Goal: Task Accomplishment & Management: Complete application form

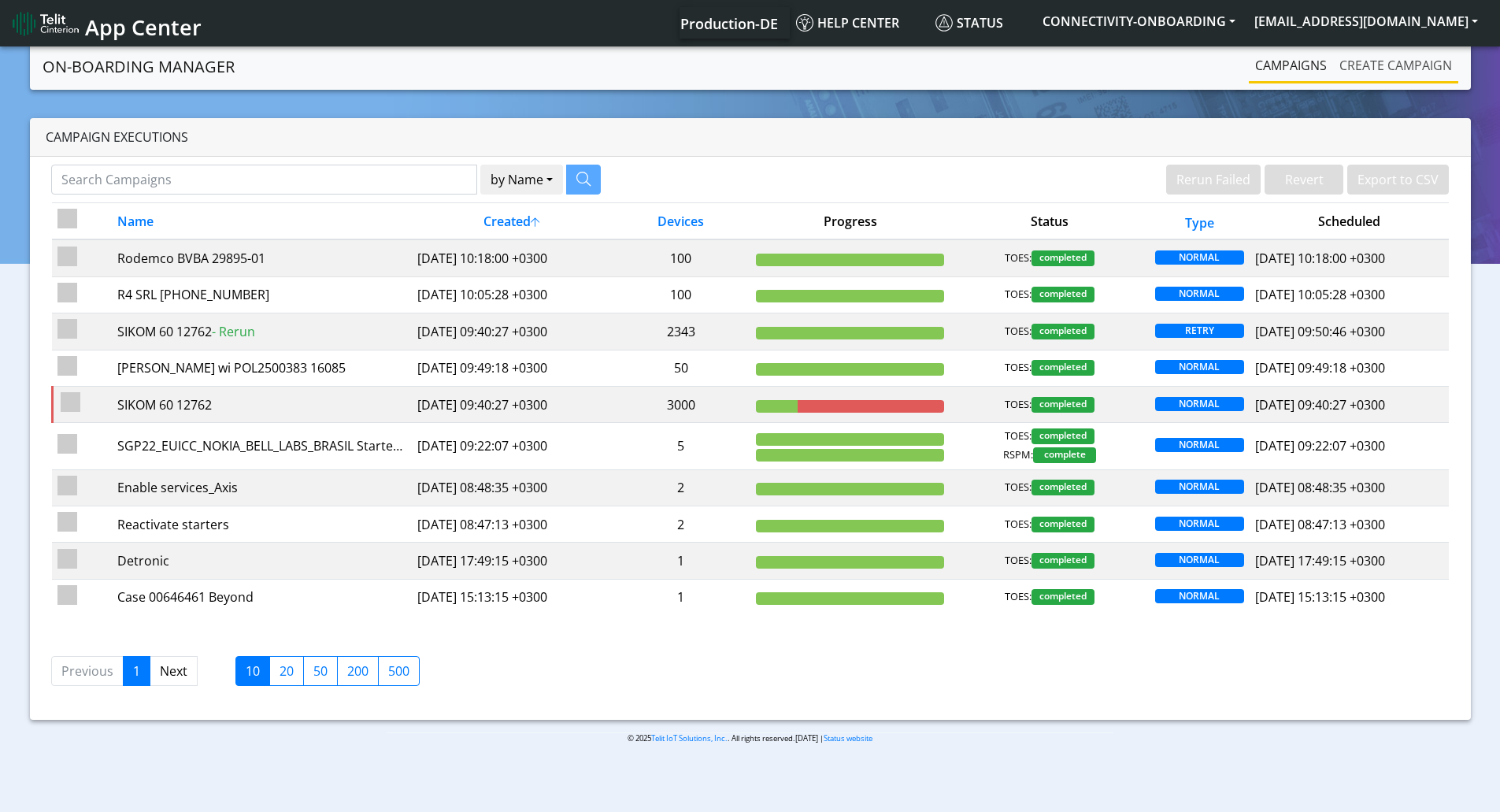
click at [1439, 60] on link "Create campaign" at bounding box center [1396, 65] width 125 height 32
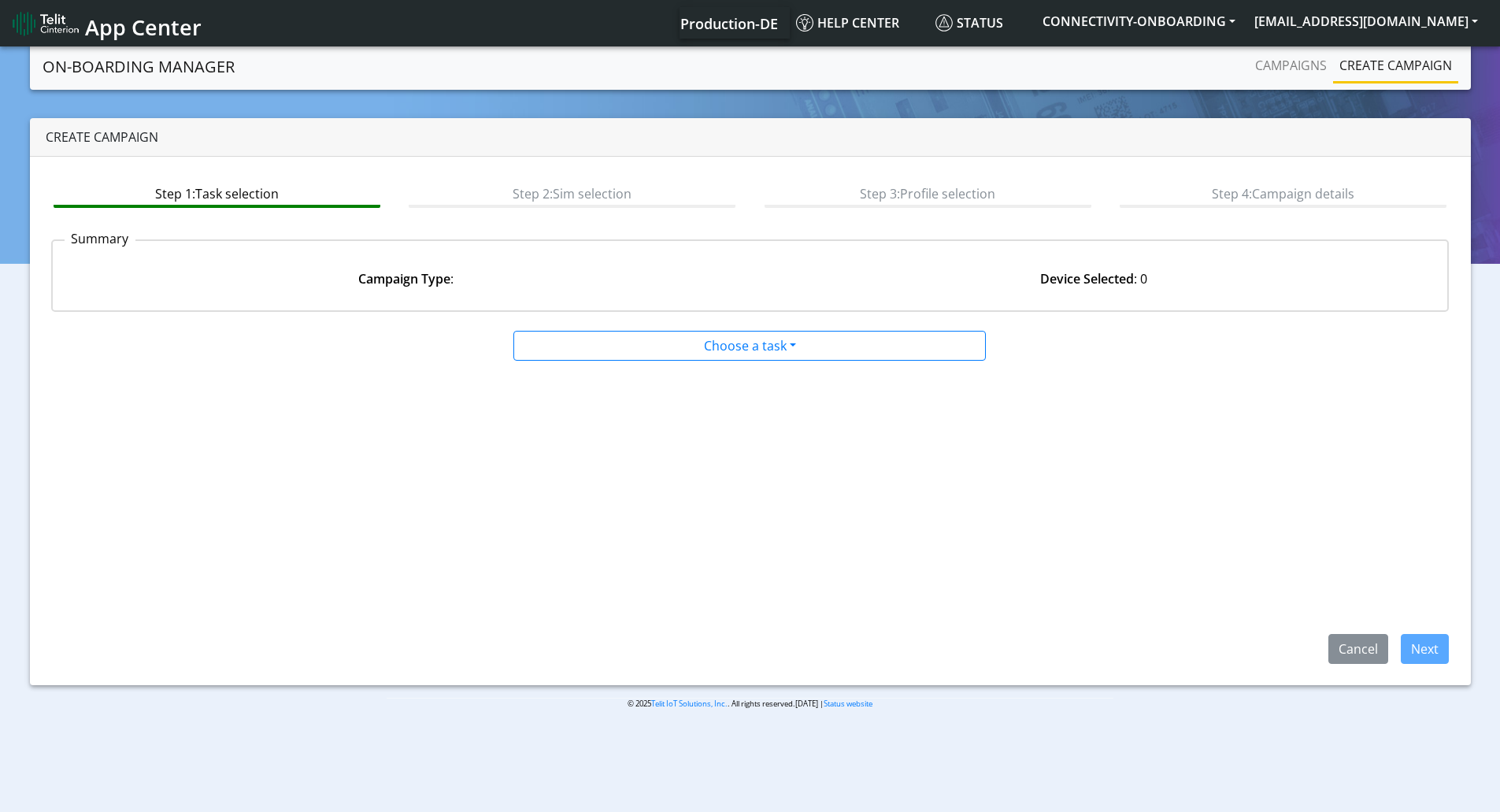
click at [664, 360] on div at bounding box center [750, 360] width 711 height 1
click at [584, 374] on app-paging-btns "Cancel Next" at bounding box center [750, 512] width 1398 height 302
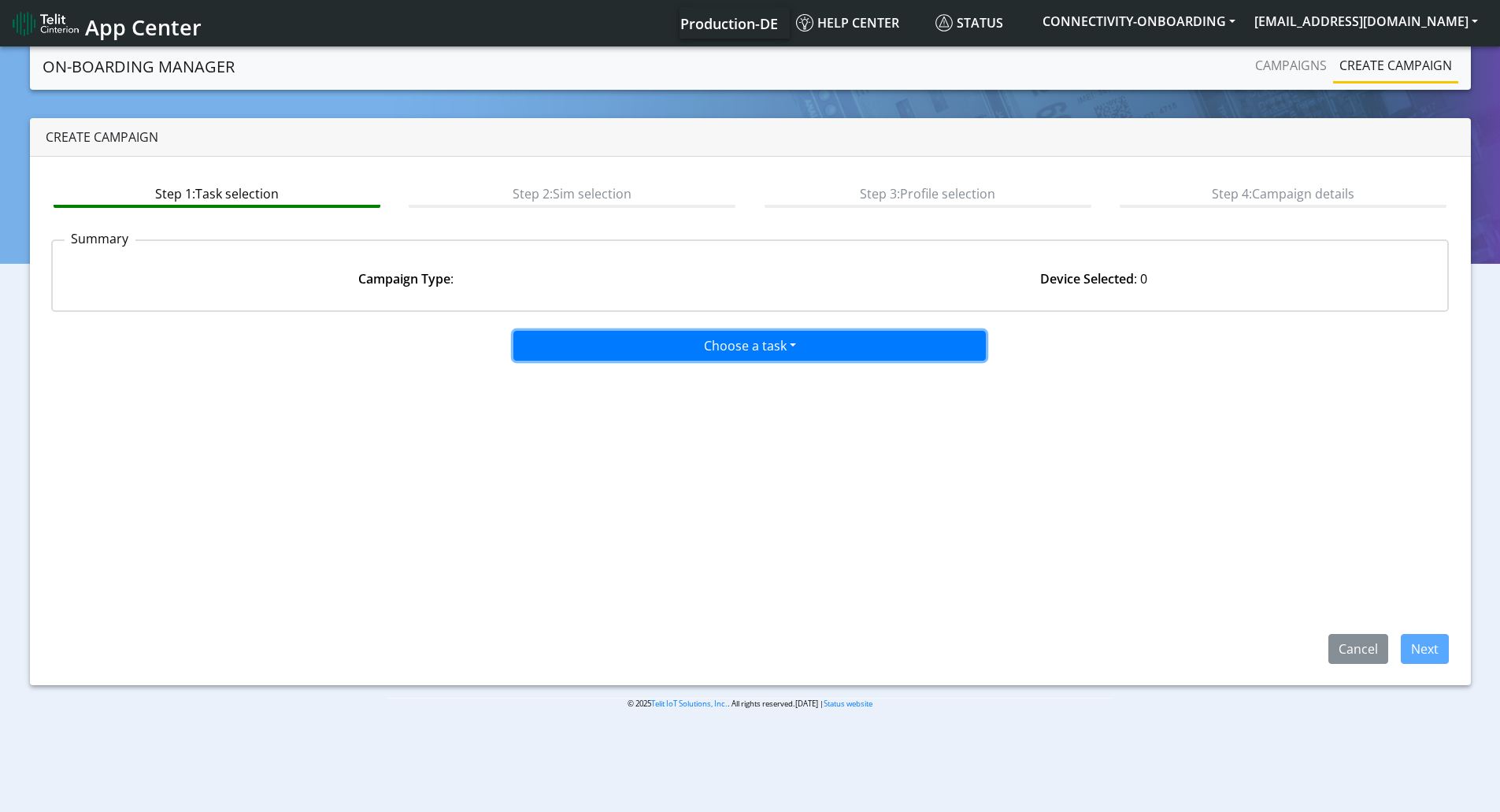
click at [596, 351] on button "Choose a task" at bounding box center [750, 346] width 472 height 30
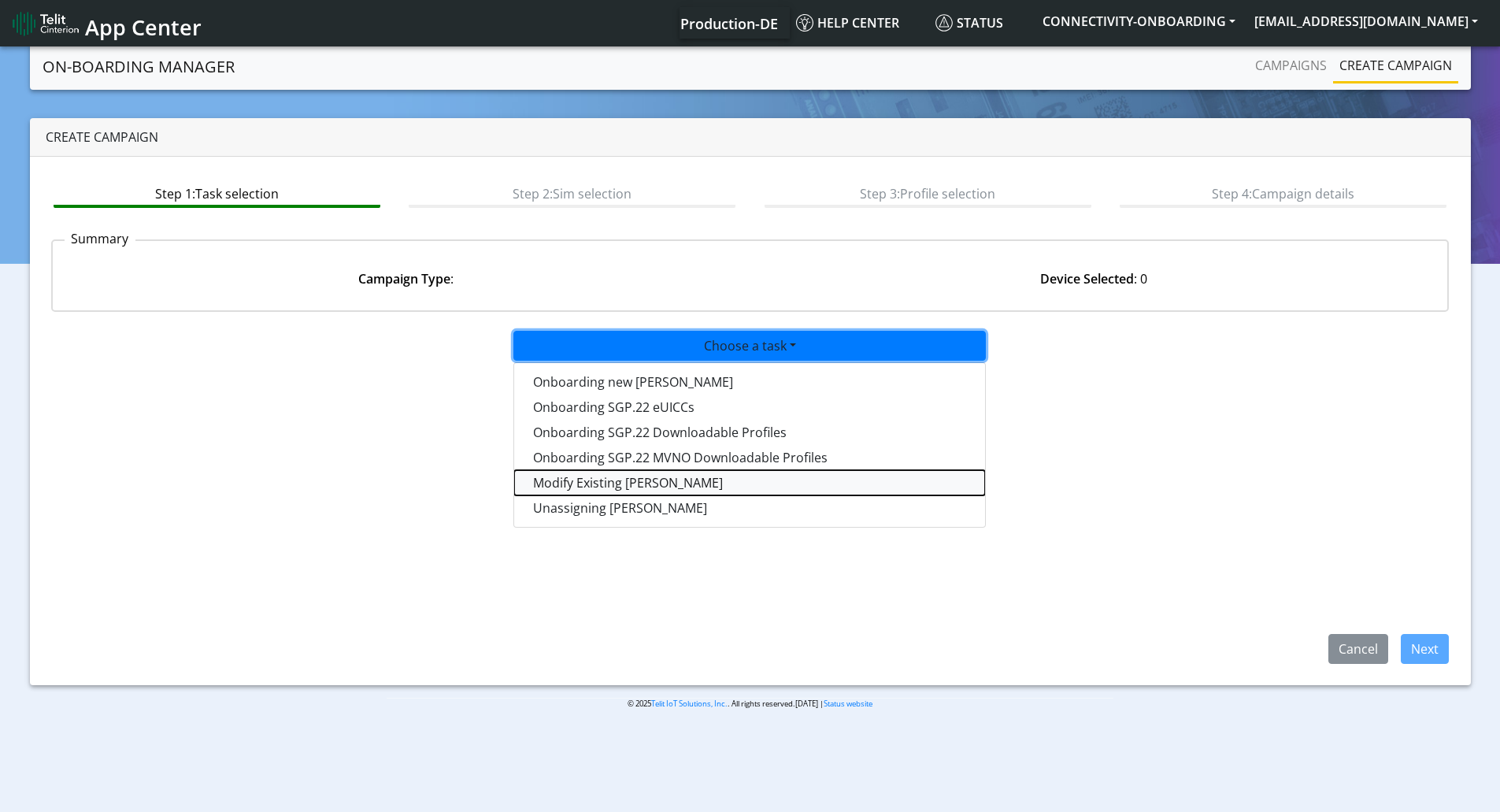
click at [584, 487] on taskiotp-dropdown "Modify Existing [PERSON_NAME]" at bounding box center [750, 483] width 471 height 25
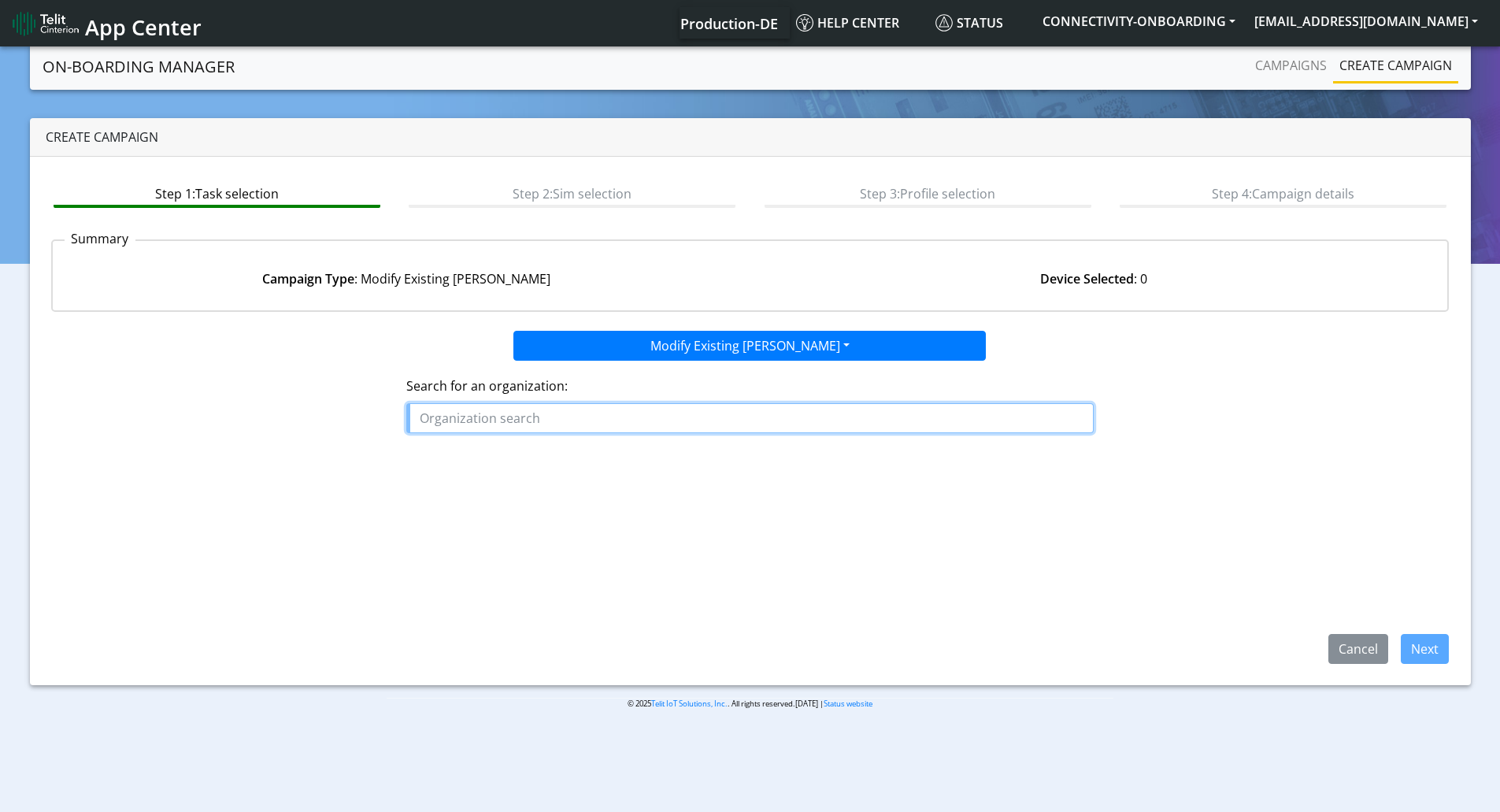
click at [618, 424] on input "text" at bounding box center [750, 418] width 688 height 30
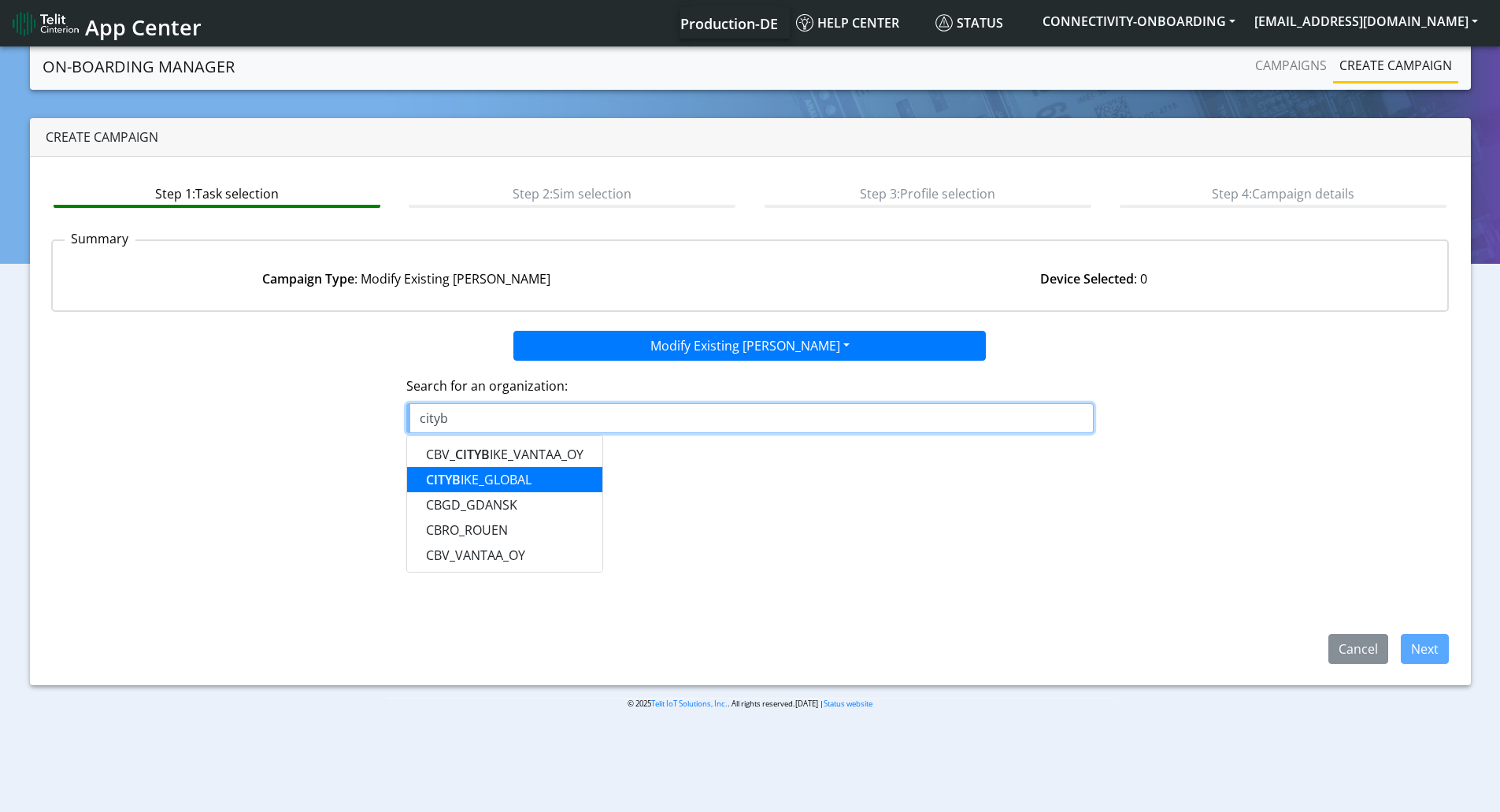
click at [524, 478] on ngb-highlight "CITYB IKE_GLOBAL" at bounding box center [479, 479] width 106 height 17
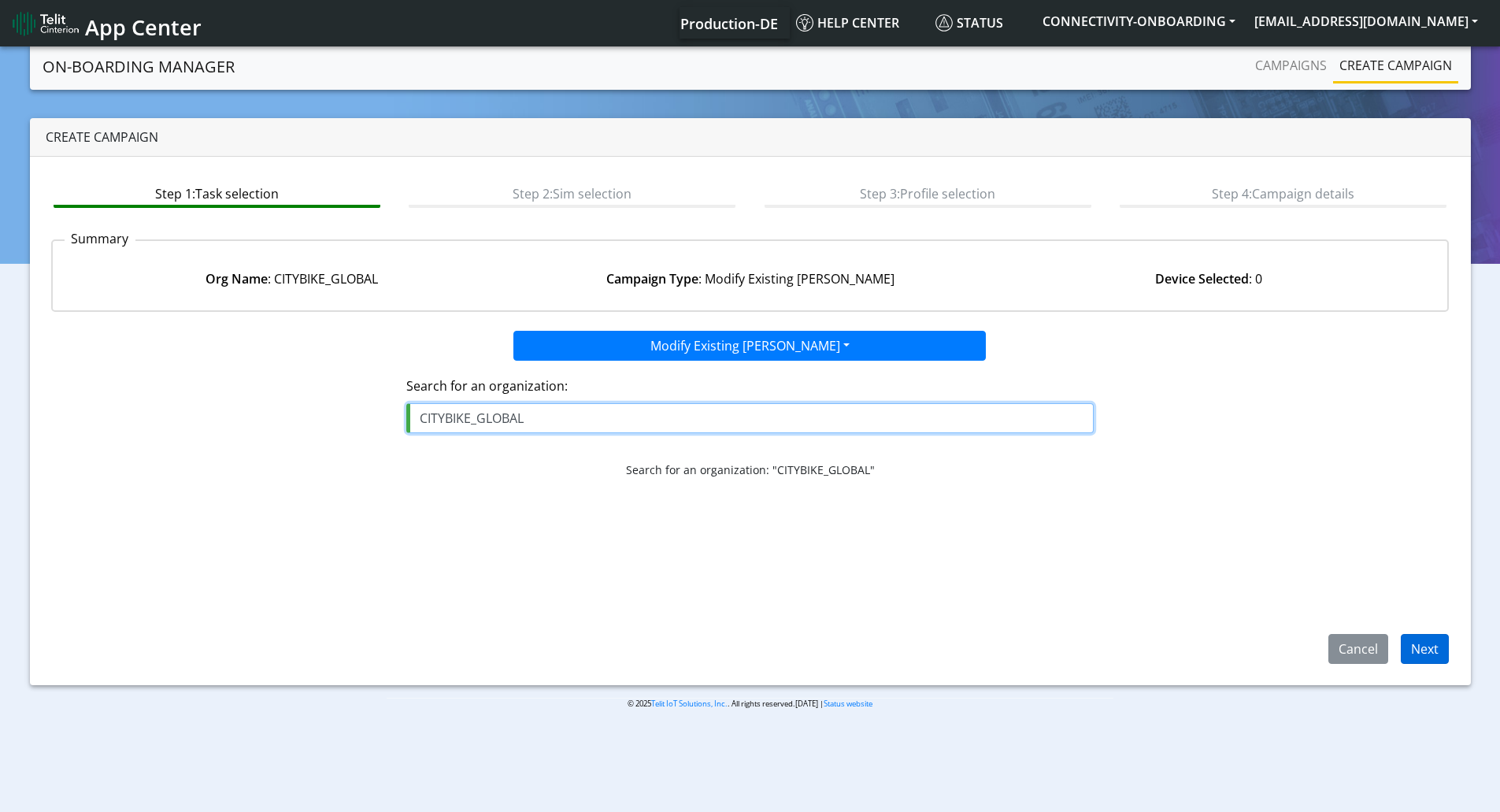
type input "CITYBIKE_GLOBAL"
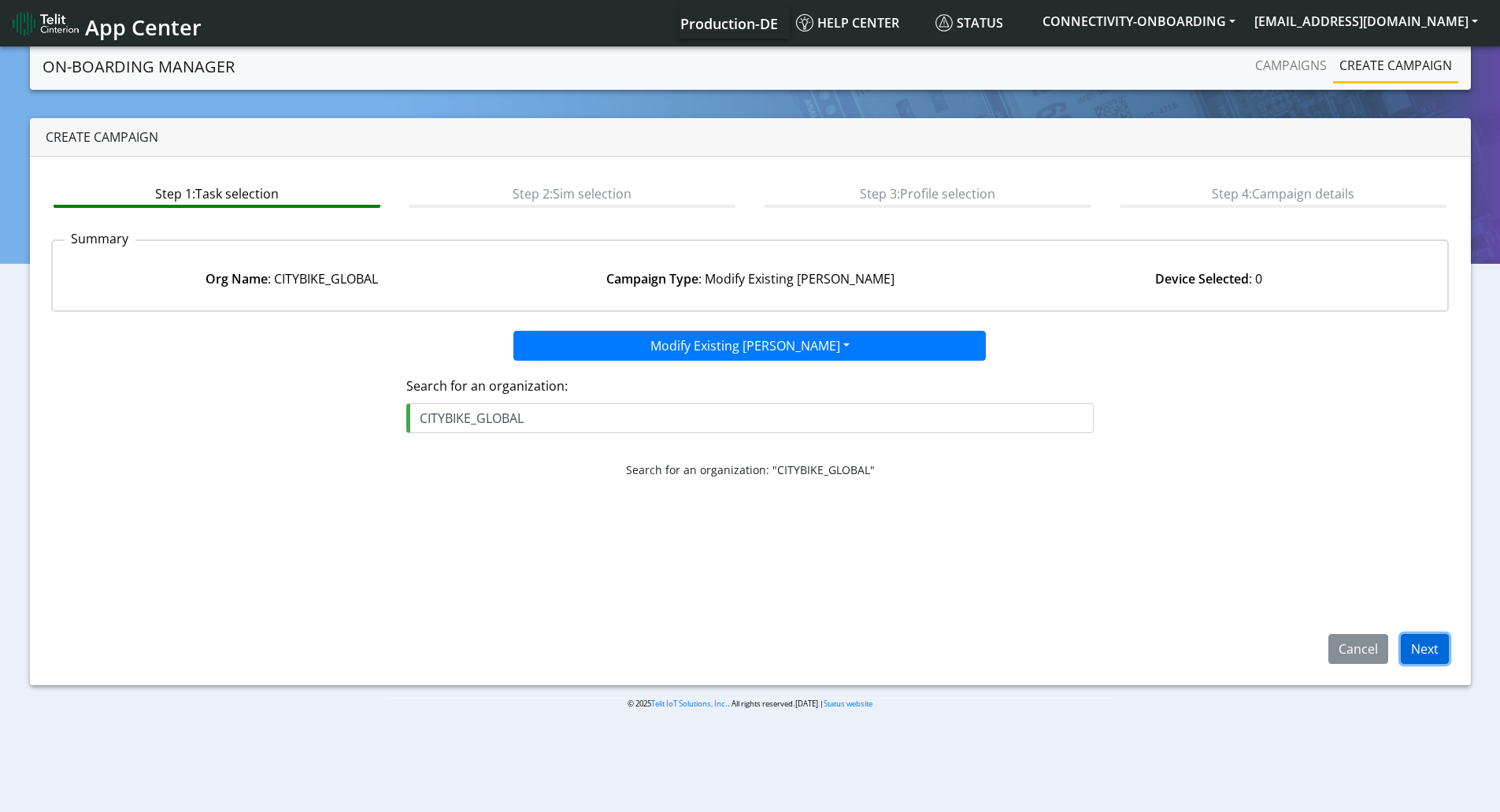
click at [1436, 642] on button "Next" at bounding box center [1425, 648] width 48 height 30
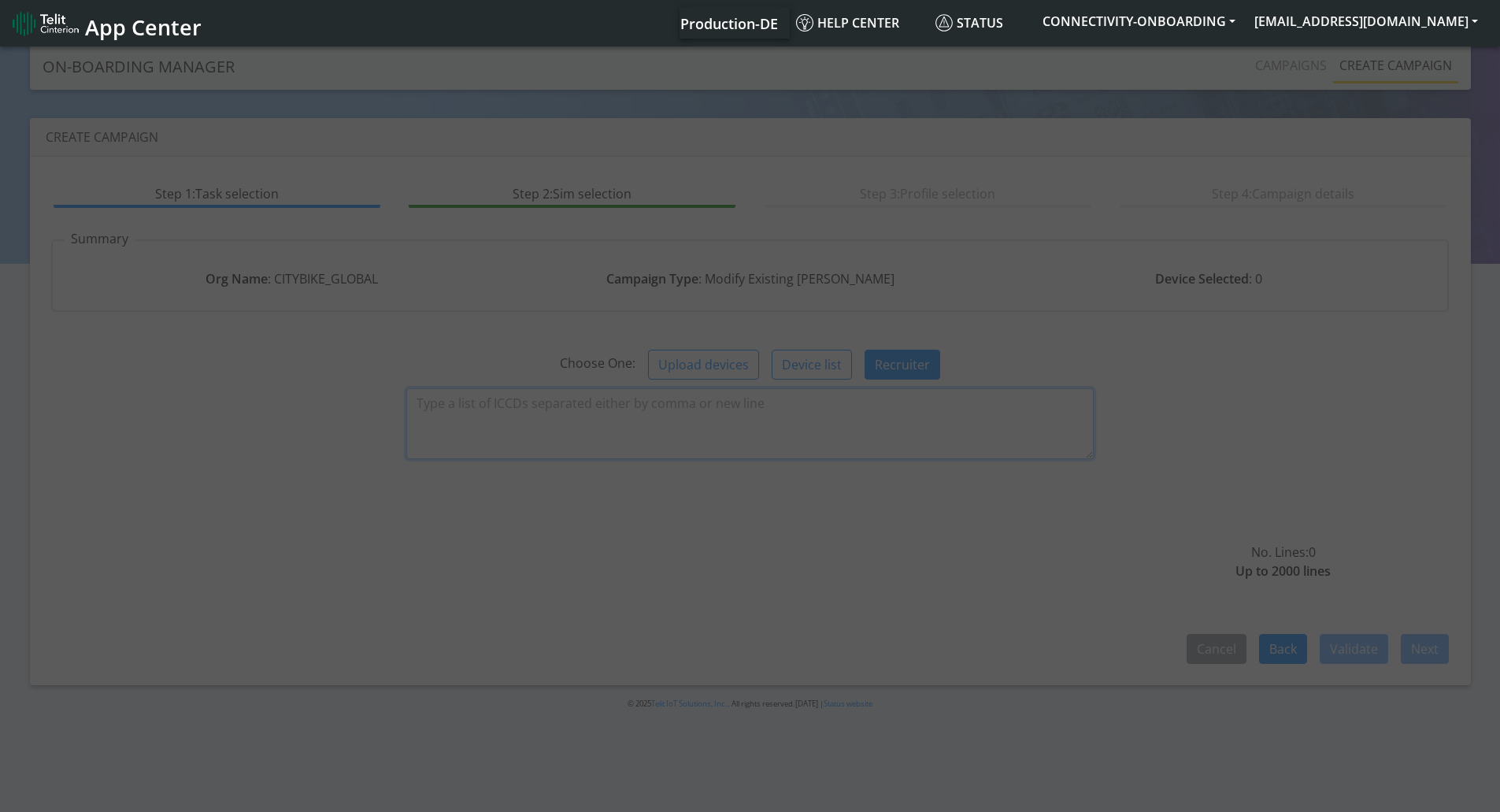
click at [642, 427] on textarea at bounding box center [750, 423] width 688 height 71
paste textarea "89358151000006192556"
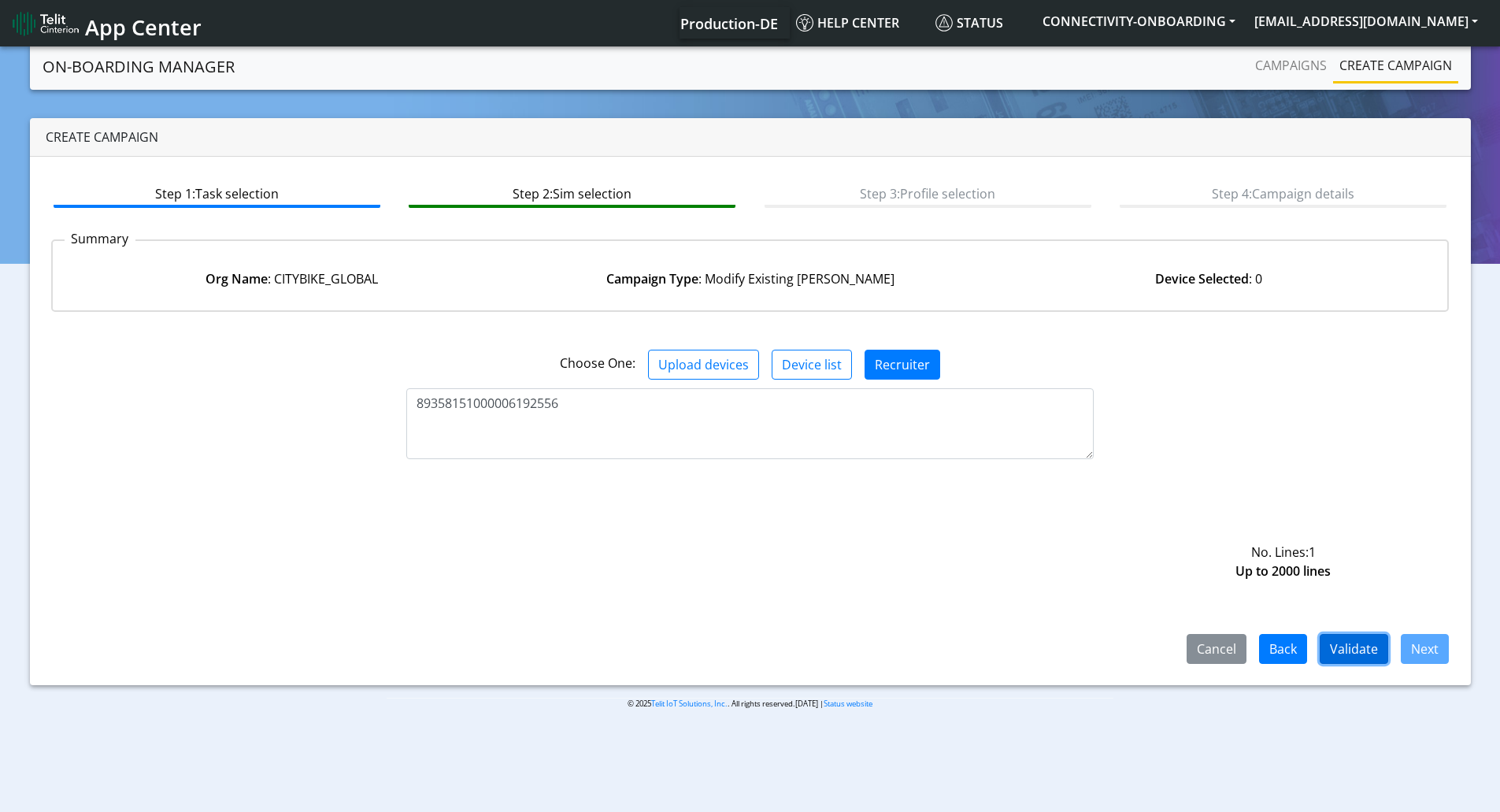
click at [1343, 643] on button "Validate" at bounding box center [1354, 648] width 68 height 30
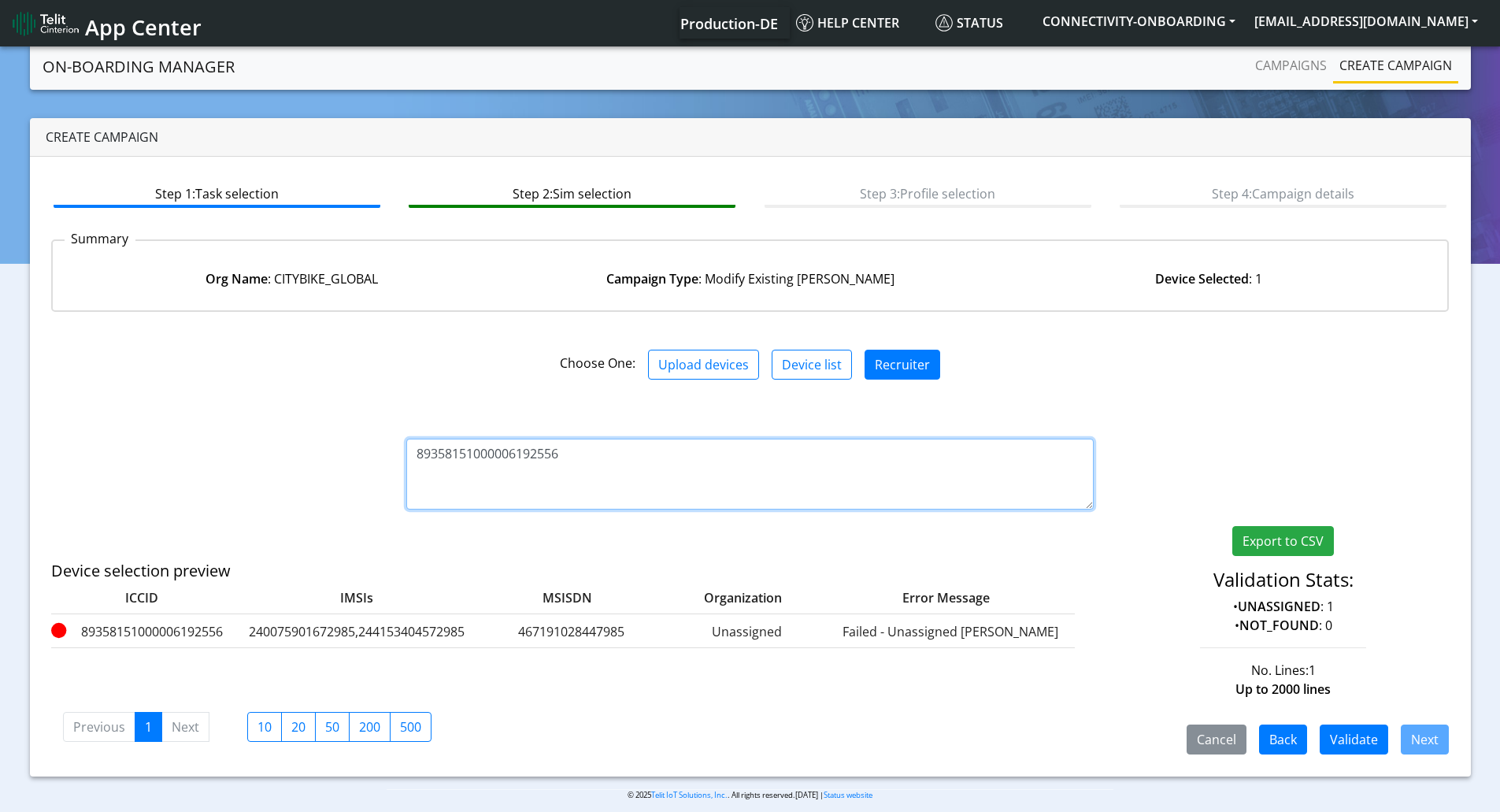
drag, startPoint x: 607, startPoint y: 466, endPoint x: 255, endPoint y: 458, distance: 352.1
click at [275, 456] on div "89358151000006192556 Export to CSV Validation Stats: • UNASSIGNED : 1 • NOT_FOU…" at bounding box center [750, 475] width 1422 height 173
click at [581, 467] on textarea "89358151000006192556" at bounding box center [750, 473] width 688 height 71
click at [607, 457] on textarea "89358151000006192556" at bounding box center [750, 473] width 688 height 71
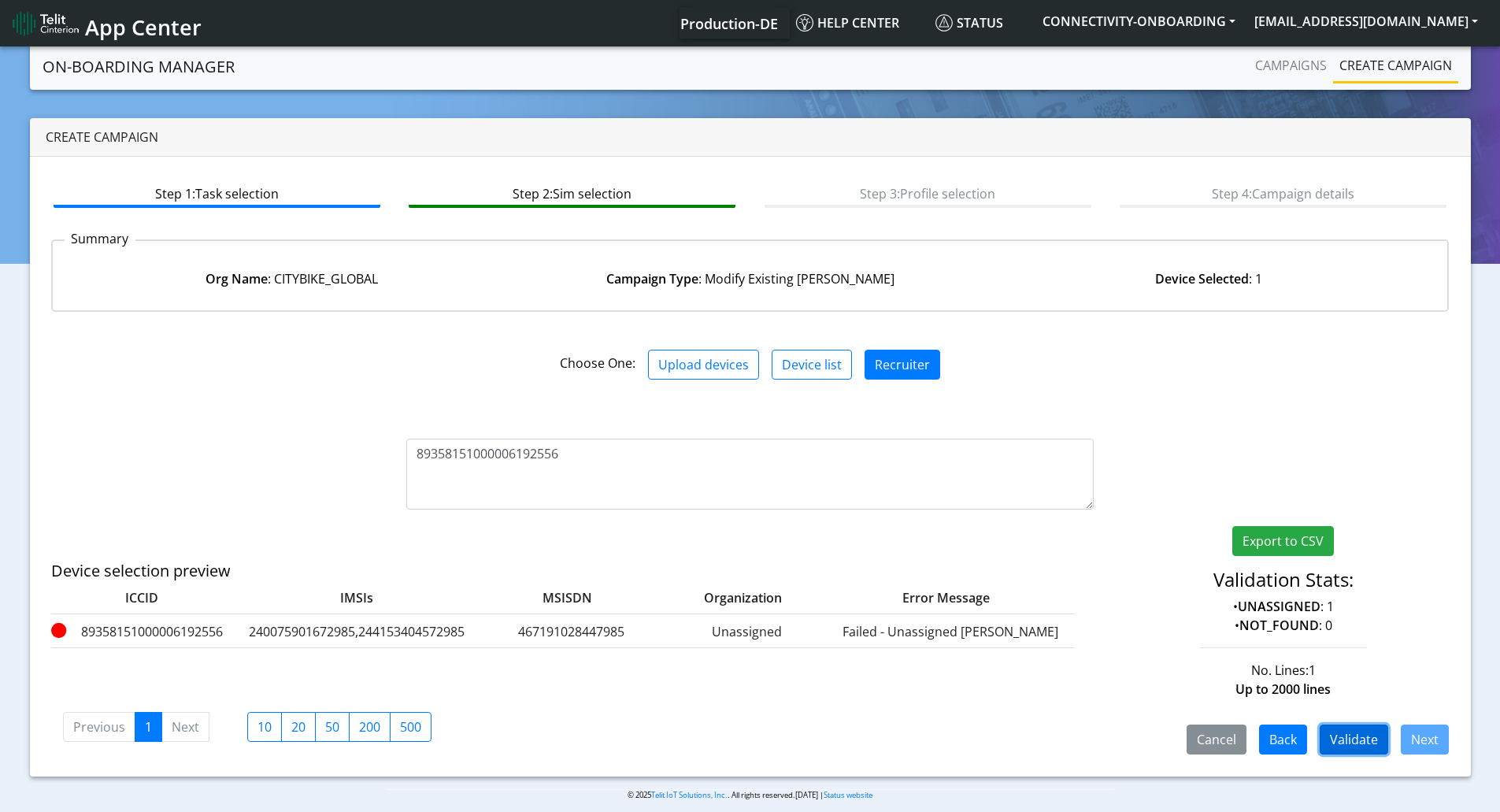
click at [1345, 740] on button "Validate" at bounding box center [1354, 739] width 68 height 30
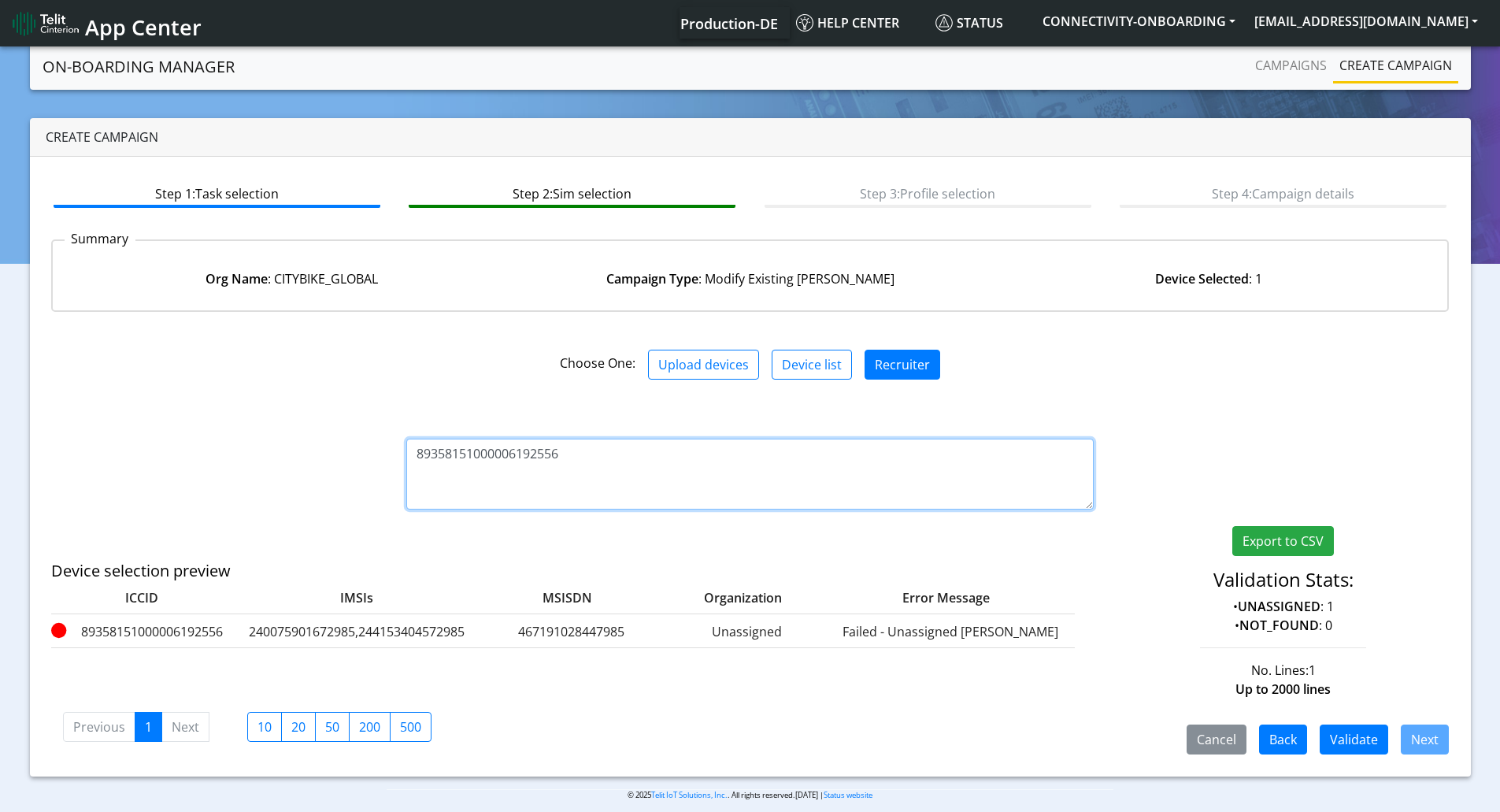
click at [710, 498] on textarea "89358151000006192556" at bounding box center [750, 473] width 688 height 71
paste textarea
click at [574, 461] on textarea "89358151000006192556" at bounding box center [750, 473] width 688 height 71
paste textarea
type textarea "89358151000006192556"
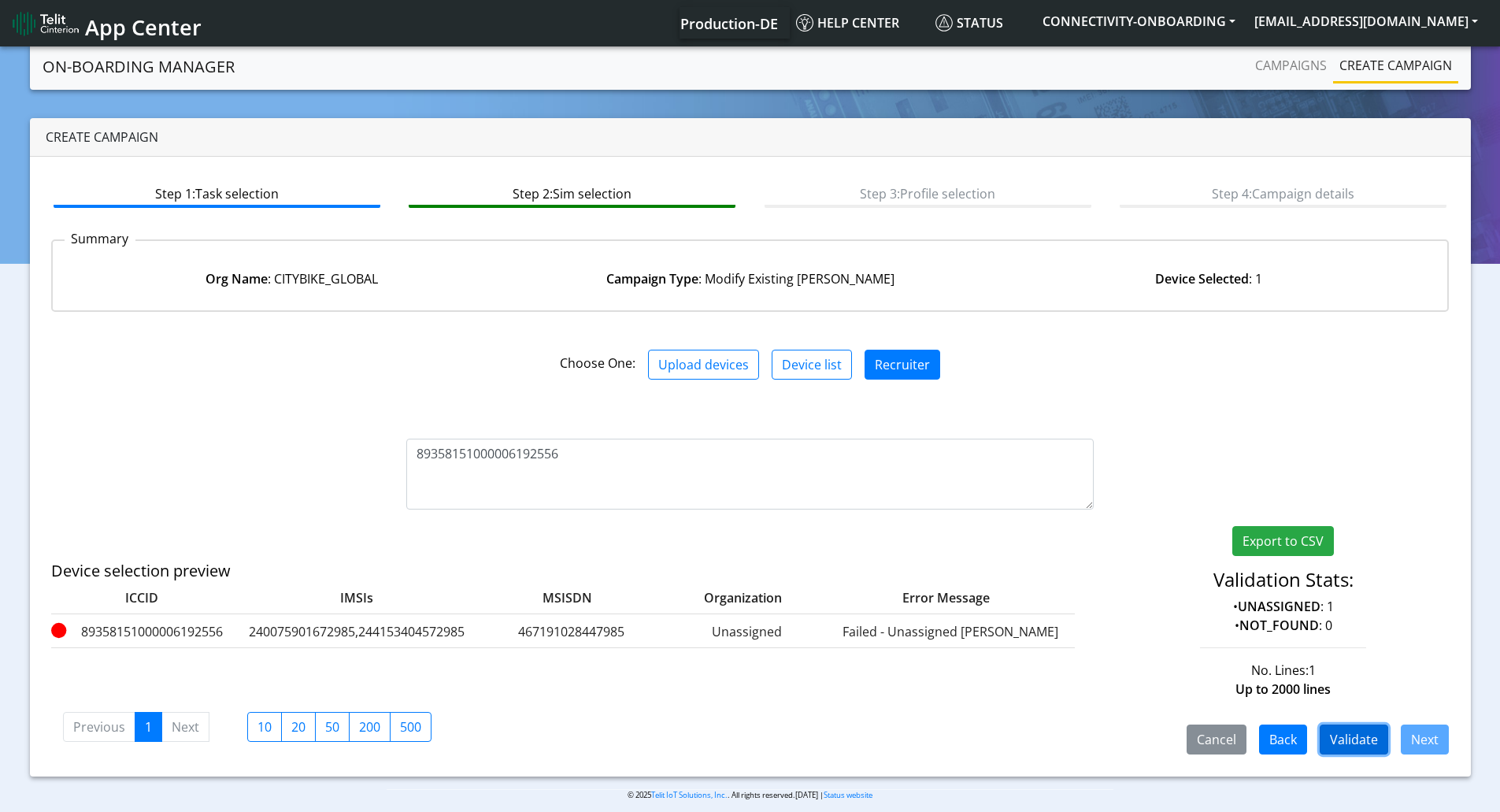
click at [1370, 740] on button "Validate" at bounding box center [1354, 739] width 68 height 30
click at [1383, 14] on button "[EMAIL_ADDRESS][DOMAIN_NAME]" at bounding box center [1366, 21] width 242 height 29
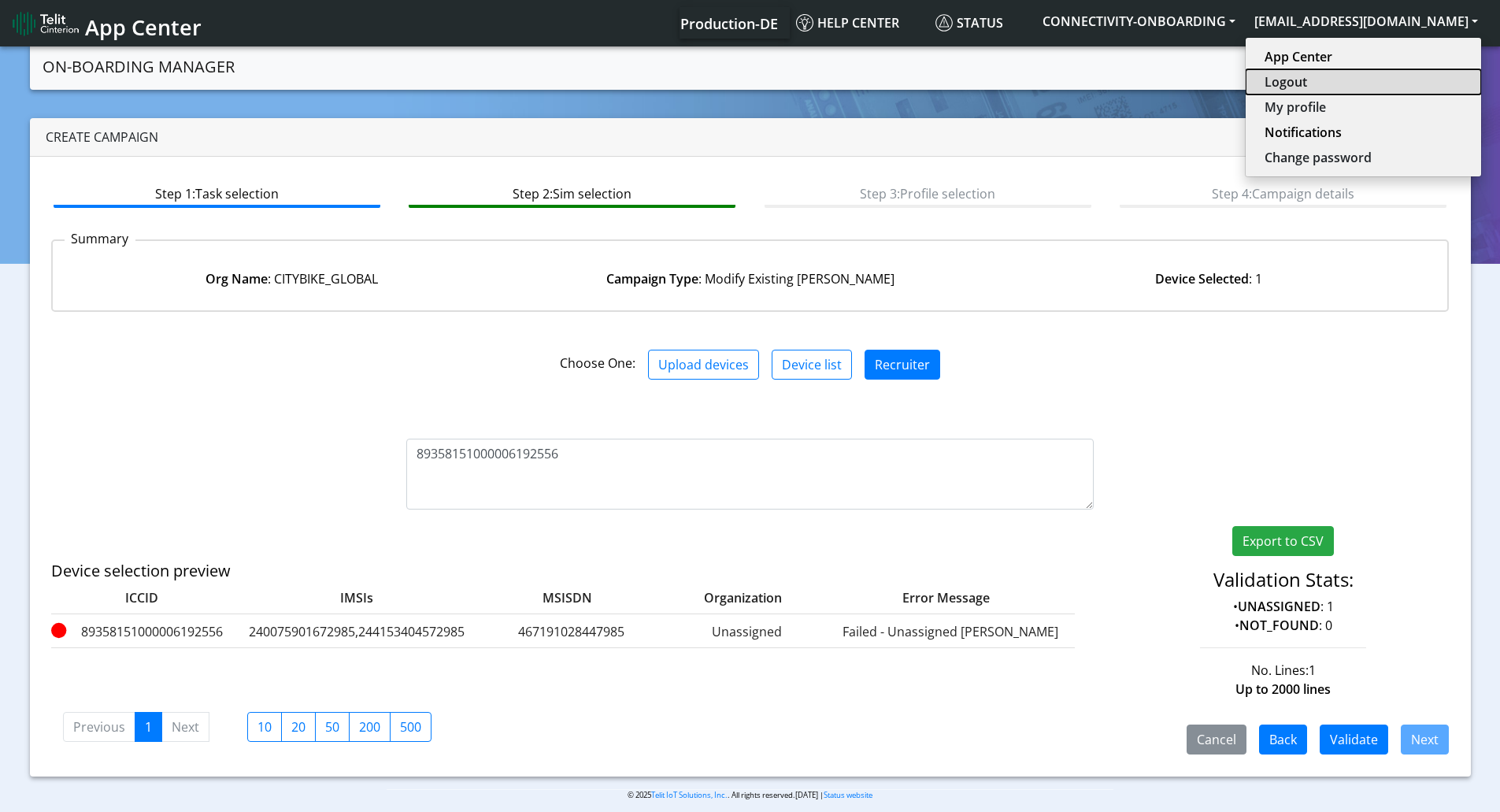
click at [1328, 85] on button "Logout" at bounding box center [1363, 82] width 236 height 25
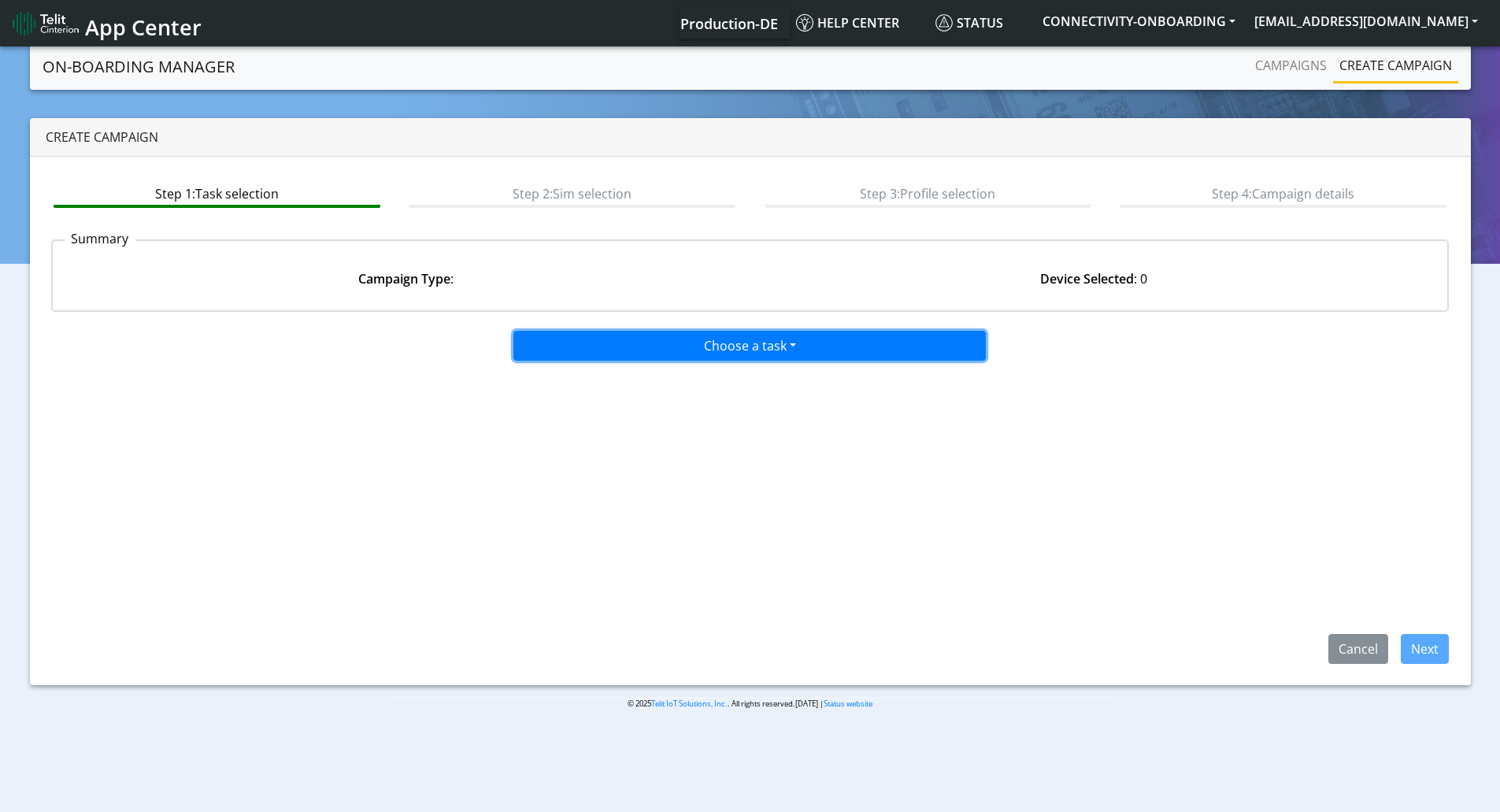
click at [669, 353] on button "Choose a task" at bounding box center [750, 346] width 472 height 30
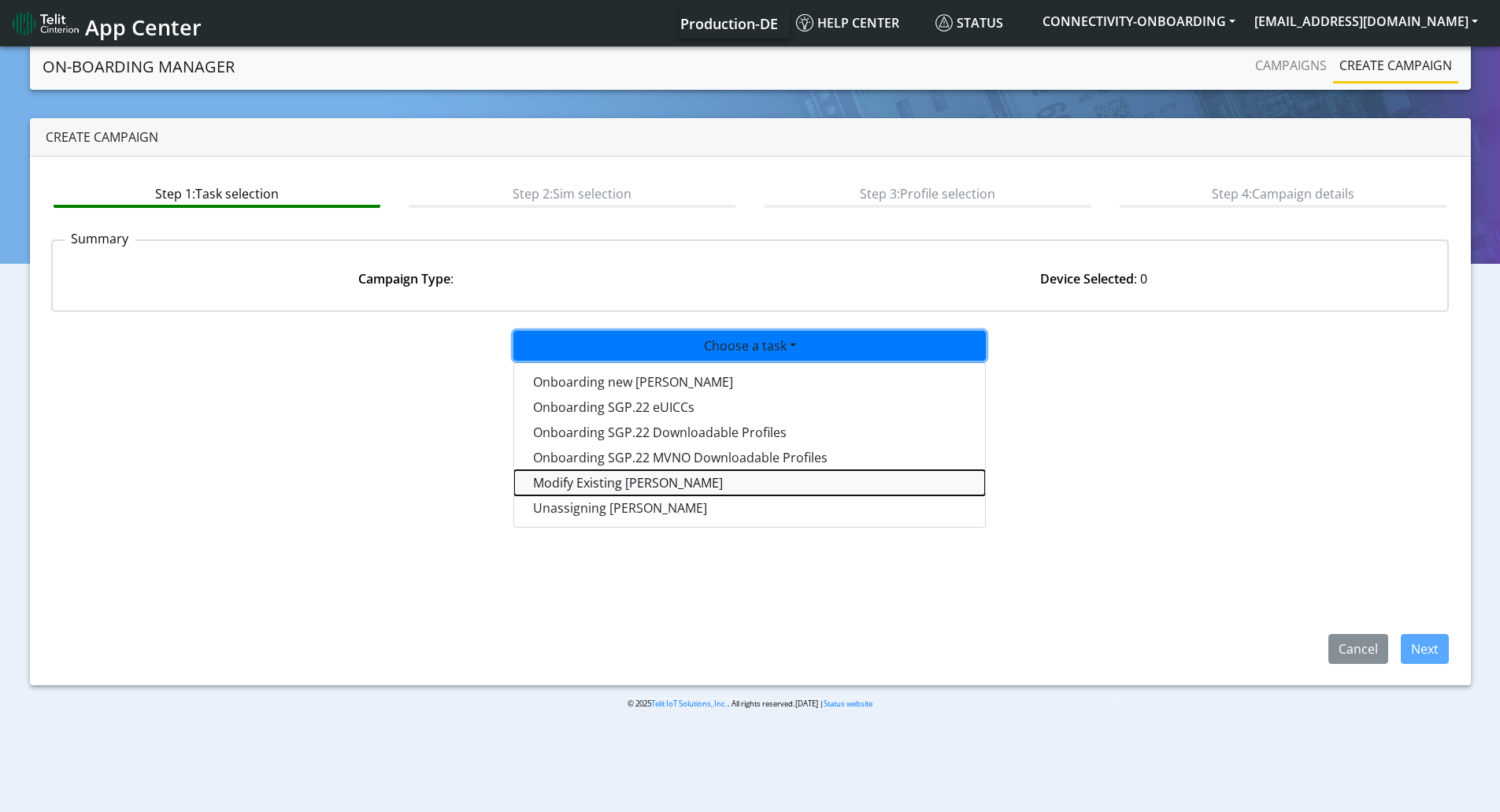
click at [586, 483] on taskiotp-dropdown "Modify Existing [PERSON_NAME]" at bounding box center [750, 483] width 471 height 25
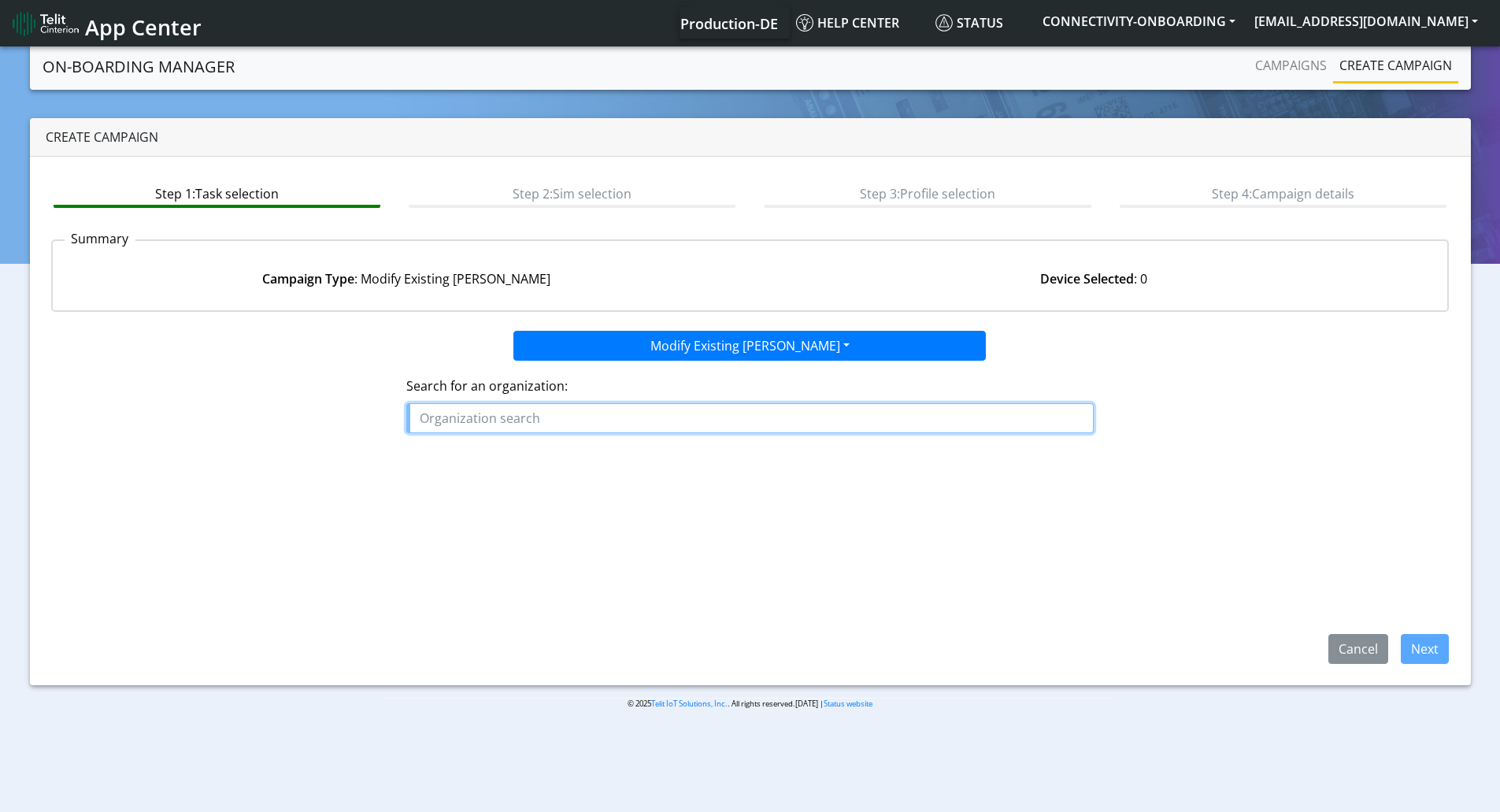
click at [589, 415] on input "text" at bounding box center [750, 418] width 688 height 30
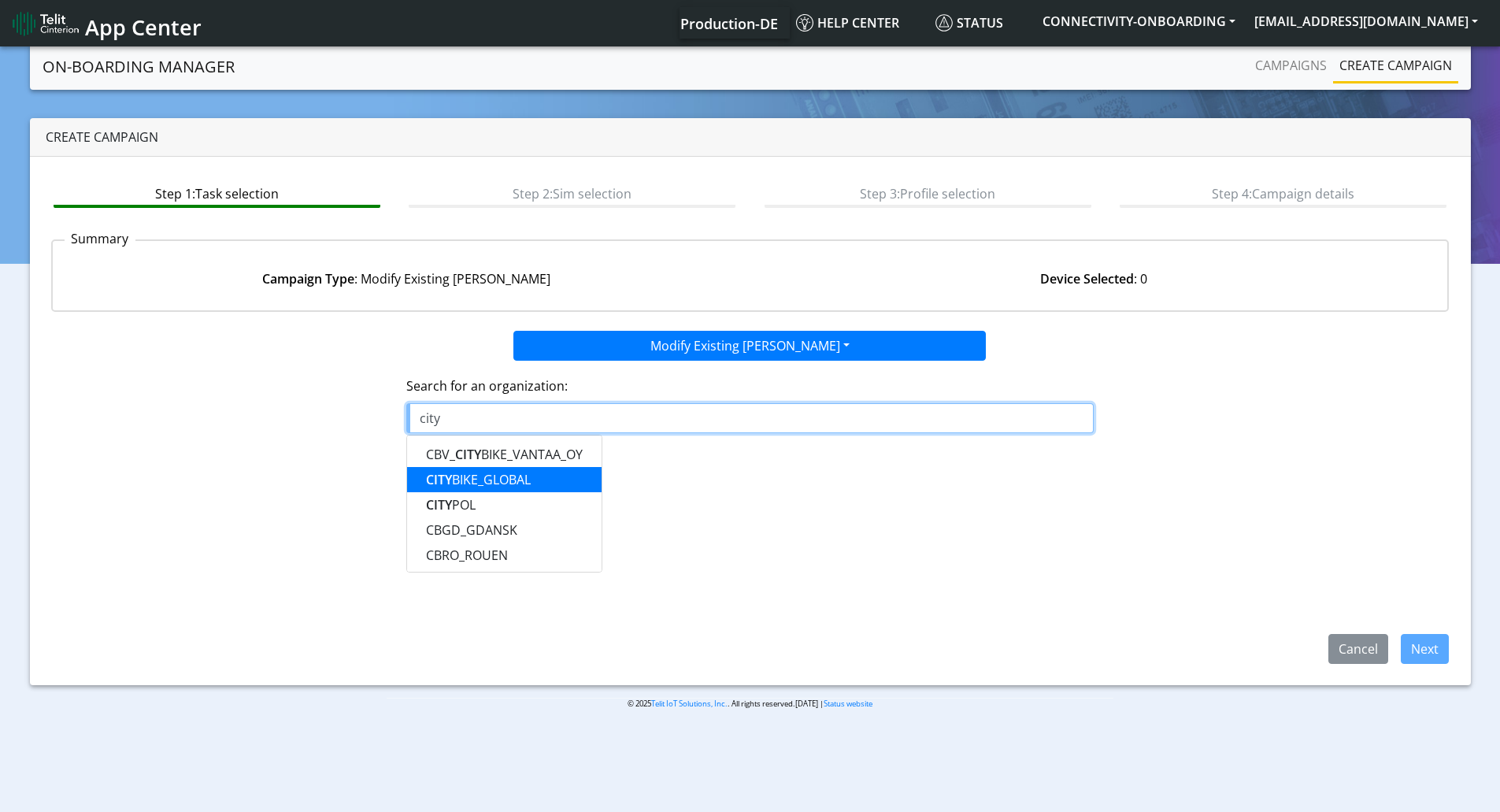
click at [496, 481] on ngb-highlight "CITY BIKE_GLOBAL" at bounding box center [479, 479] width 105 height 17
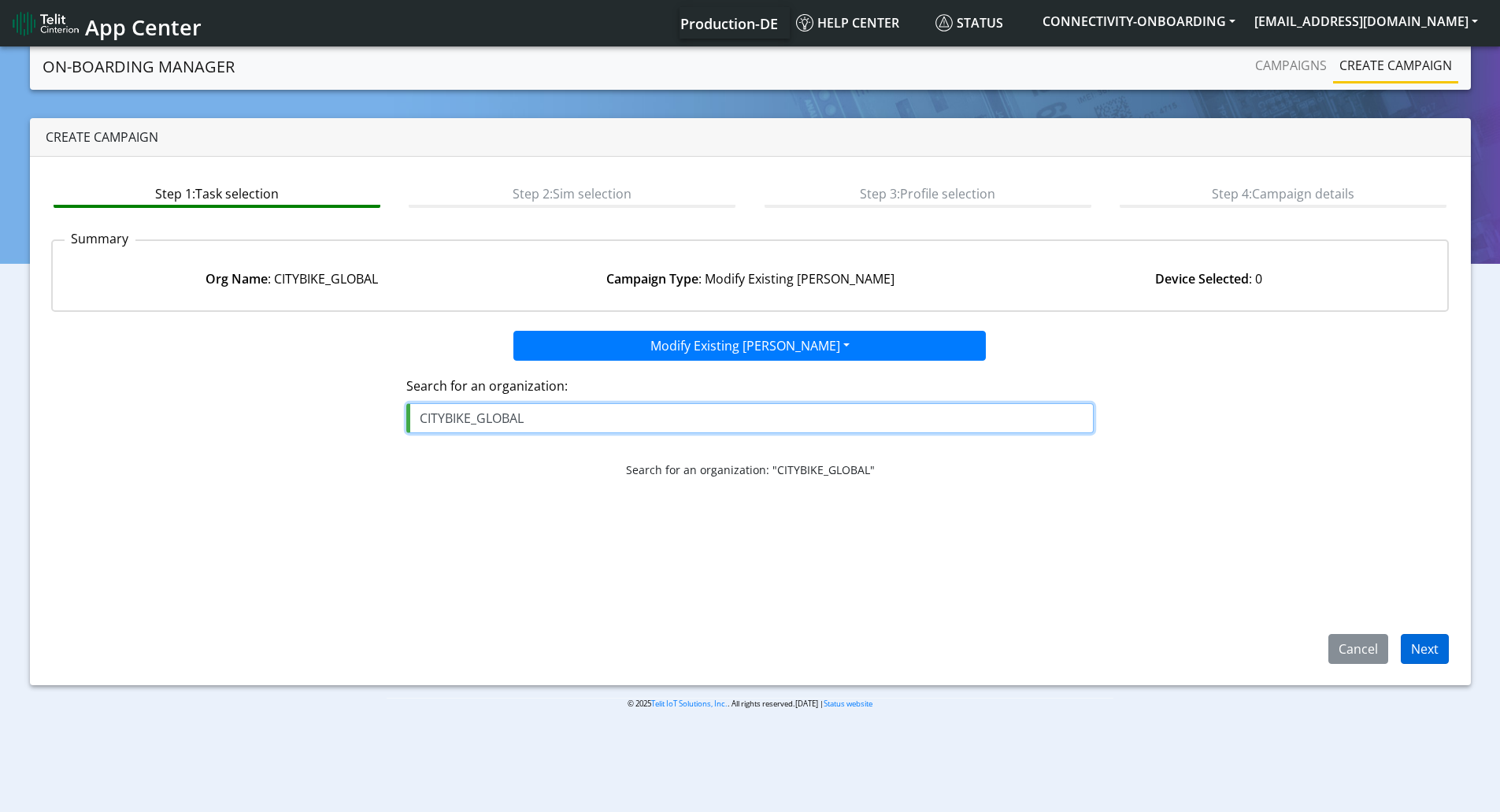
type input "CITYBIKE_GLOBAL"
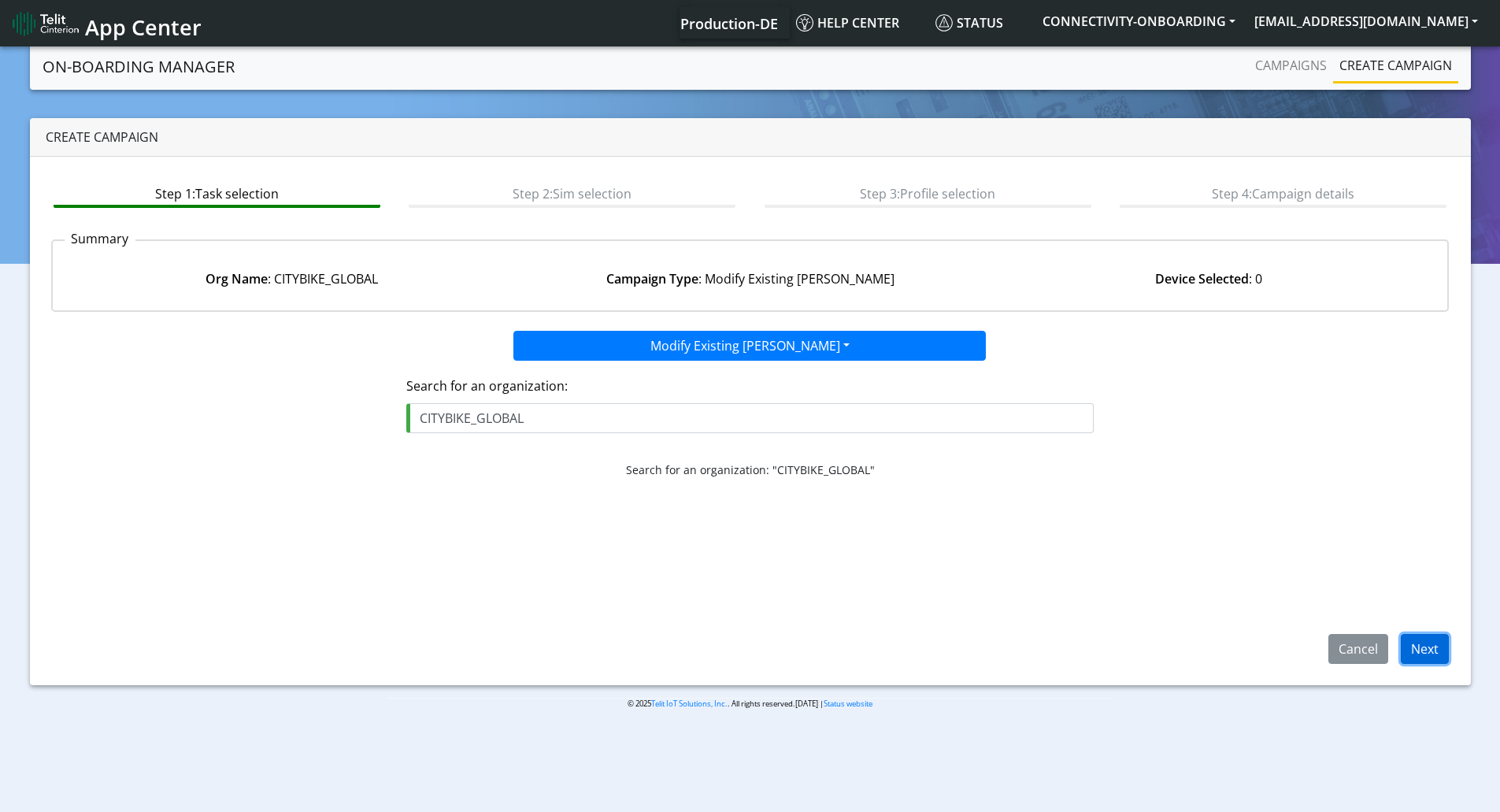
click at [1431, 648] on button "Next" at bounding box center [1425, 648] width 48 height 30
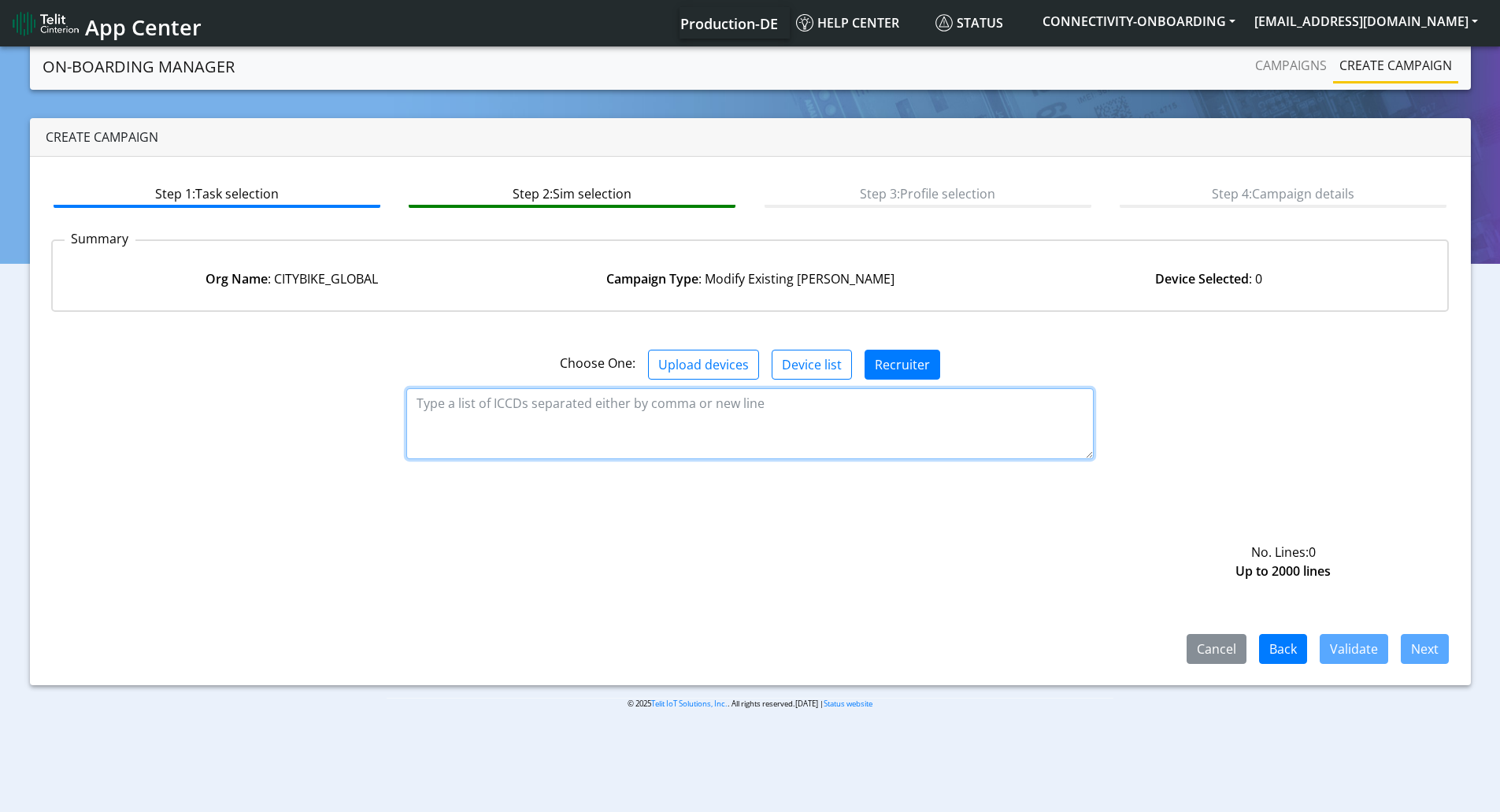
click at [691, 437] on textarea at bounding box center [750, 423] width 688 height 71
paste textarea "89358151000006192556"
type textarea "89358151000006192556"
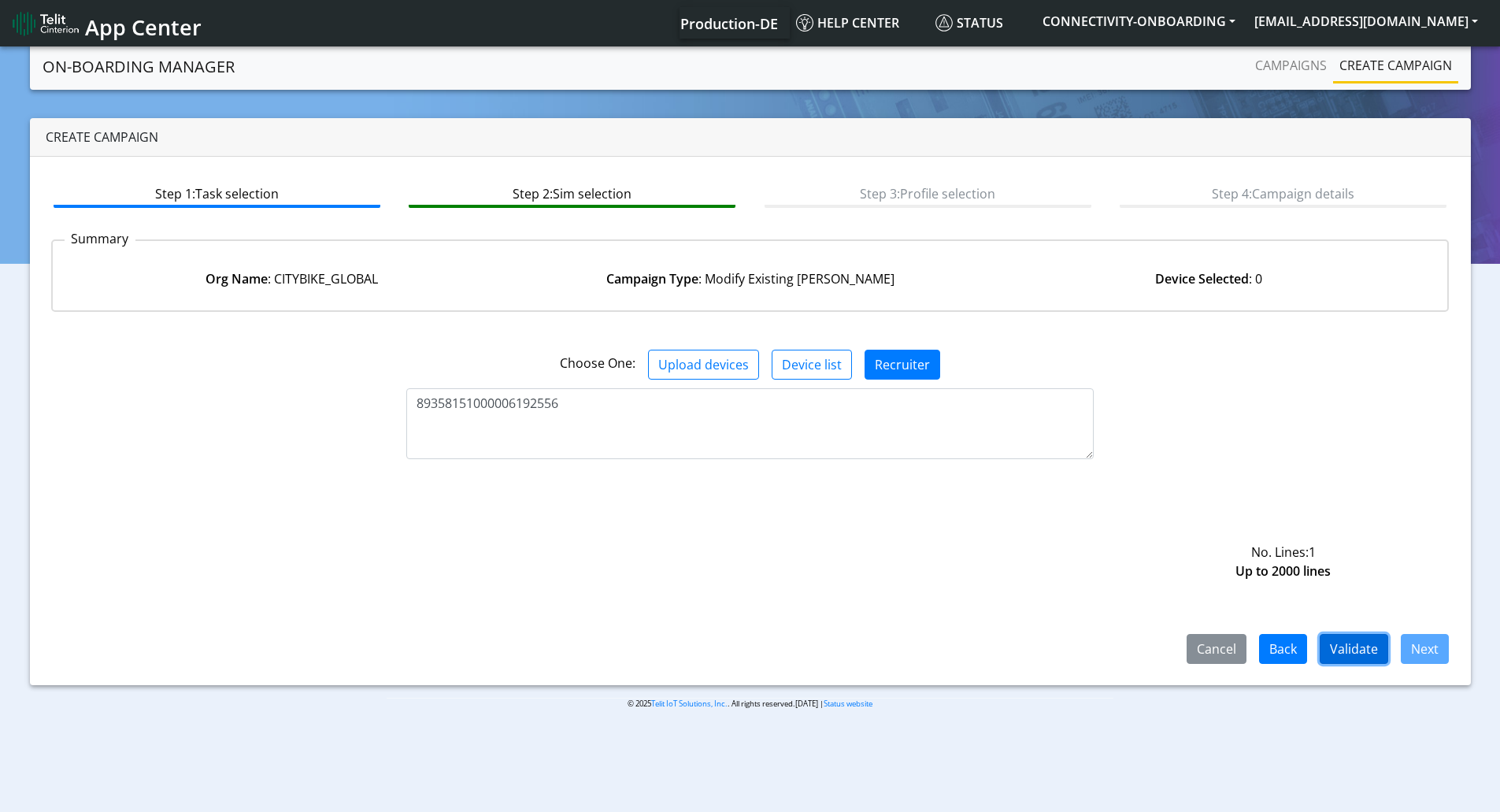
click at [1351, 652] on button "Validate" at bounding box center [1354, 648] width 68 height 30
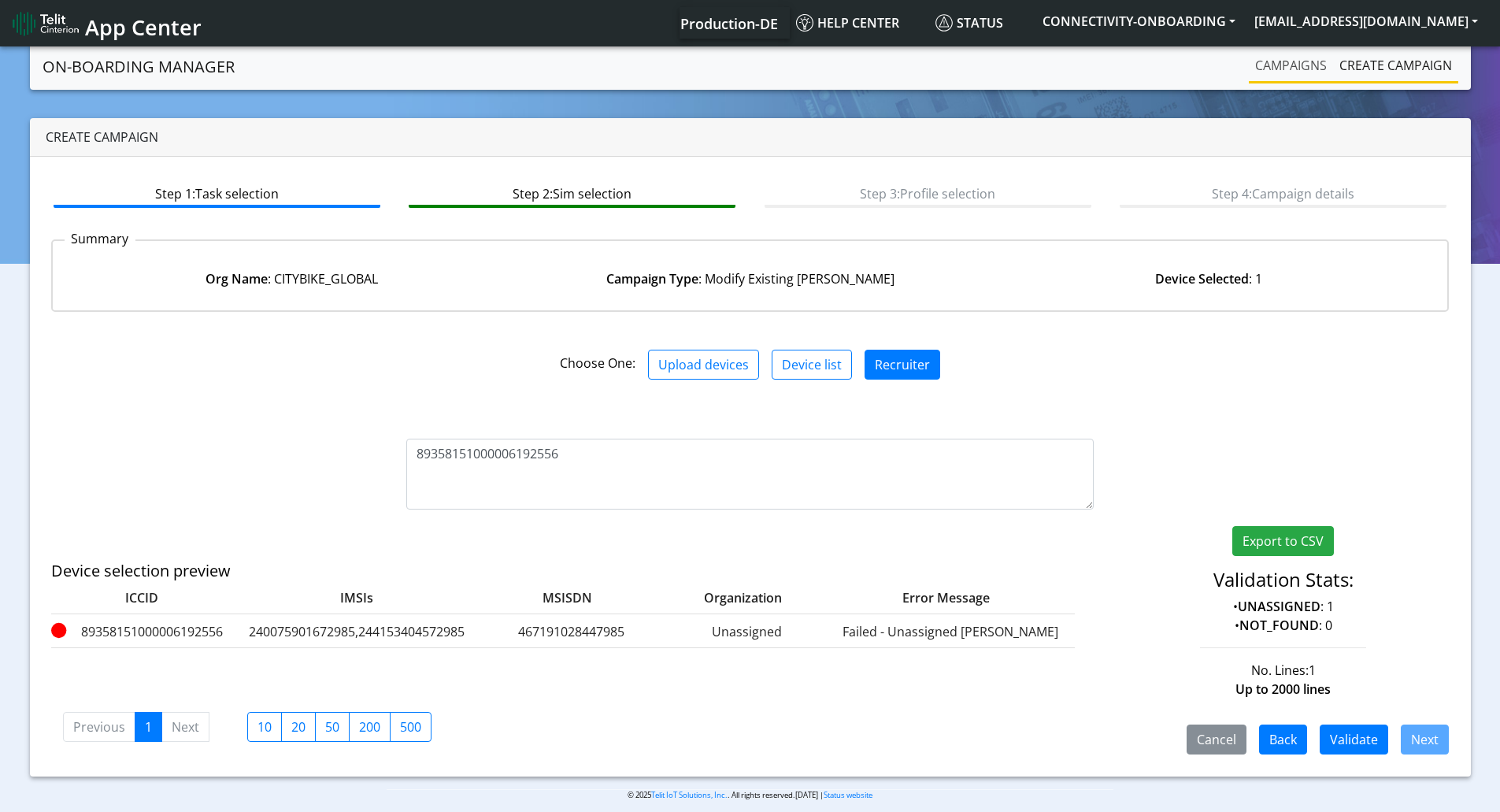
click at [1280, 63] on link "Campaigns" at bounding box center [1291, 65] width 84 height 32
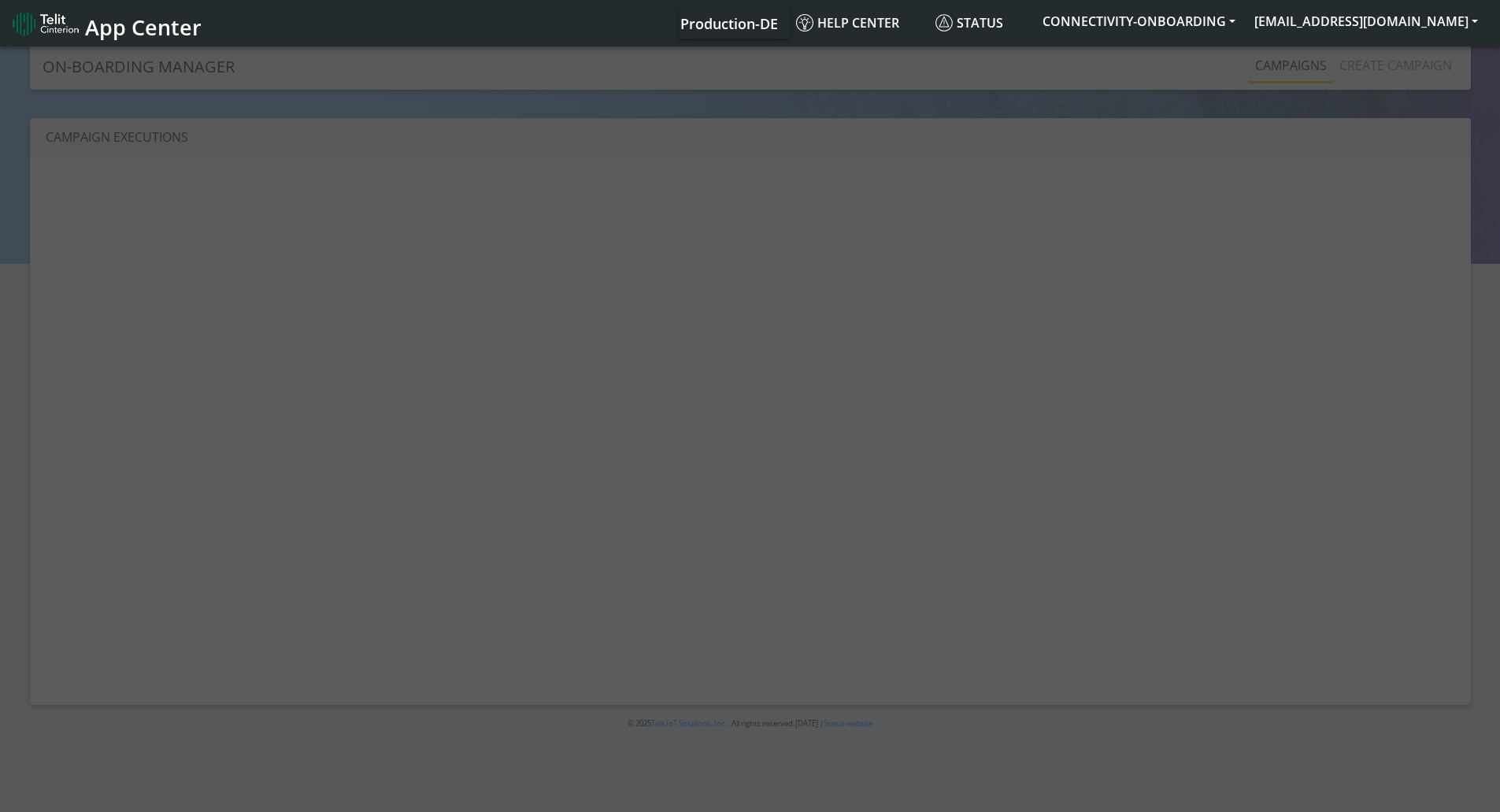
click at [1357, 59] on div at bounding box center [750, 430] width 1500 height 774
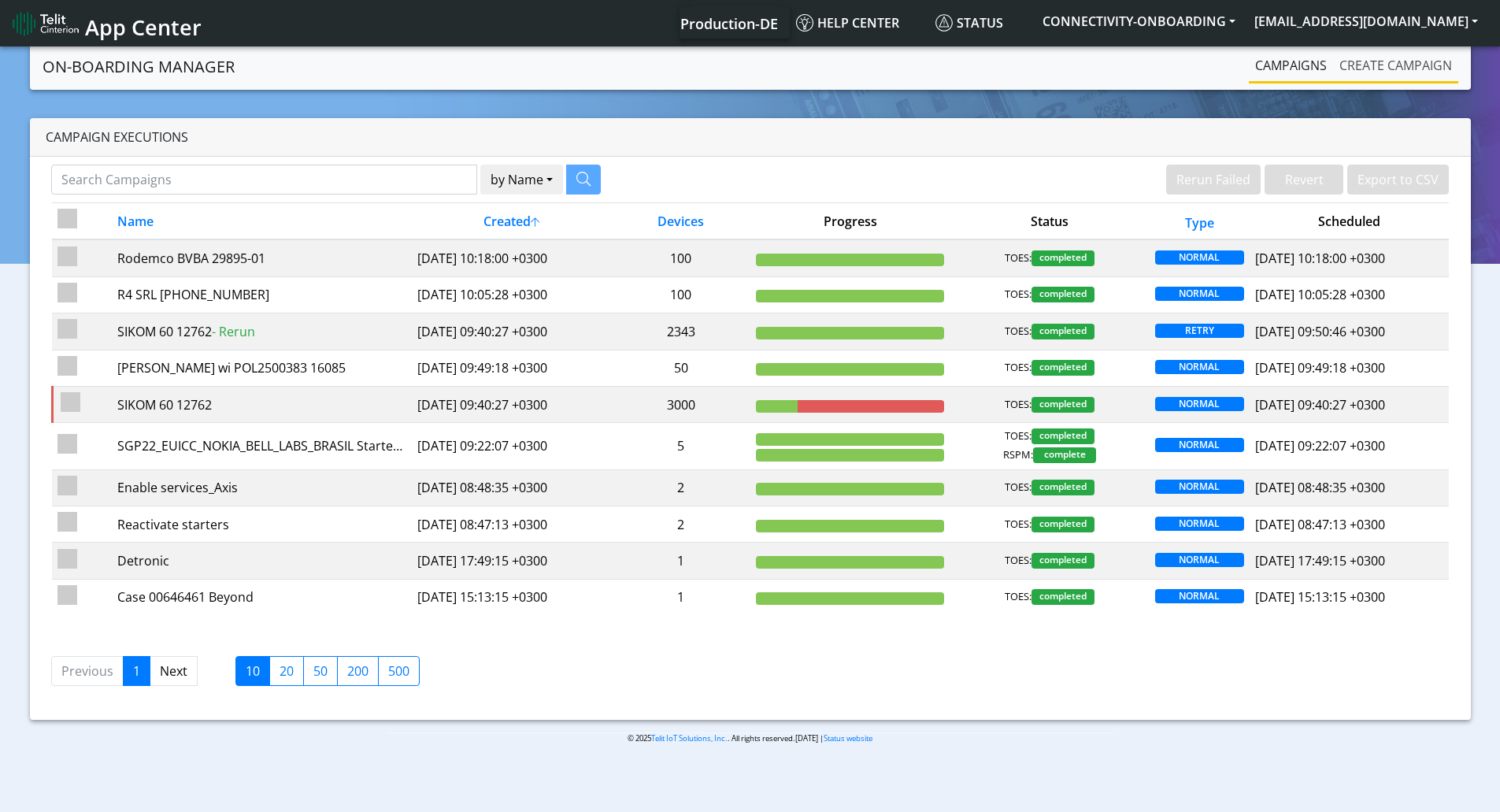
click at [1386, 63] on link "Create campaign" at bounding box center [1396, 65] width 125 height 32
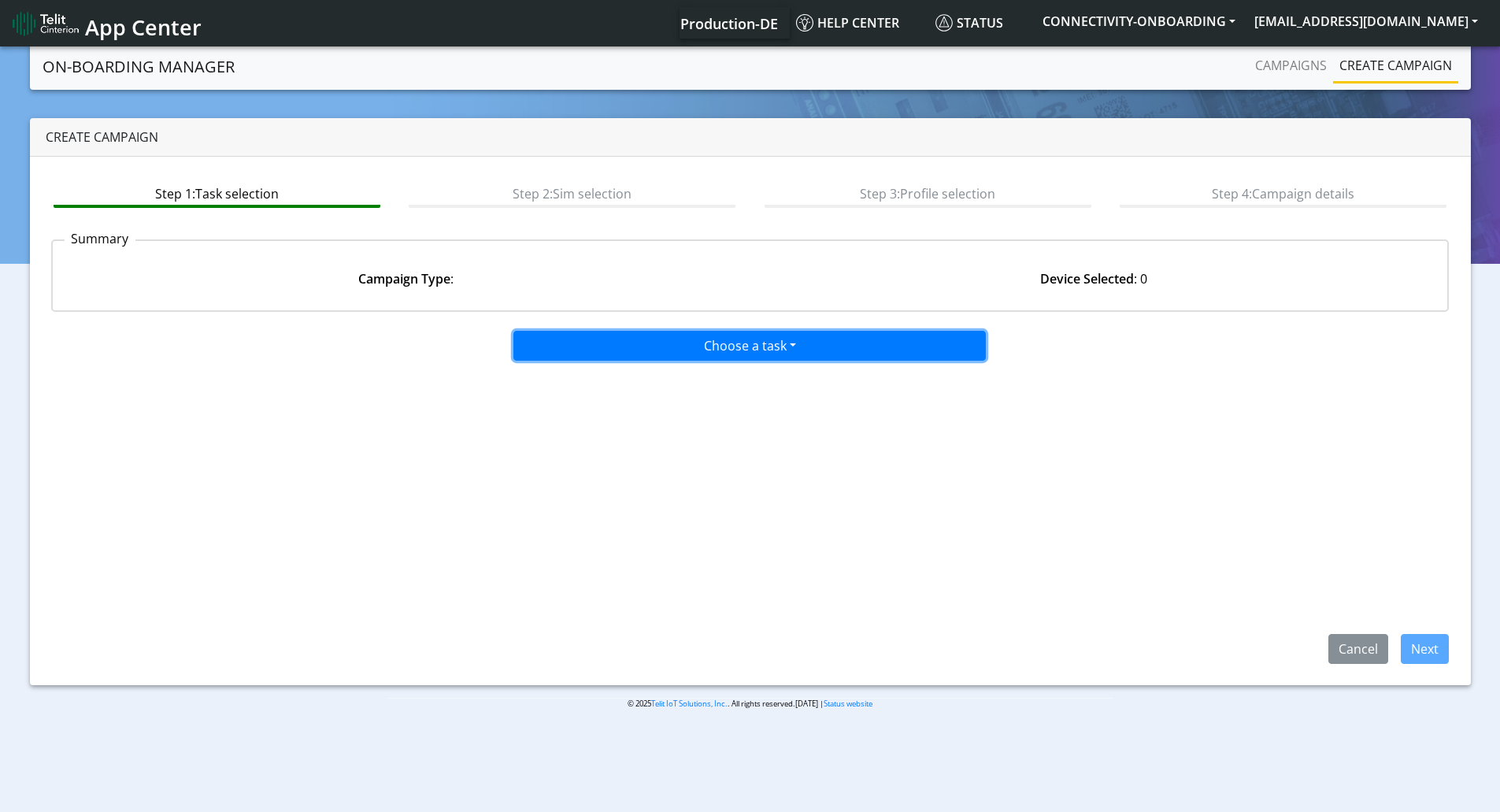
click at [800, 342] on button "Choose a task" at bounding box center [750, 346] width 472 height 30
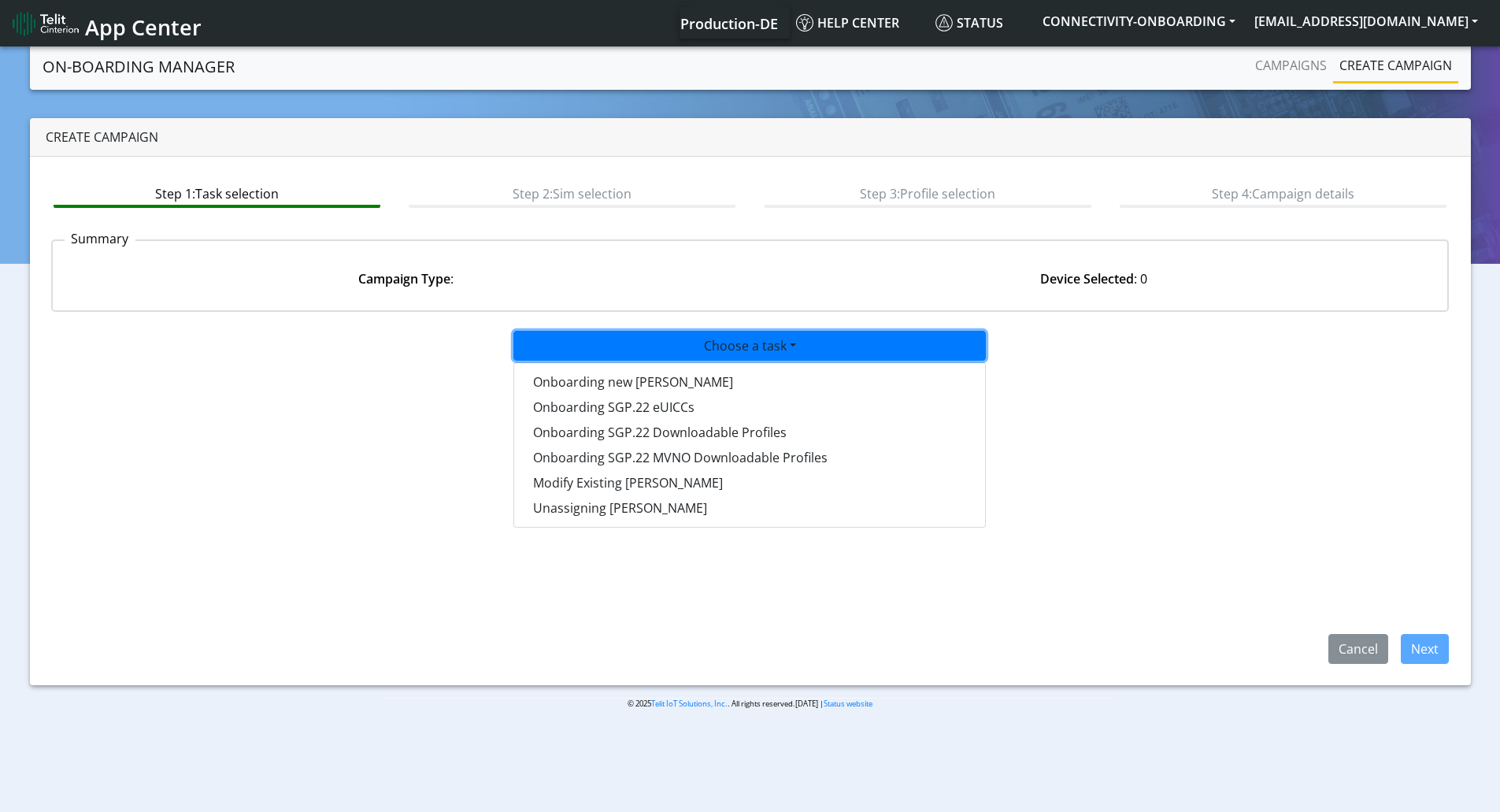
drag, startPoint x: 1120, startPoint y: 482, endPoint x: 1121, endPoint y: 510, distance: 28.0
click at [1122, 482] on app-paging-btns "Cancel Next" at bounding box center [750, 512] width 1398 height 302
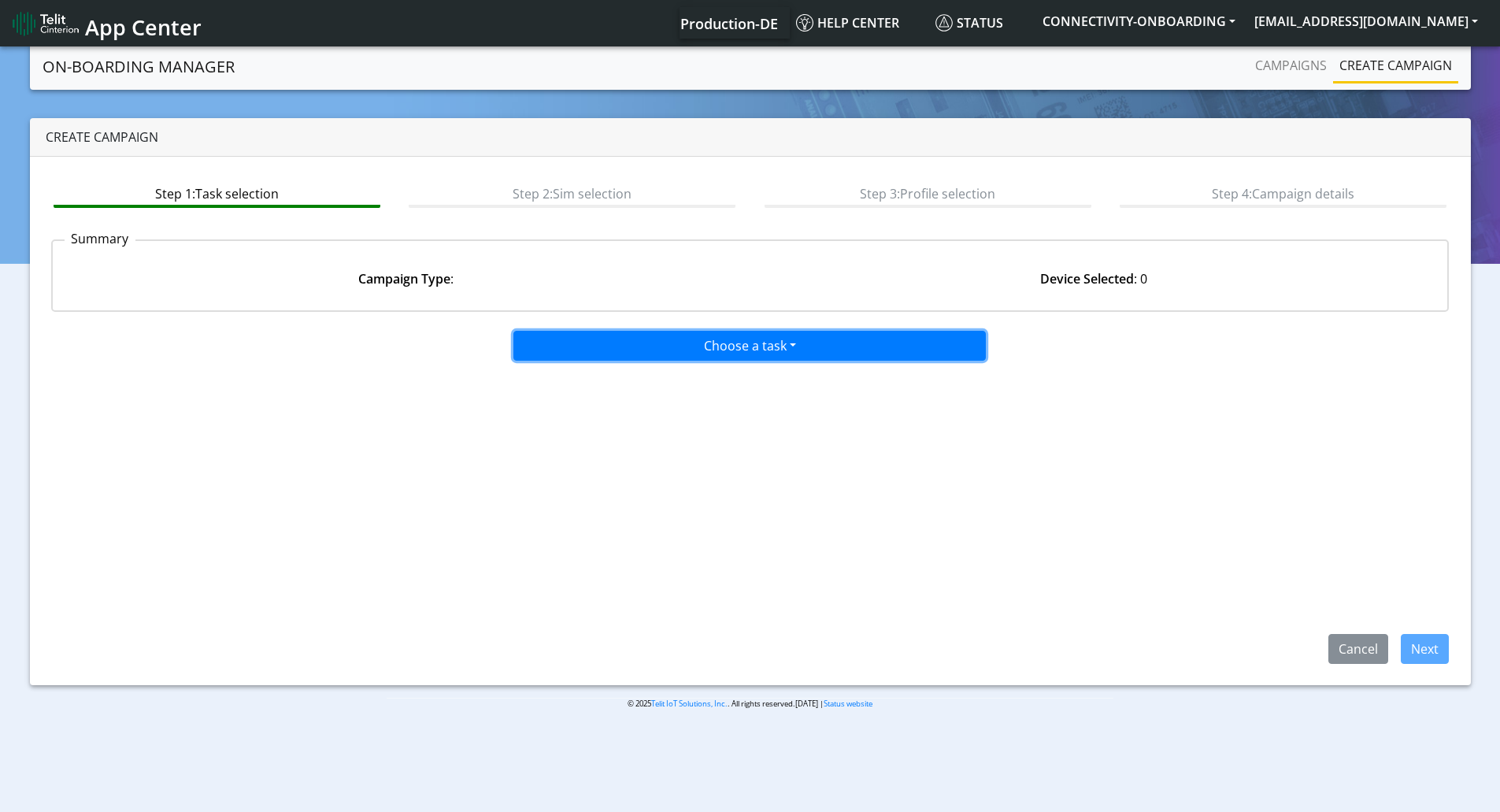
click at [705, 351] on button "Choose a task" at bounding box center [750, 346] width 472 height 30
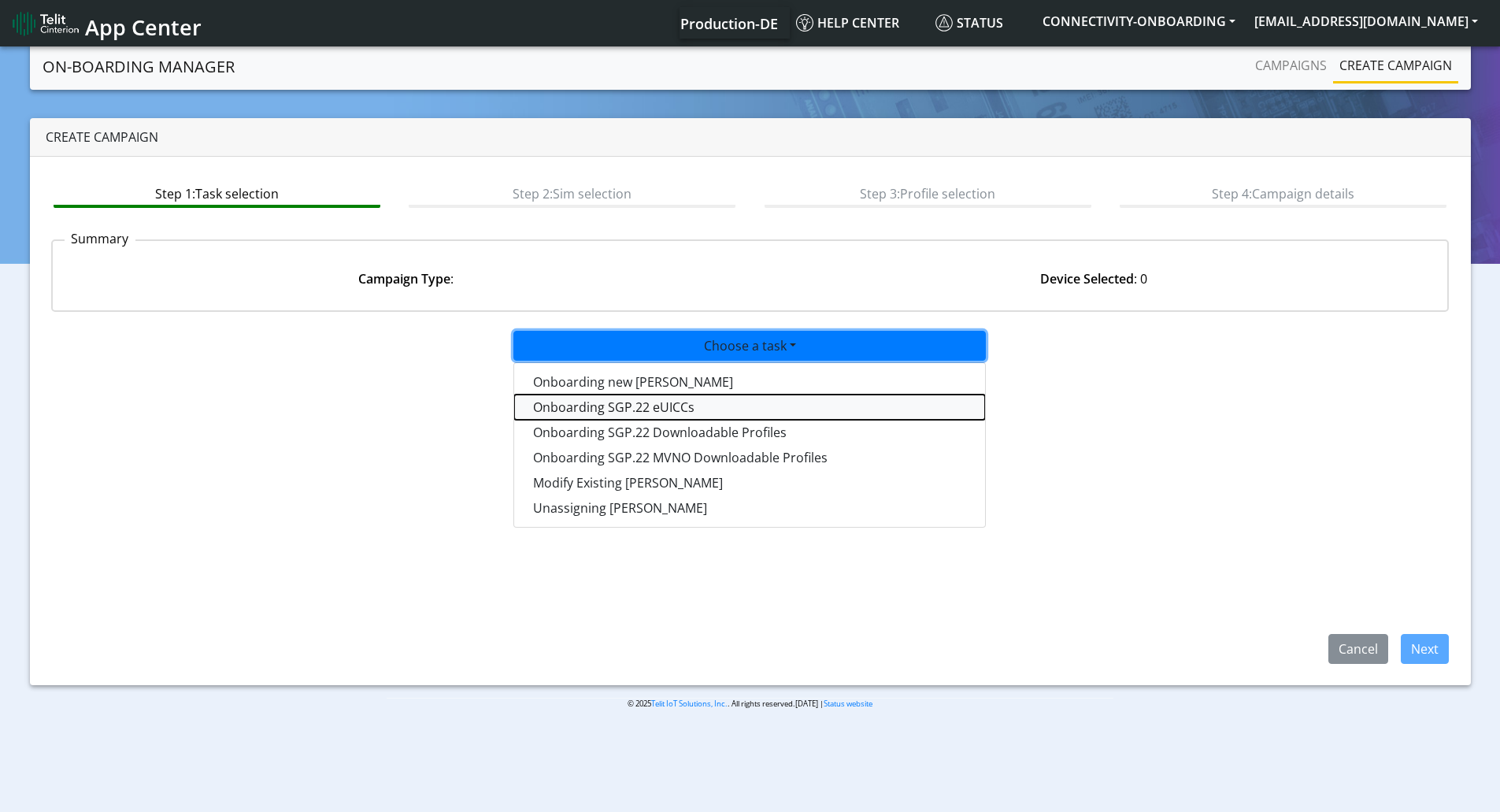
click at [611, 407] on tasksgp22eUICC-dropdown "Onboarding SGP.22 eUICCs" at bounding box center [750, 407] width 471 height 25
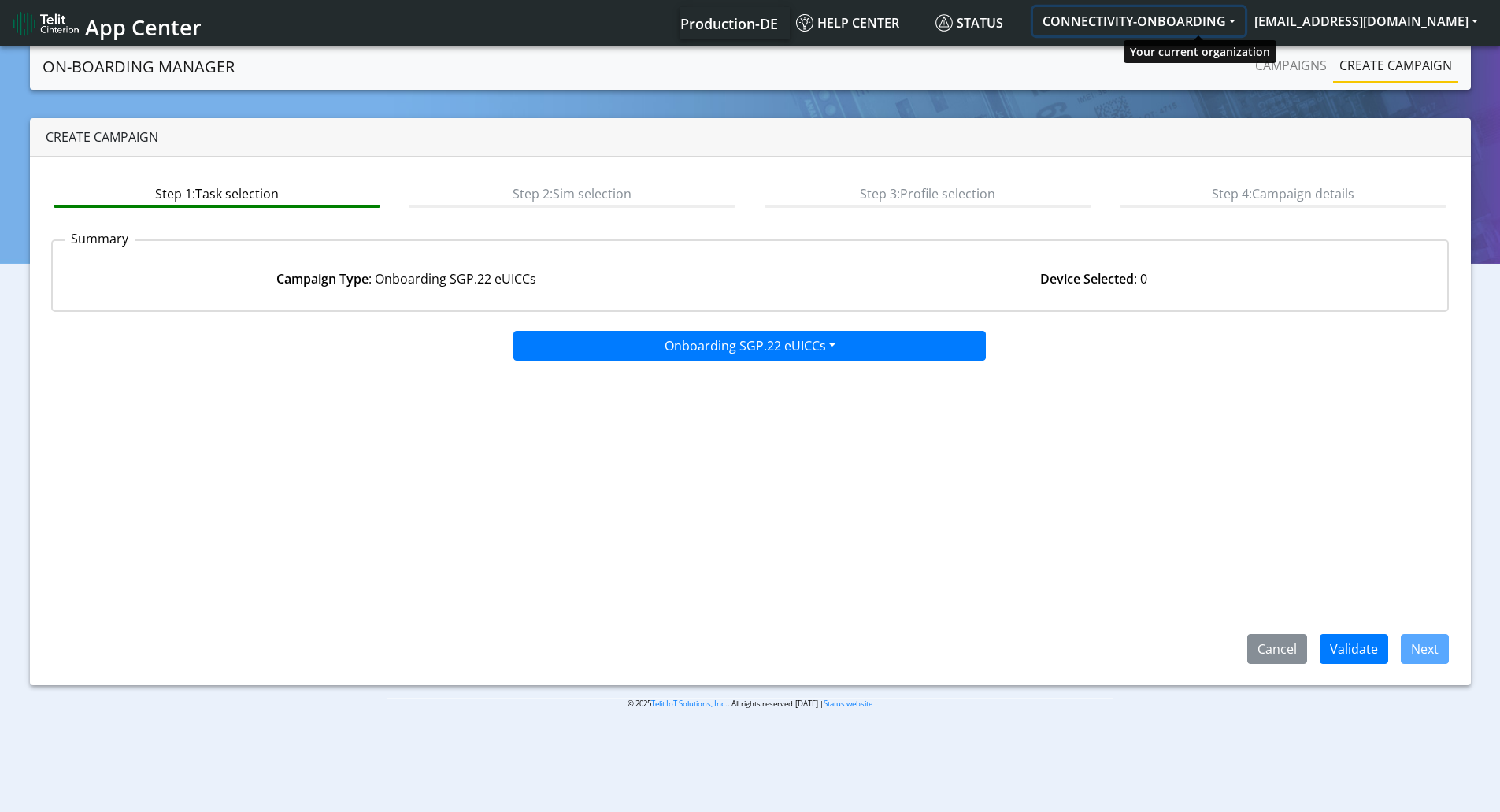
click at [1212, 13] on button "CONNECTIVITY-ONBOARDING" at bounding box center [1139, 21] width 212 height 29
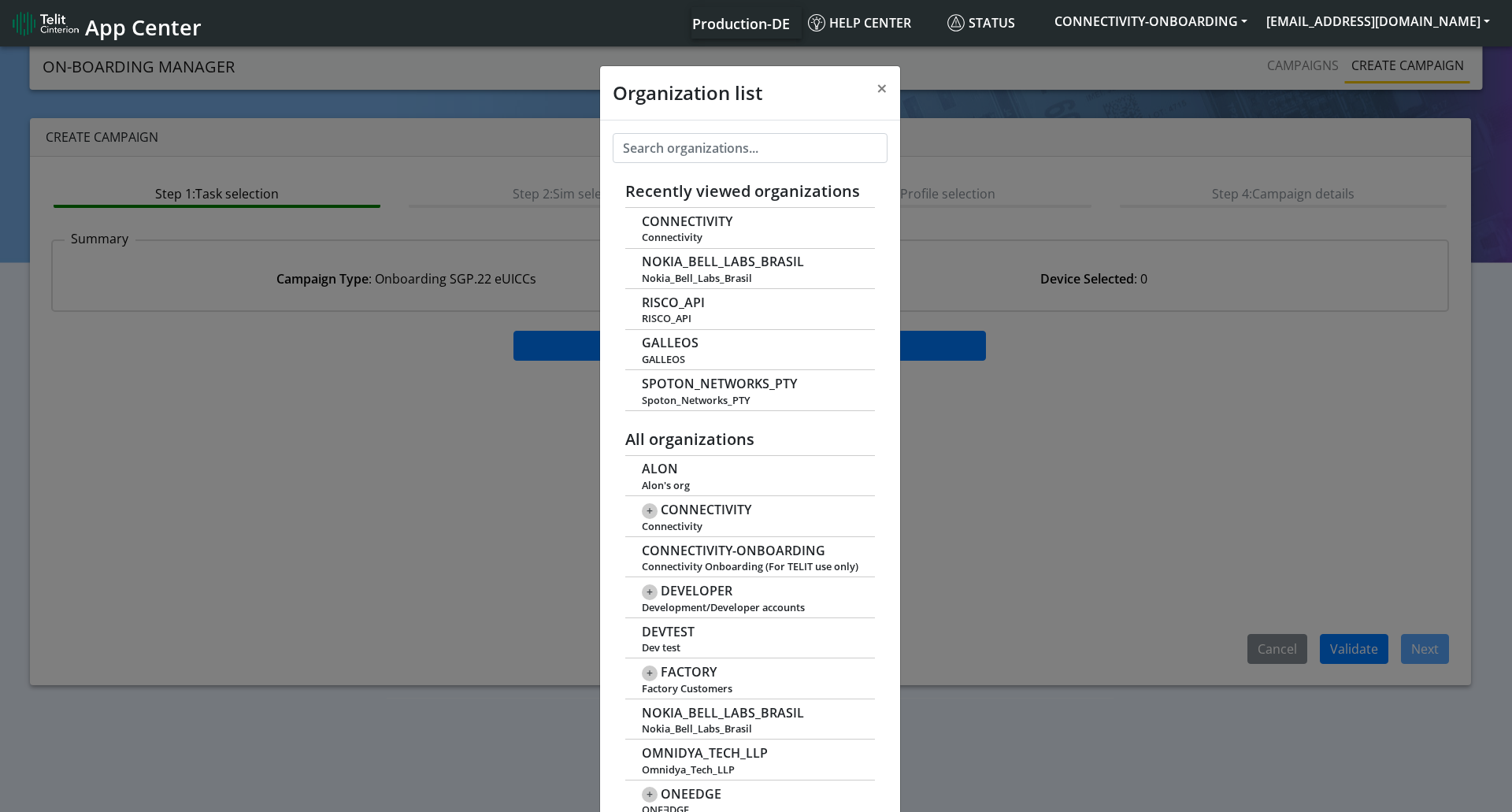
scroll to position [6, 0]
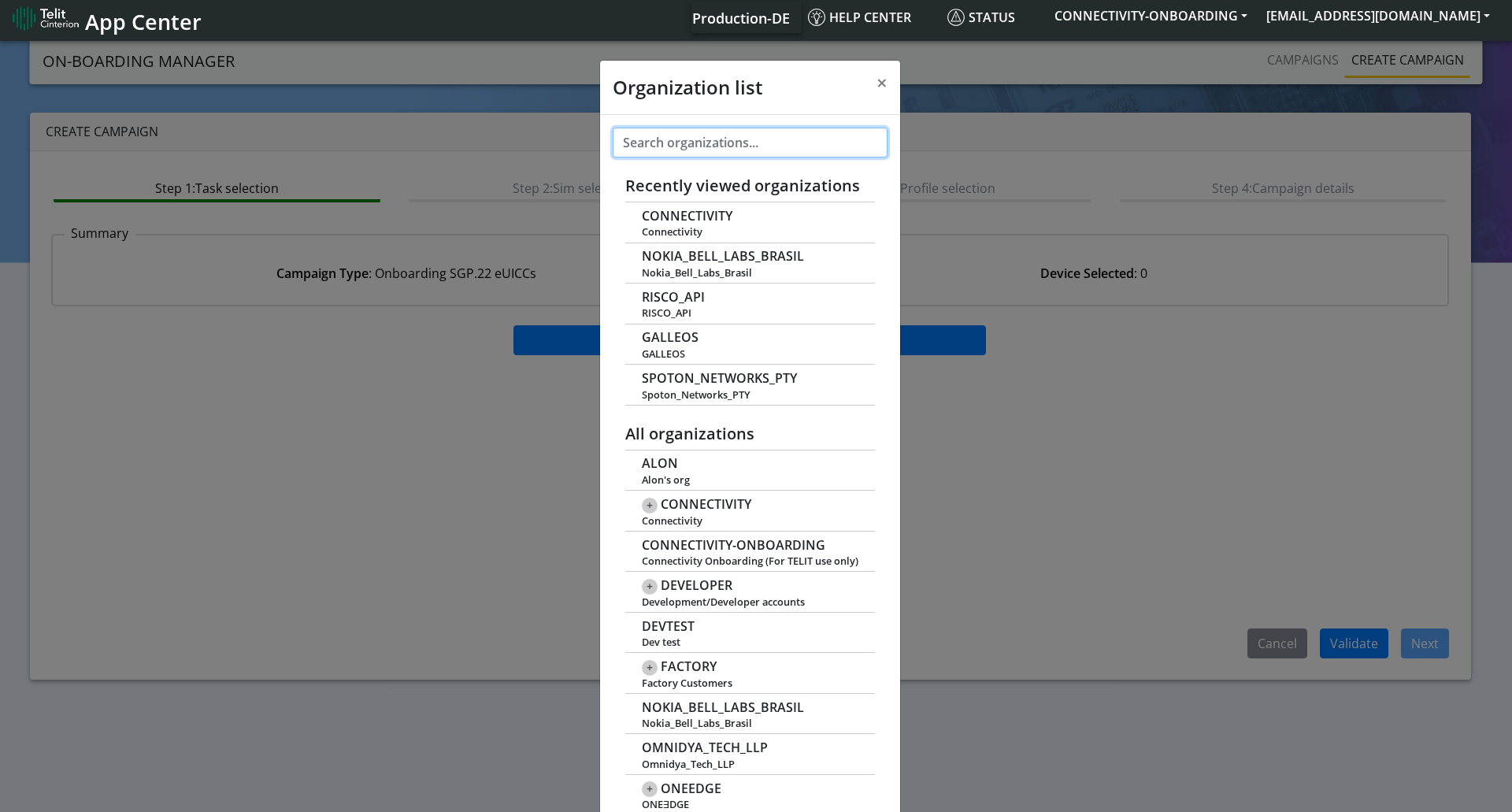
click at [671, 140] on input "text" at bounding box center [750, 143] width 275 height 30
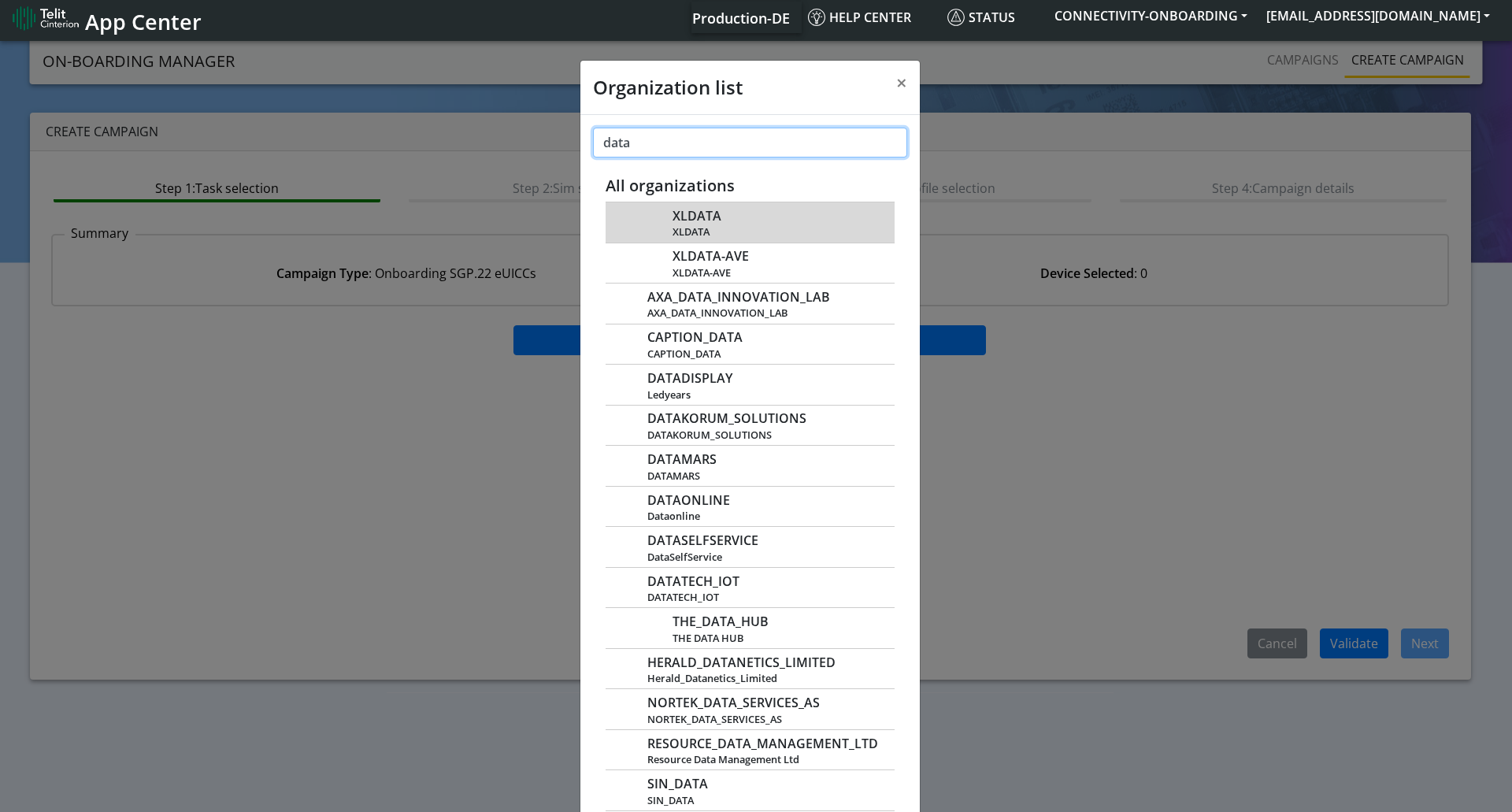
paste input "DATIAN_SAS"
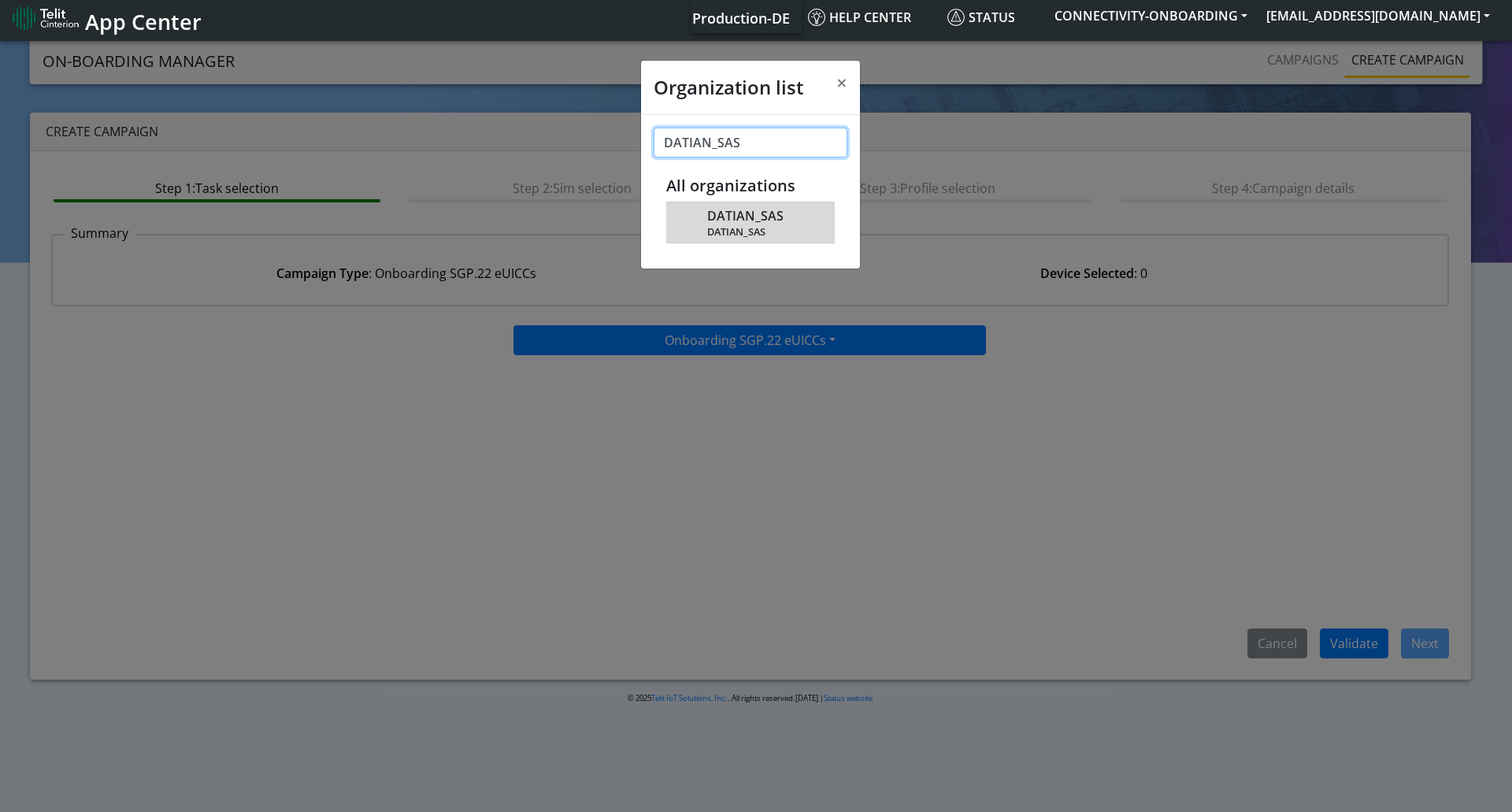
type input "DATIAN_SAS"
click at [717, 212] on span "DATIAN_SAS" at bounding box center [746, 216] width 76 height 15
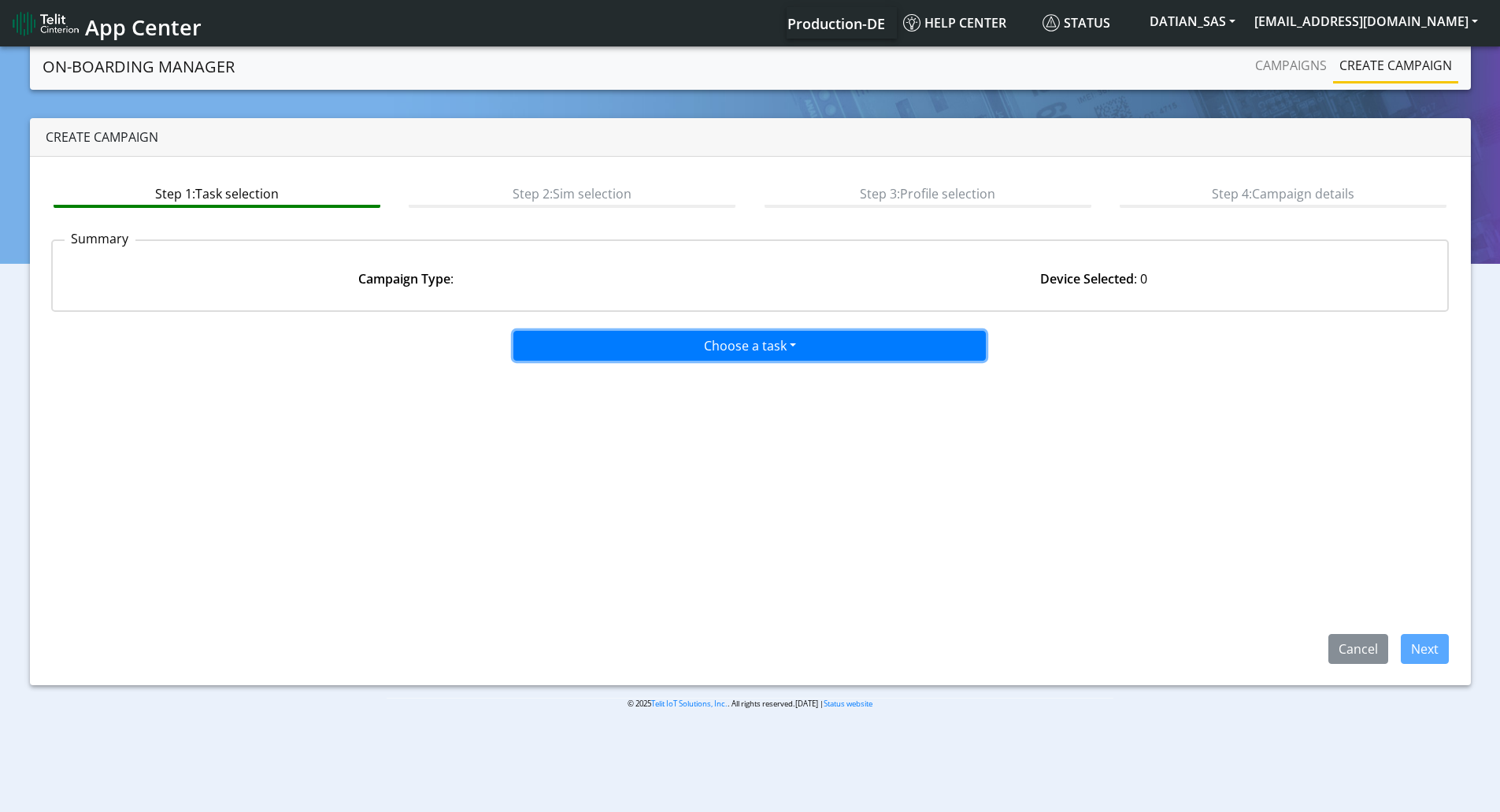
click at [702, 334] on button "Choose a task" at bounding box center [750, 346] width 472 height 30
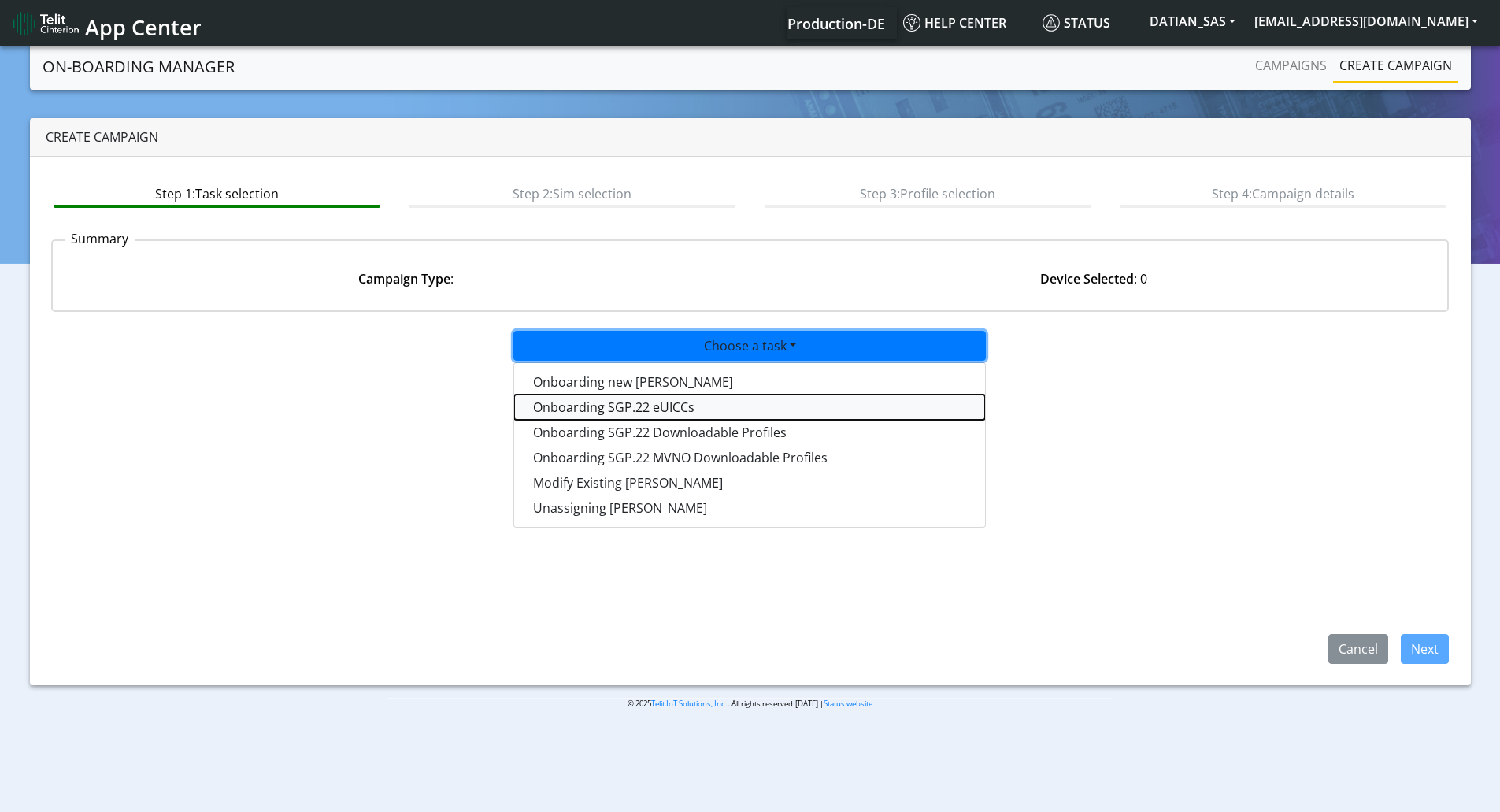
click at [681, 404] on tasksgp22eUICC-dropdown "Onboarding SGP.22 eUICCs" at bounding box center [750, 407] width 471 height 25
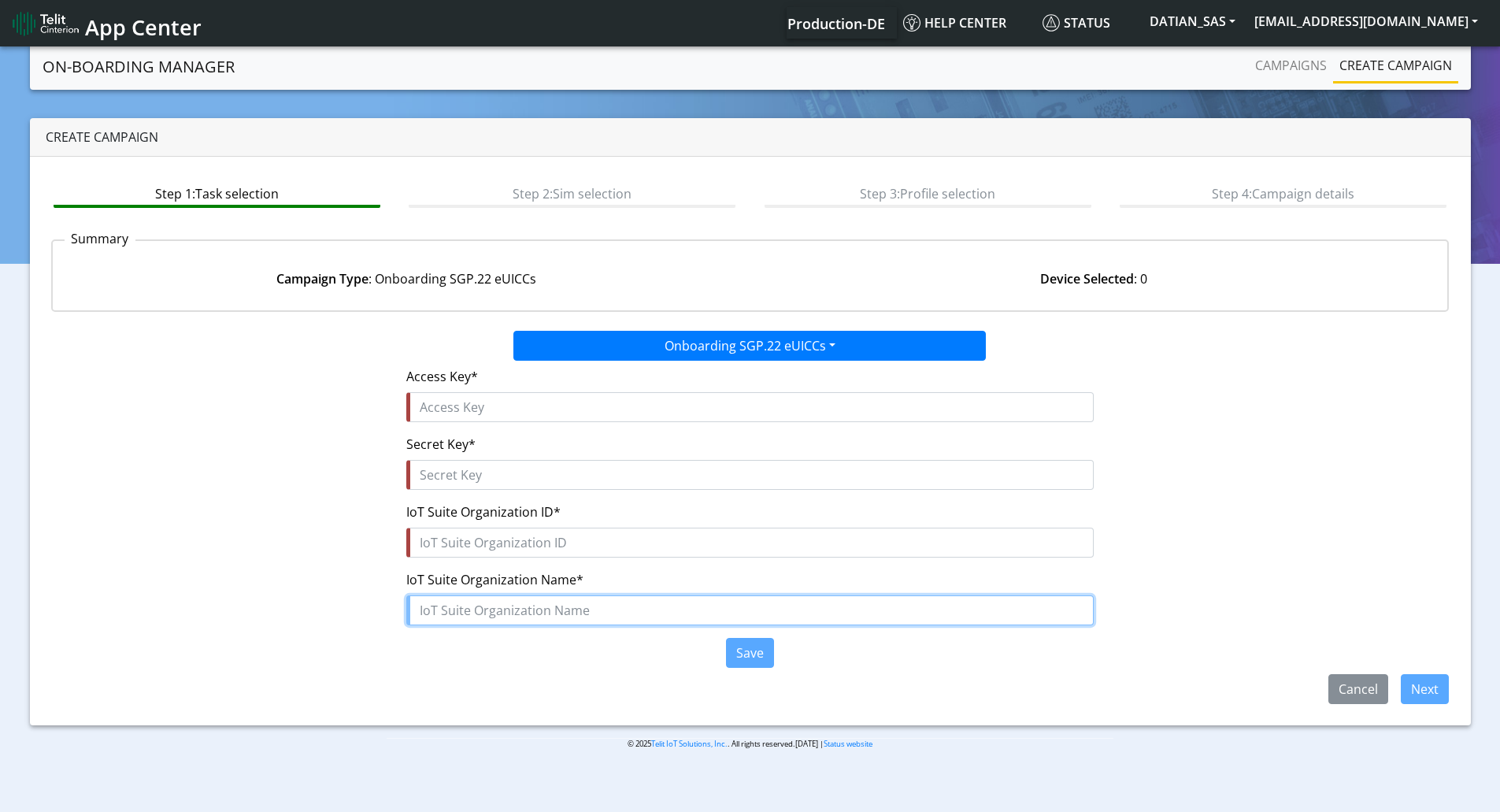
click at [485, 621] on input "text" at bounding box center [750, 610] width 688 height 30
paste input "DATIAN_SAS"
type input "DATIAN_SAS"
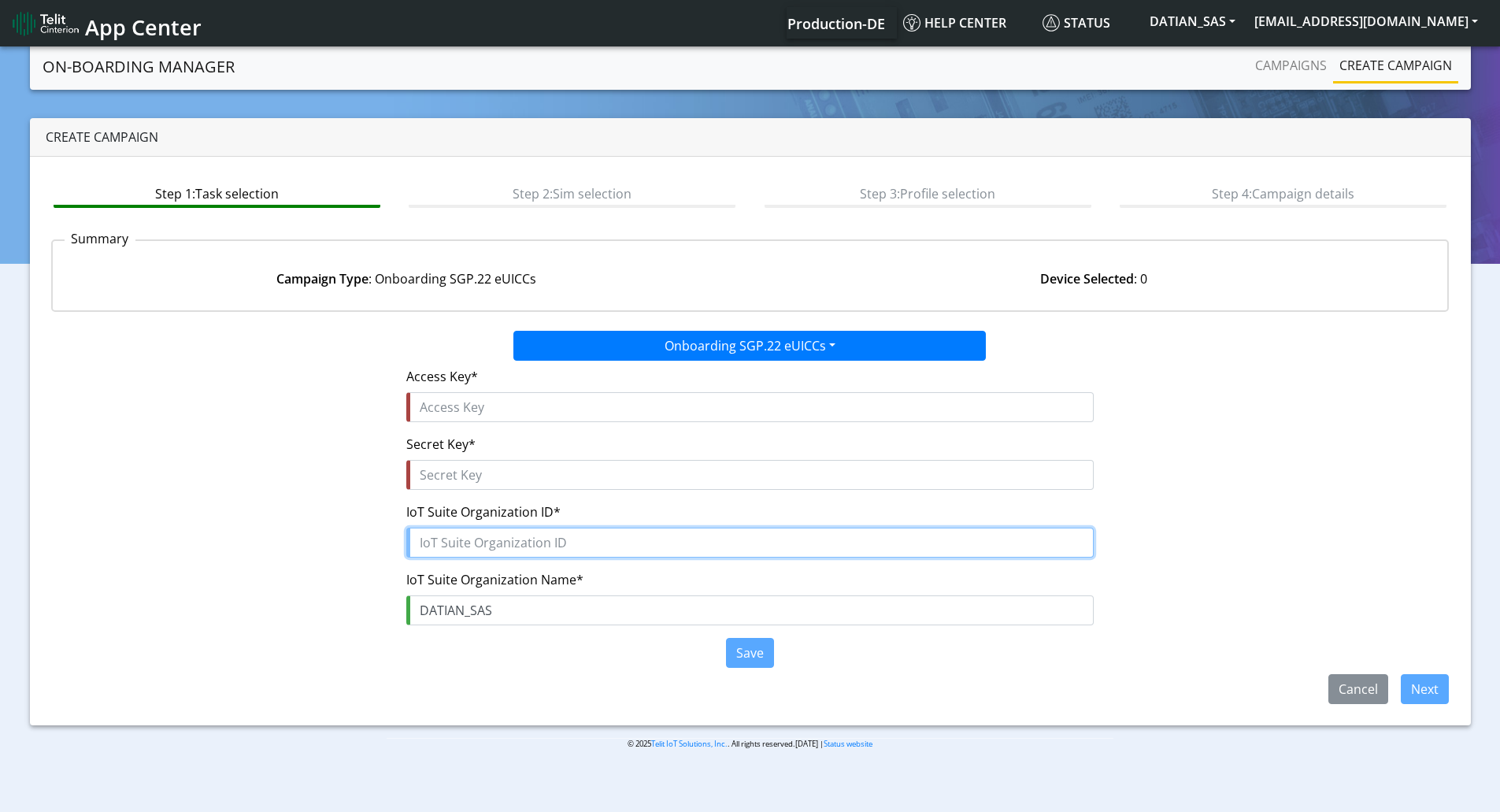
click at [454, 542] on input "text" at bounding box center [750, 542] width 688 height 30
paste input "76eefe54-4adf-4a9d-a94a-3bf6718f5bc5"
type input "76eefe54-4adf-4a9d-a94a-3bf6718f5bc5"
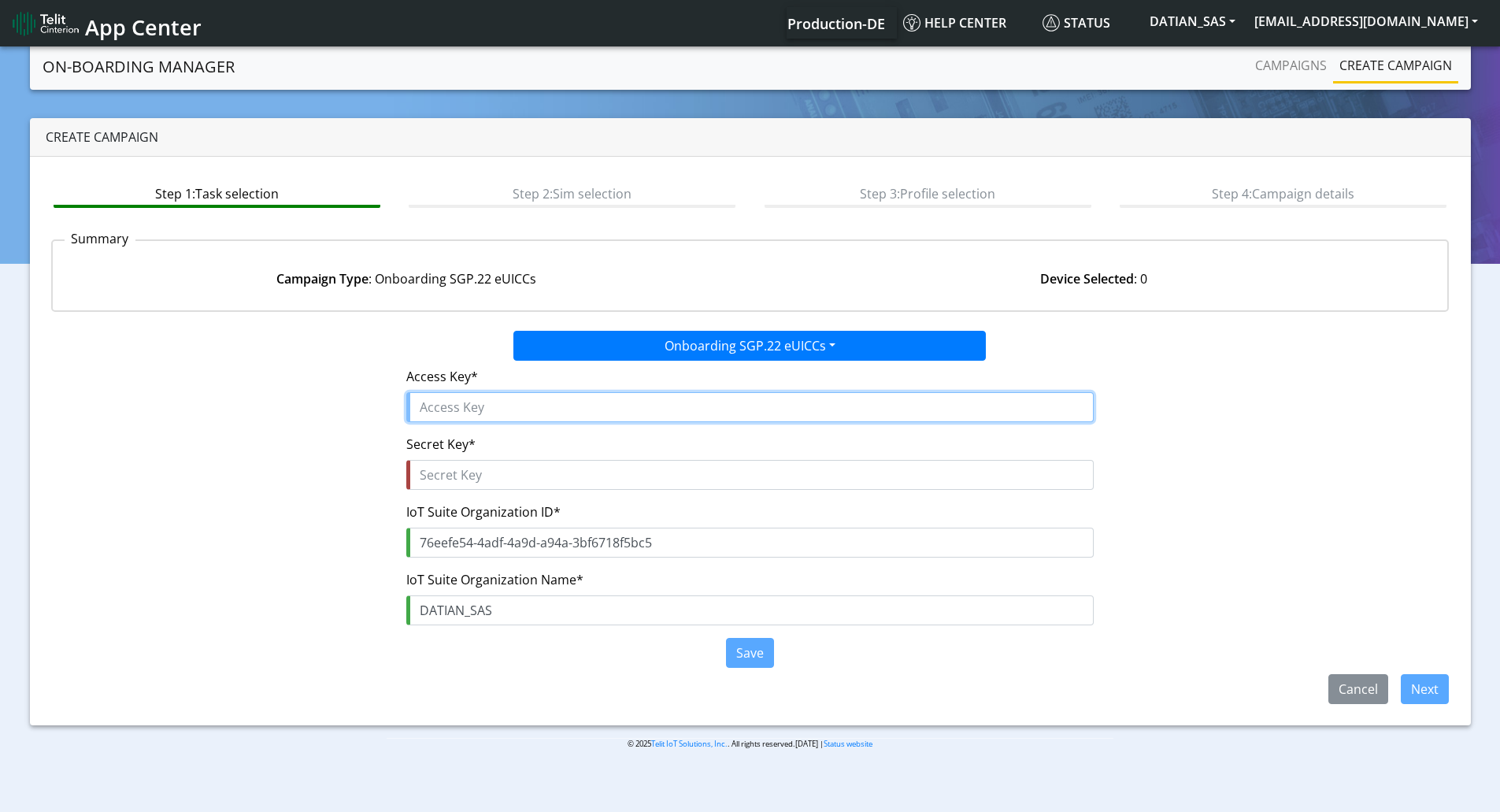
click at [430, 414] on input "text" at bounding box center [750, 407] width 688 height 30
paste input "mrkIEesN6HC7phRco9zl"
type input "mrkIEesN6HC7phRco9zl"
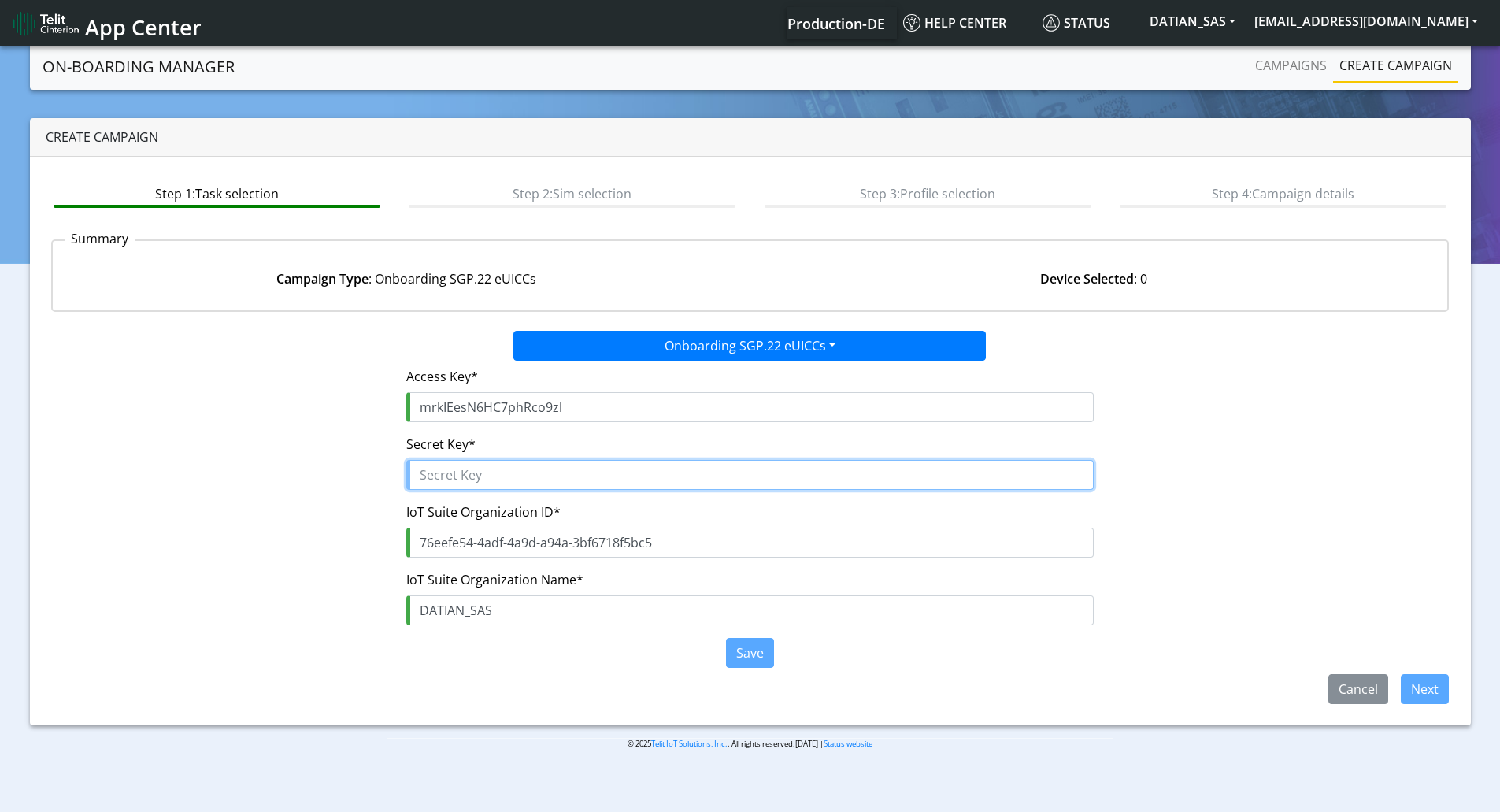
click at [434, 484] on input "text" at bounding box center [750, 475] width 688 height 30
paste input "bwlJ$5DxWJsz1h5Kn2Y3G2Ew3fsGoFrwQftMyy46"
type input "bwlJ$5DxWJsz1h5Kn2Y3G2Ew3fsGoFrwQftMyy46"
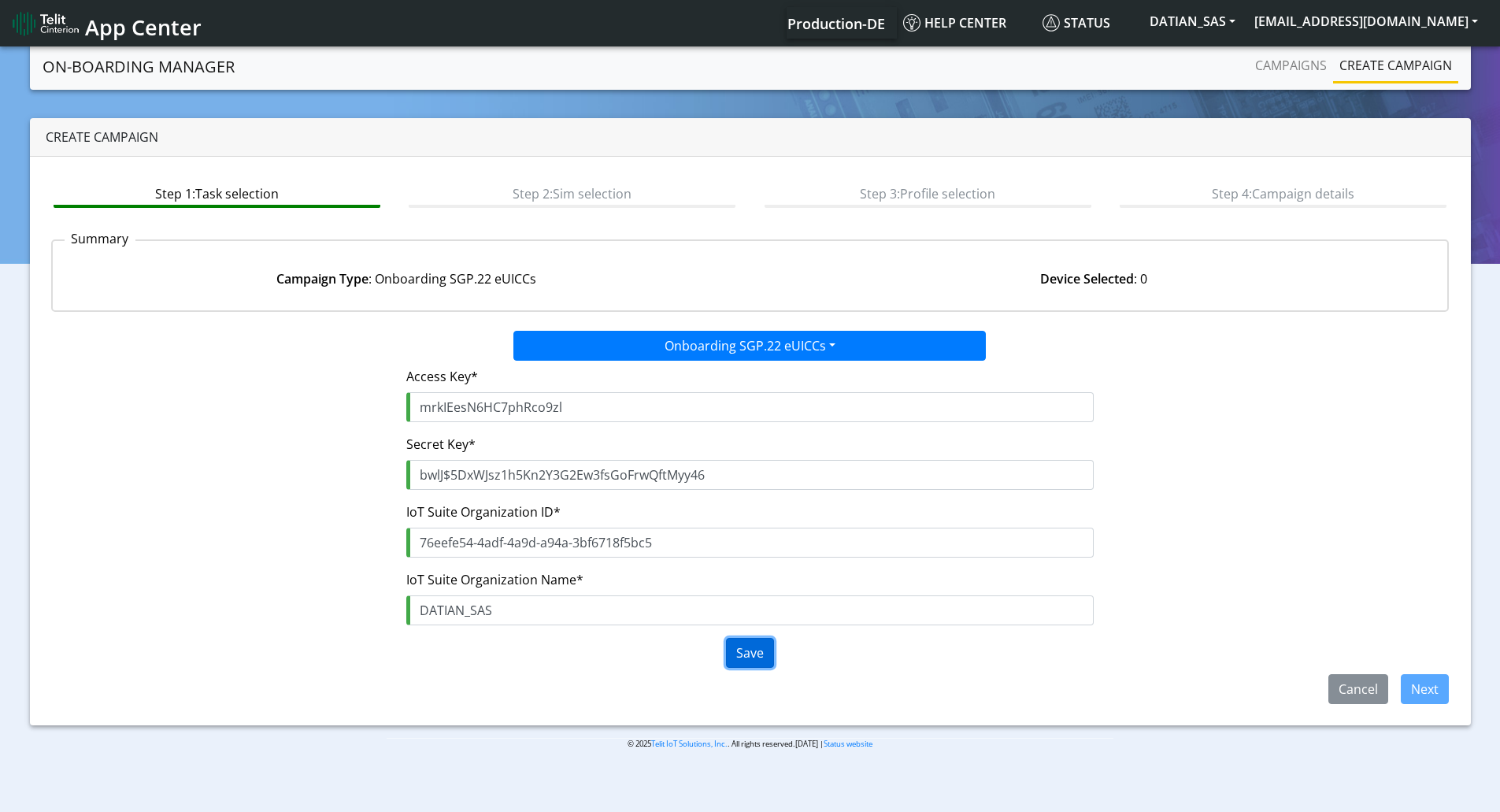
click at [760, 662] on button "Save" at bounding box center [750, 652] width 48 height 30
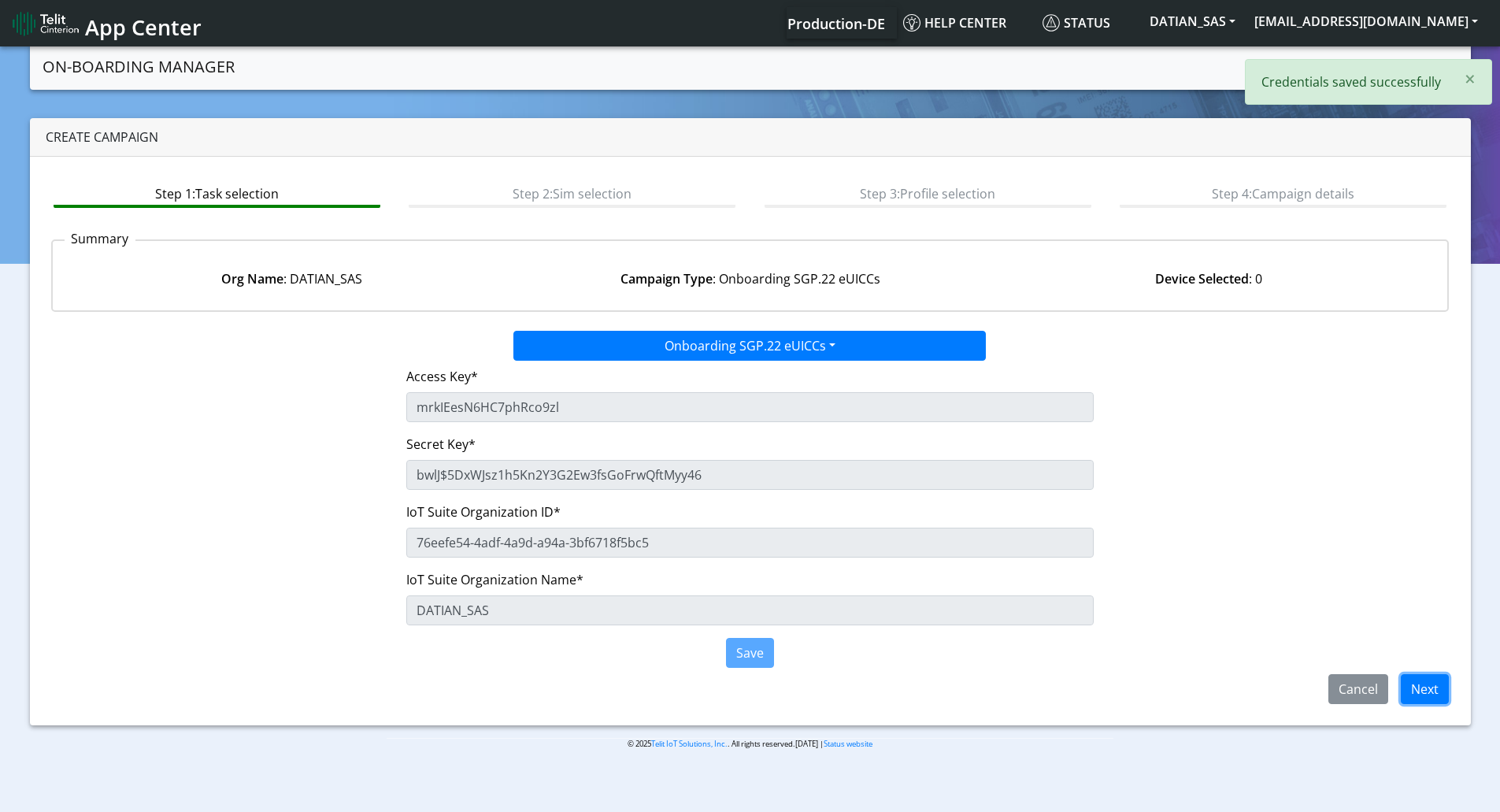
click at [1423, 702] on button "Next" at bounding box center [1425, 689] width 48 height 30
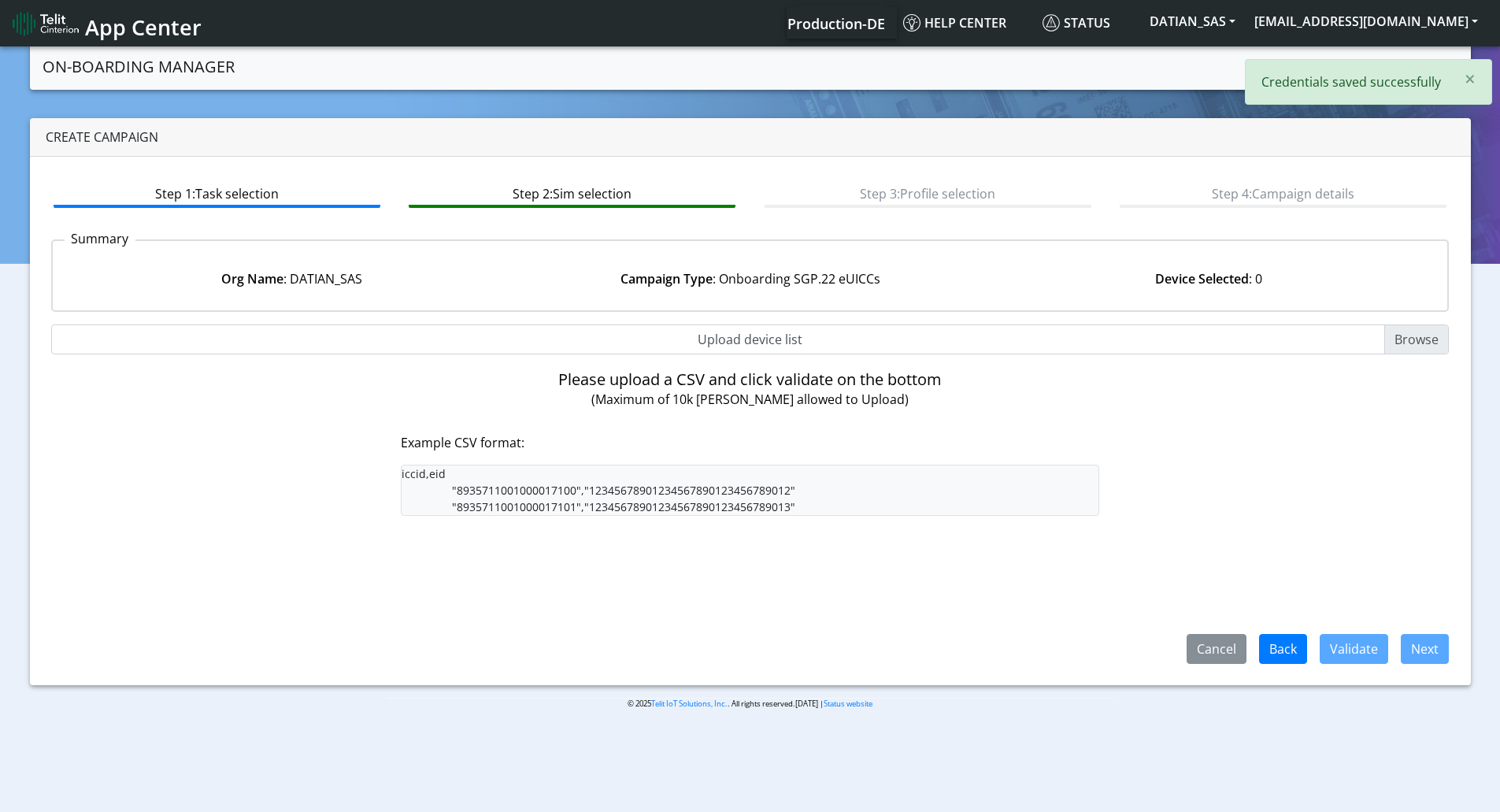
click at [736, 355] on div "No. Lines: 0 Up to 2000 lines Upload device list Filter by ICCID IMSIs Search E…" at bounding box center [750, 494] width 1398 height 339
click at [734, 340] on input "Upload device list" at bounding box center [750, 340] width 1398 height 30
type input "C:\fakepath\onboarding CSV.csv"
click at [625, 743] on body "App Center Production-DE Help center Status DATIAN_SAS yaniv.sitelcool@telit.co…" at bounding box center [750, 430] width 1500 height 774
click at [768, 352] on input "Upload device list" at bounding box center [750, 340] width 1398 height 30
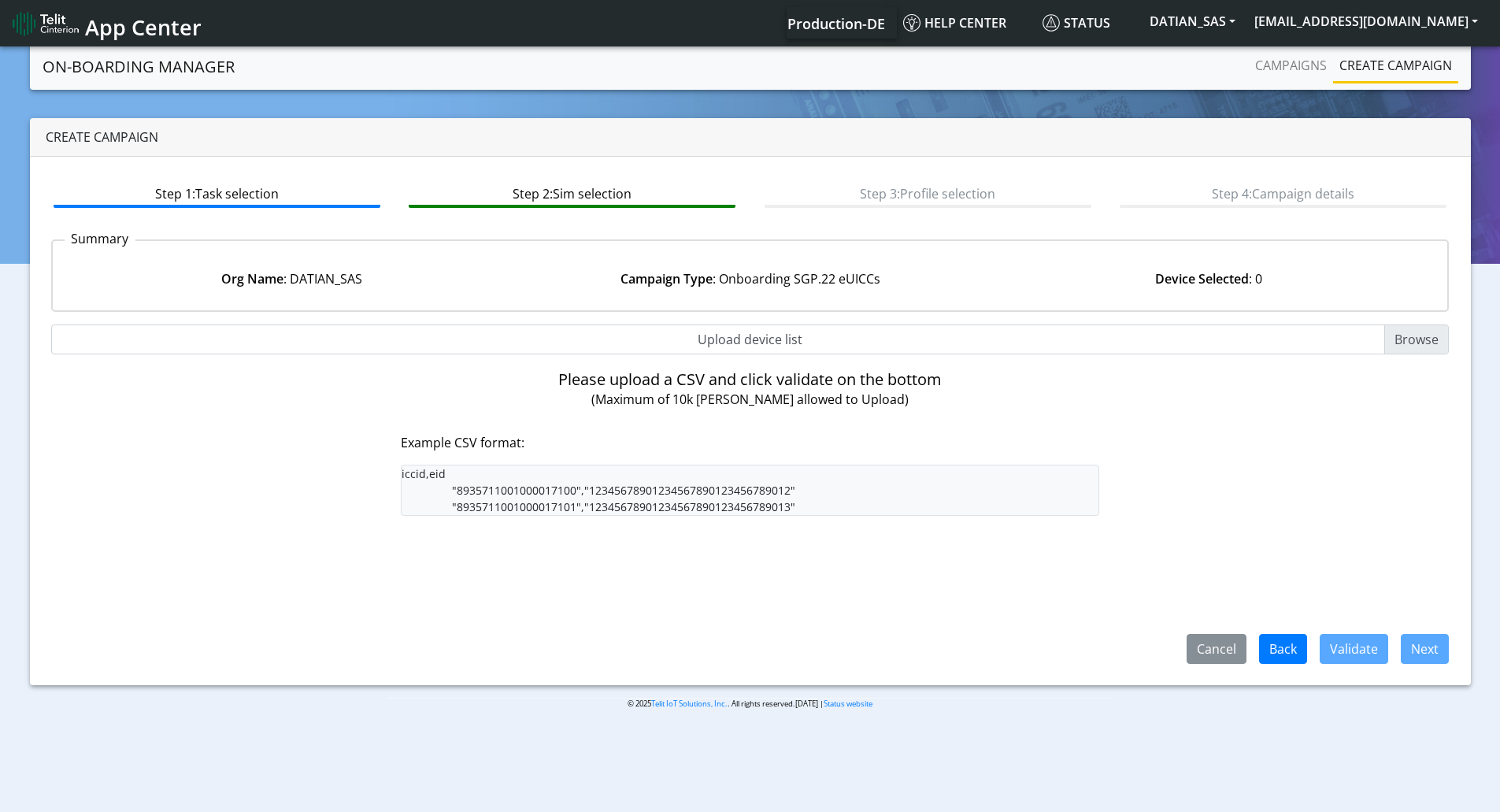
type input "C:\fakepath\onboarding CSV.csv"
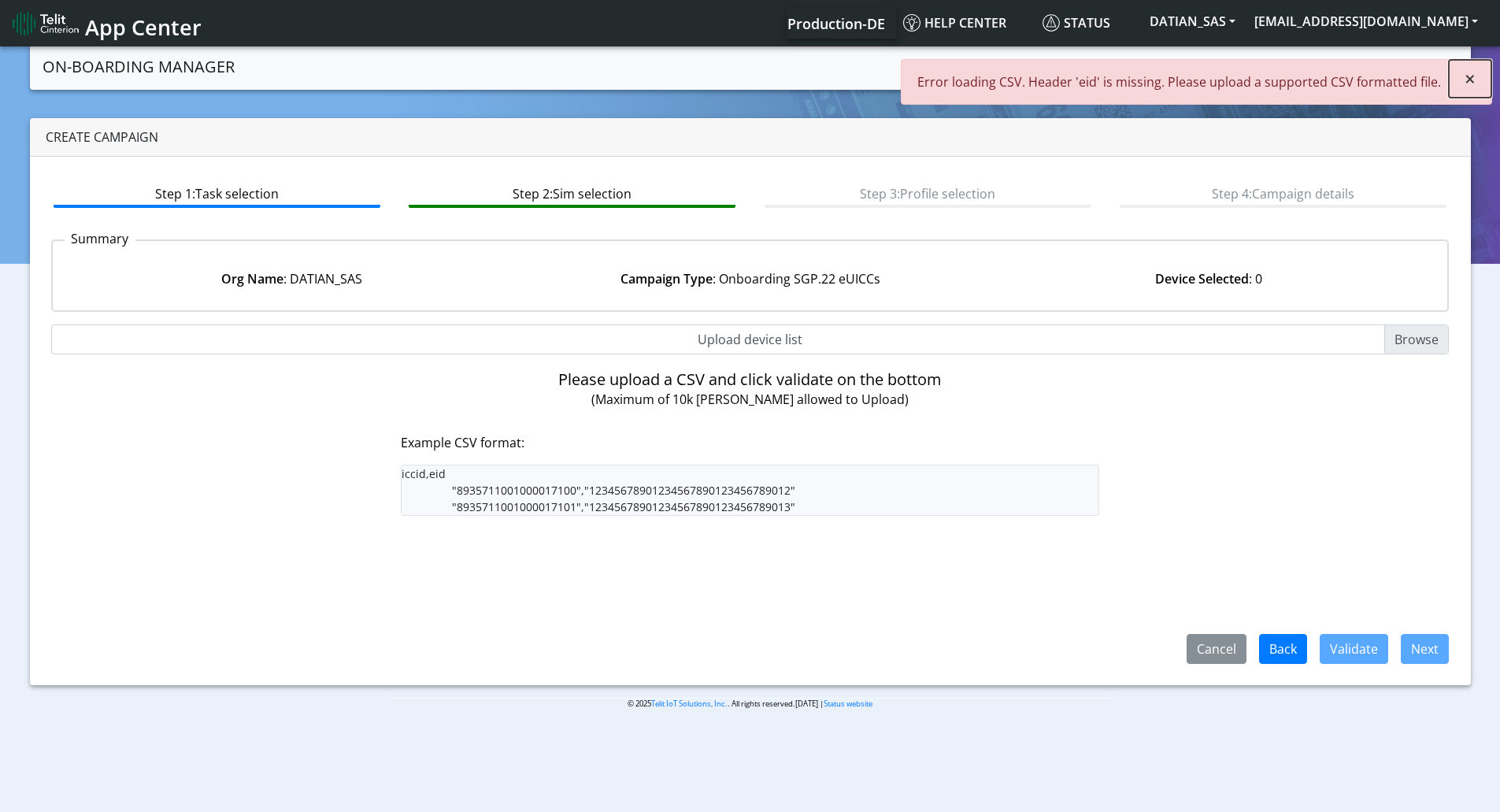
click at [1478, 76] on button "×" at bounding box center [1471, 79] width 43 height 38
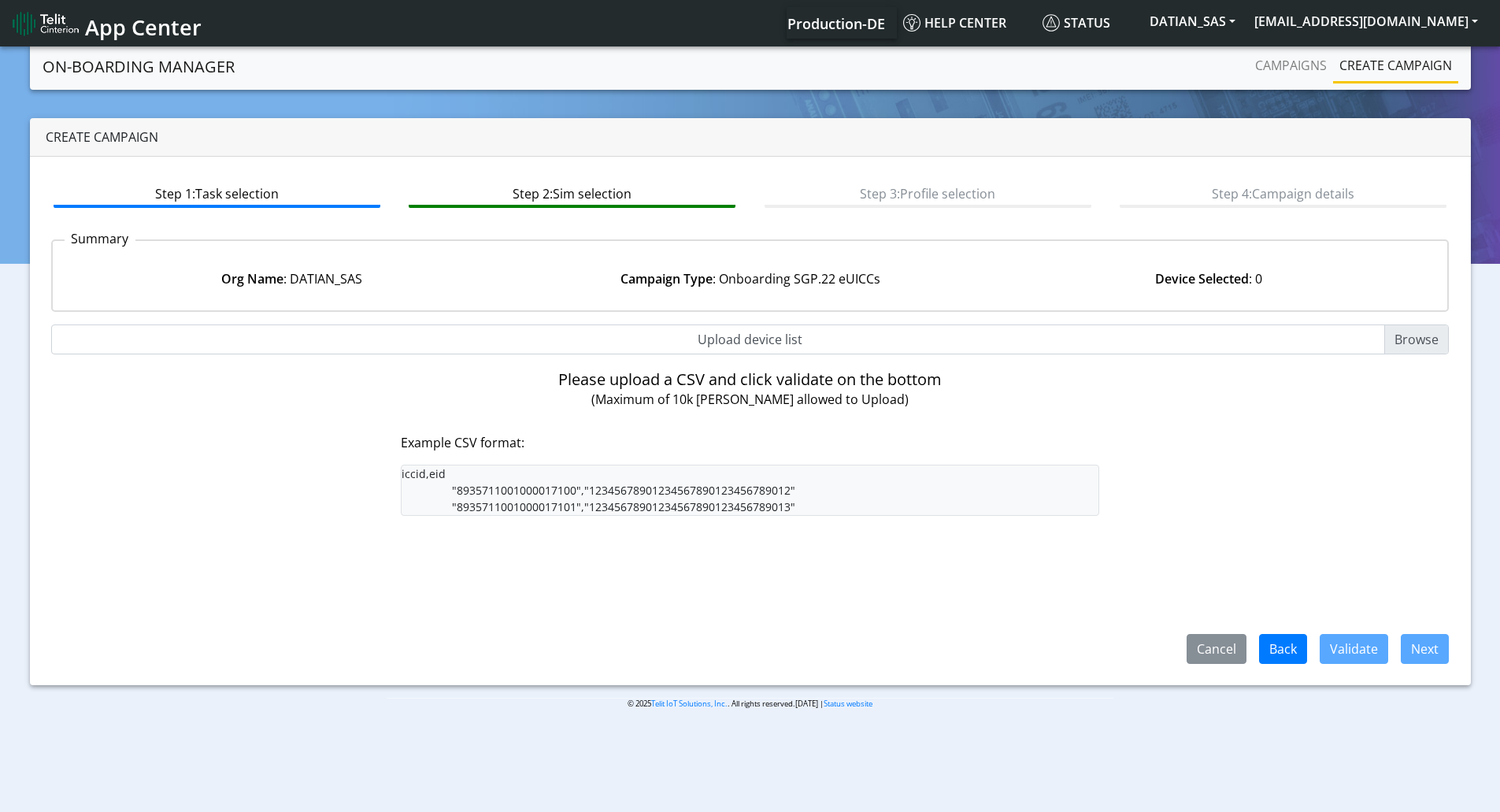
click at [727, 344] on input "Upload device list" at bounding box center [750, 340] width 1398 height 30
type input "C:\fakepath\onboarding CSV.csv"
click at [1366, 70] on link "Create campaign" at bounding box center [1396, 65] width 125 height 32
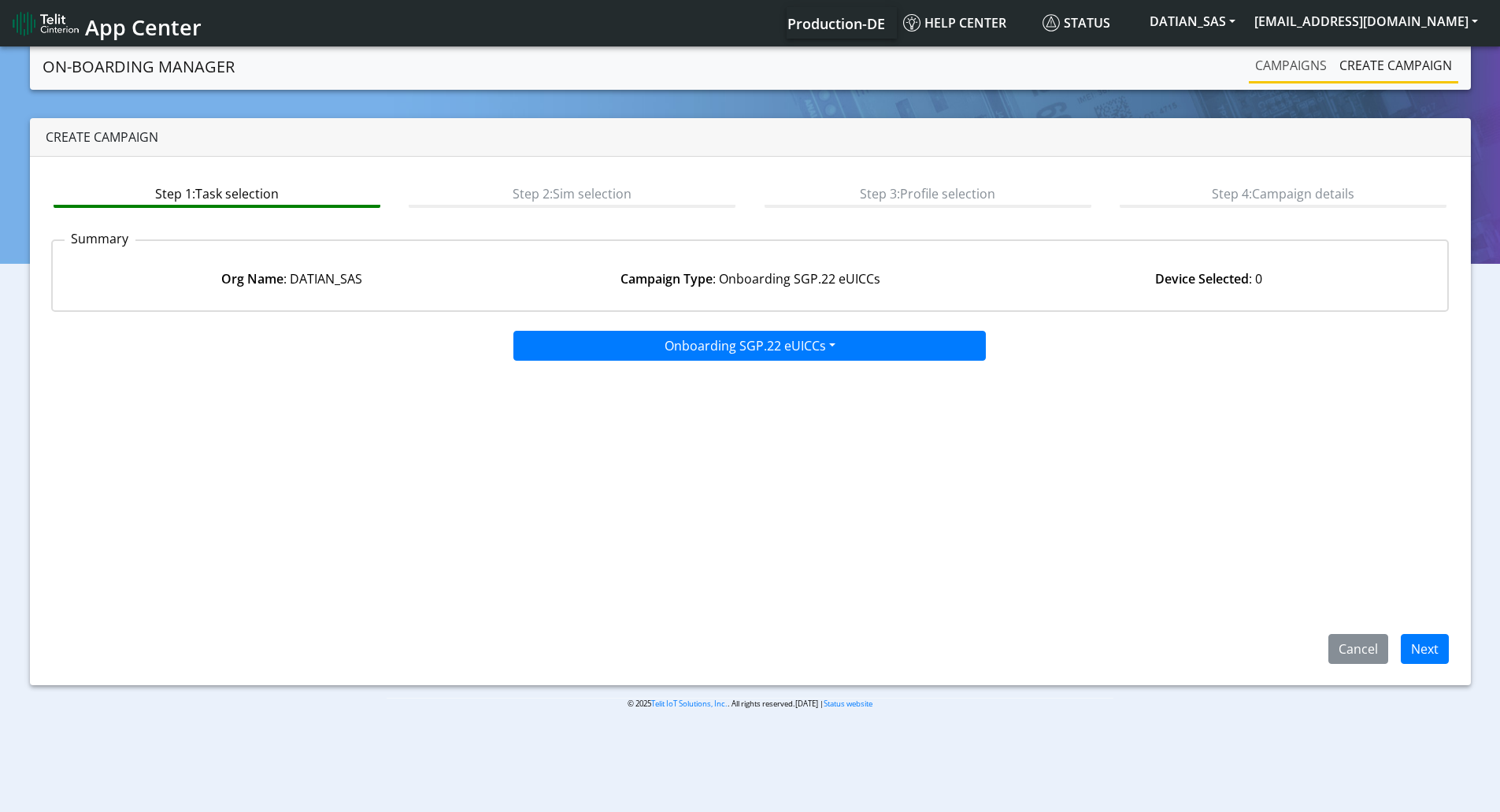
click at [1288, 66] on link "Campaigns" at bounding box center [1291, 65] width 84 height 32
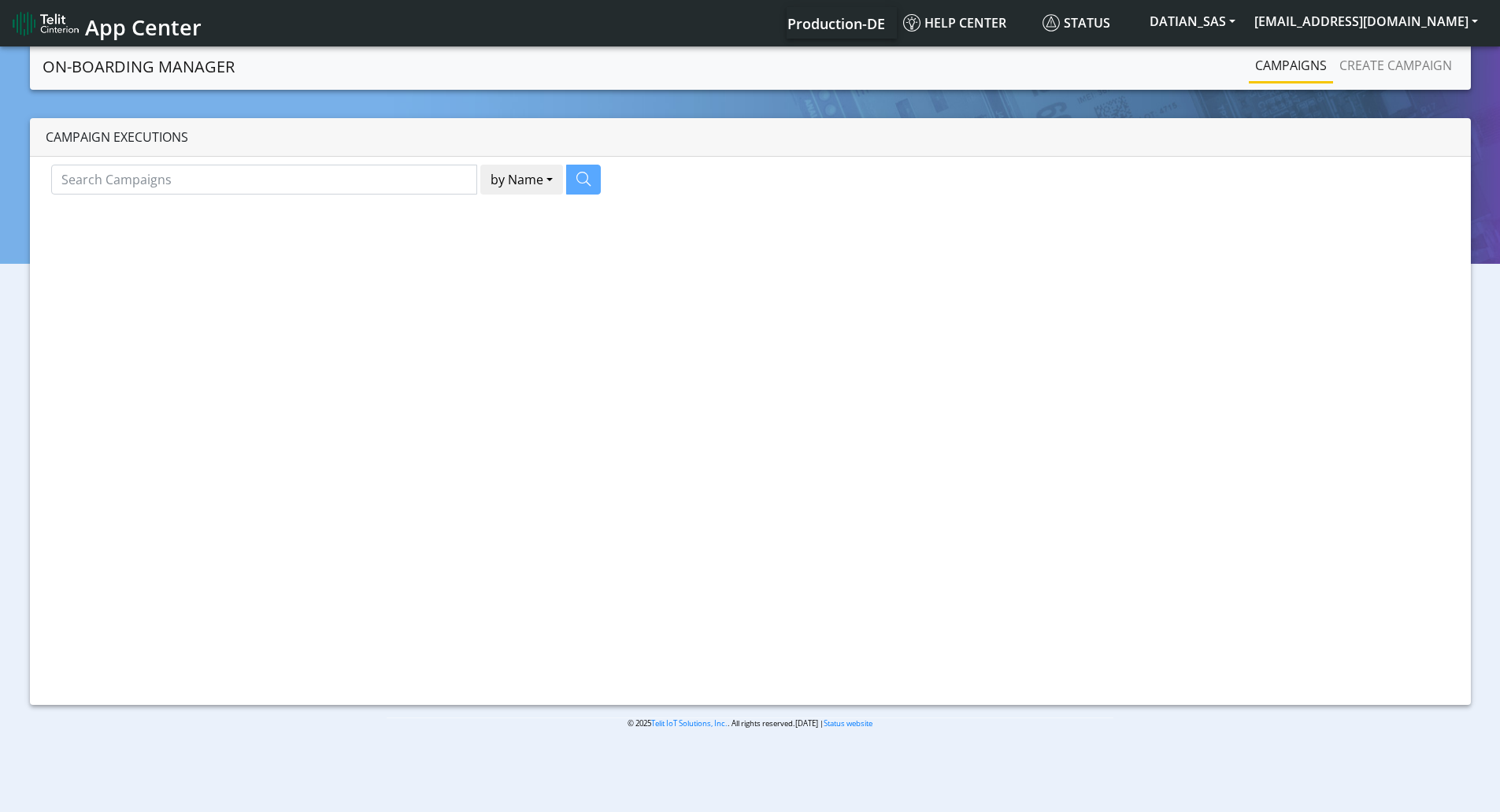
click at [1359, 68] on div at bounding box center [750, 430] width 1500 height 774
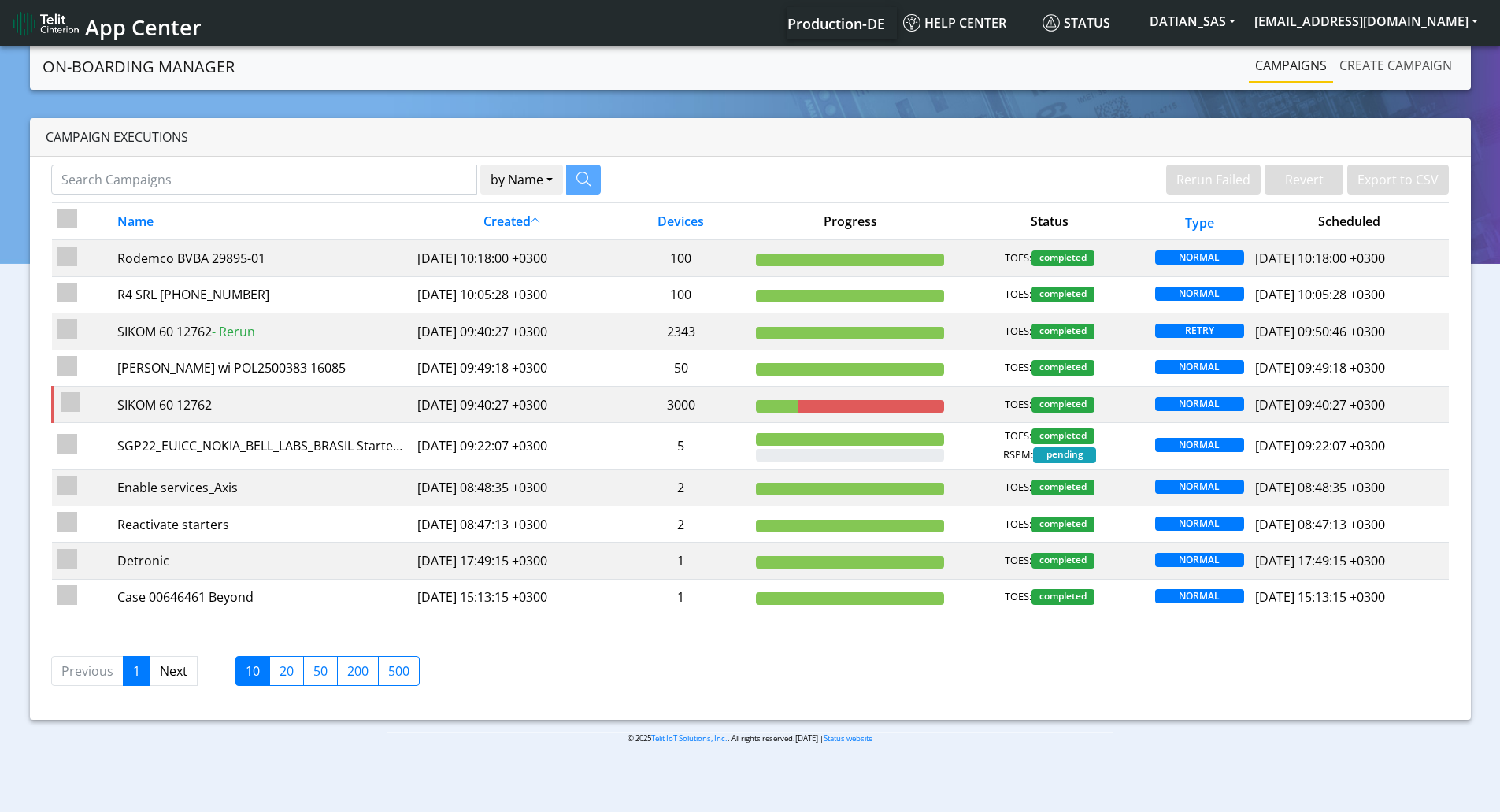
click at [1359, 68] on link "Create campaign" at bounding box center [1396, 65] width 125 height 32
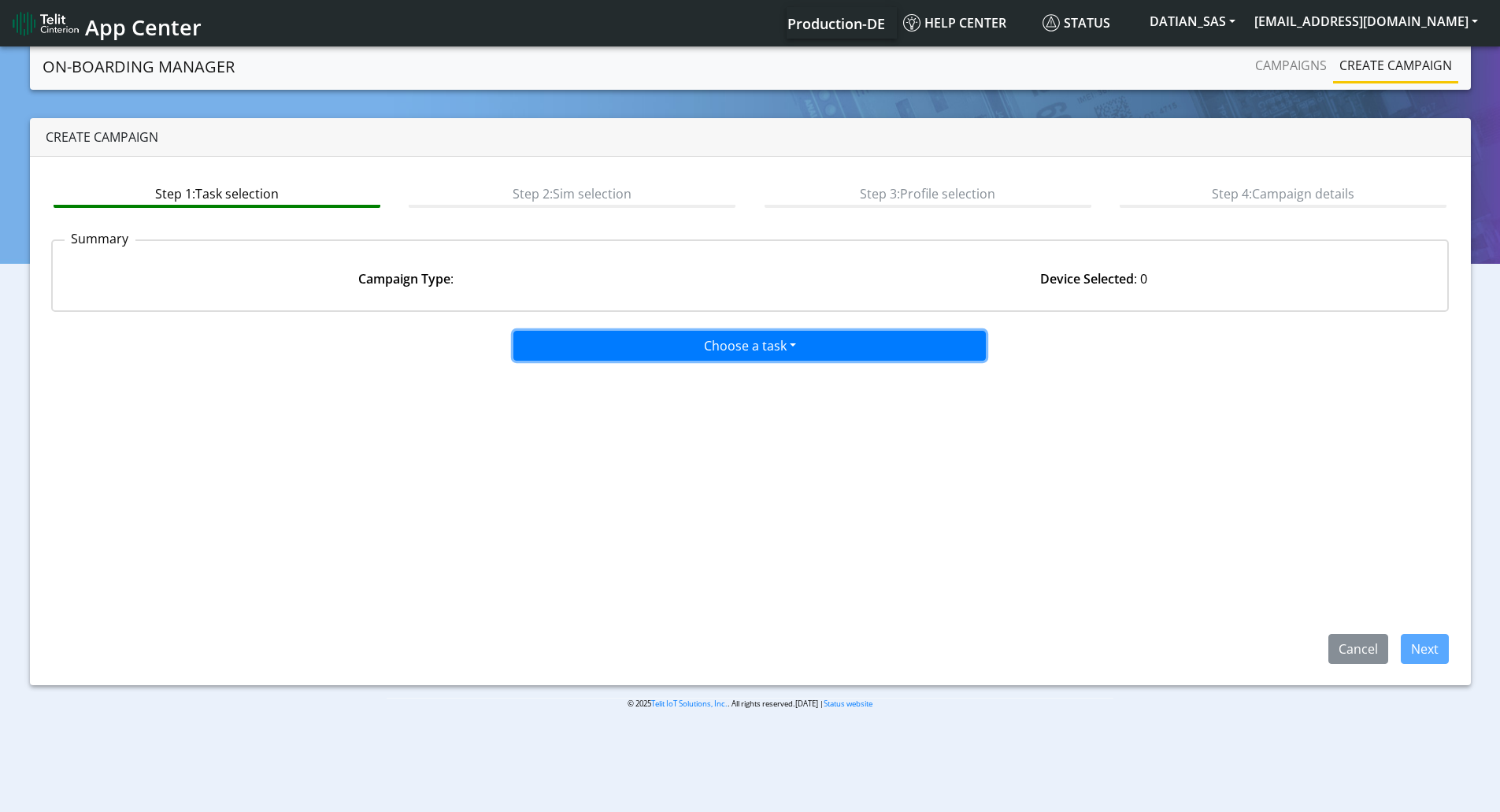
click at [650, 346] on button "Choose a task" at bounding box center [750, 346] width 472 height 30
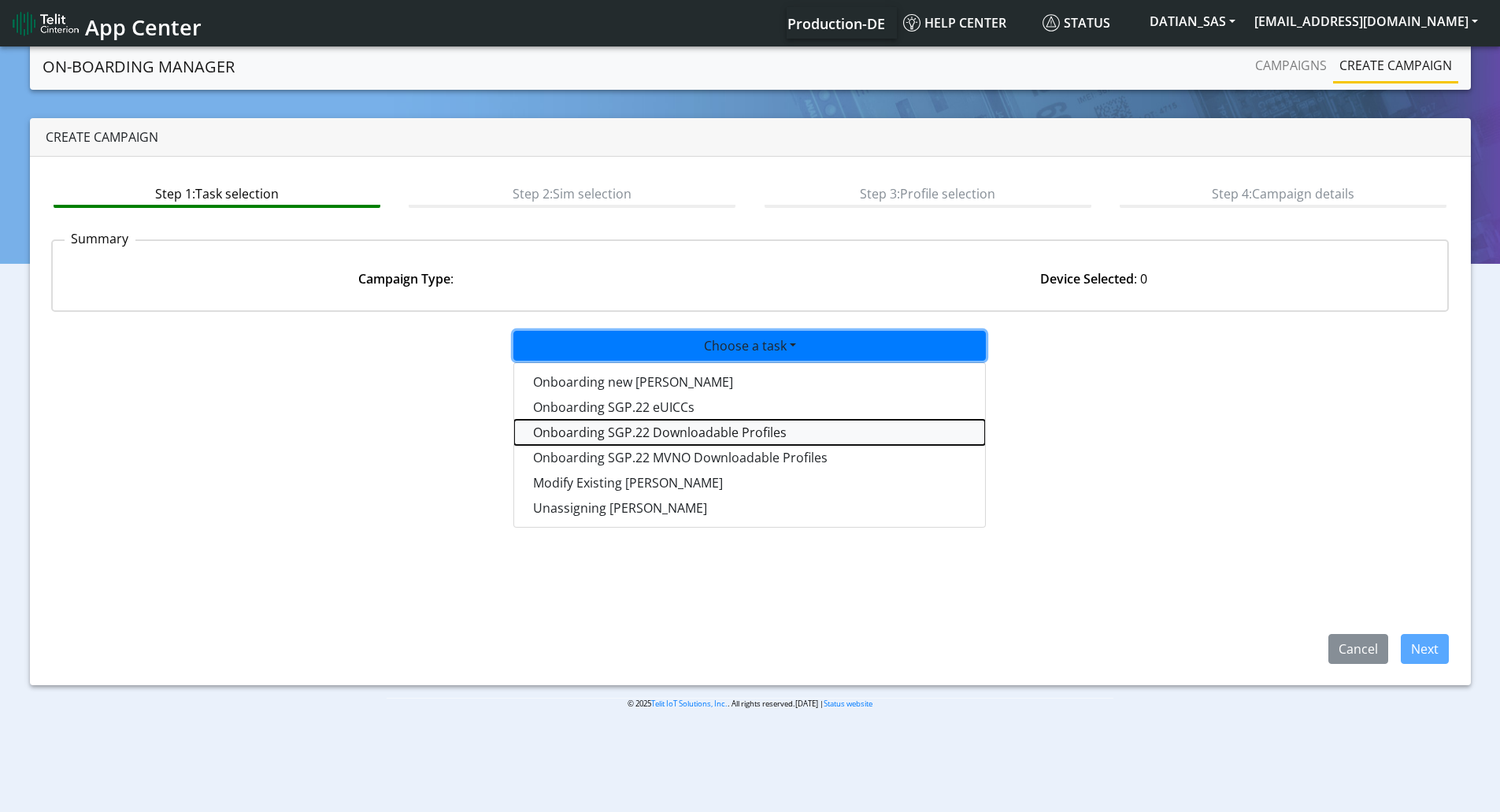
click at [633, 432] on tasksgp22profile-dropdown "Onboarding SGP.22 Downloadable Profiles" at bounding box center [750, 433] width 471 height 25
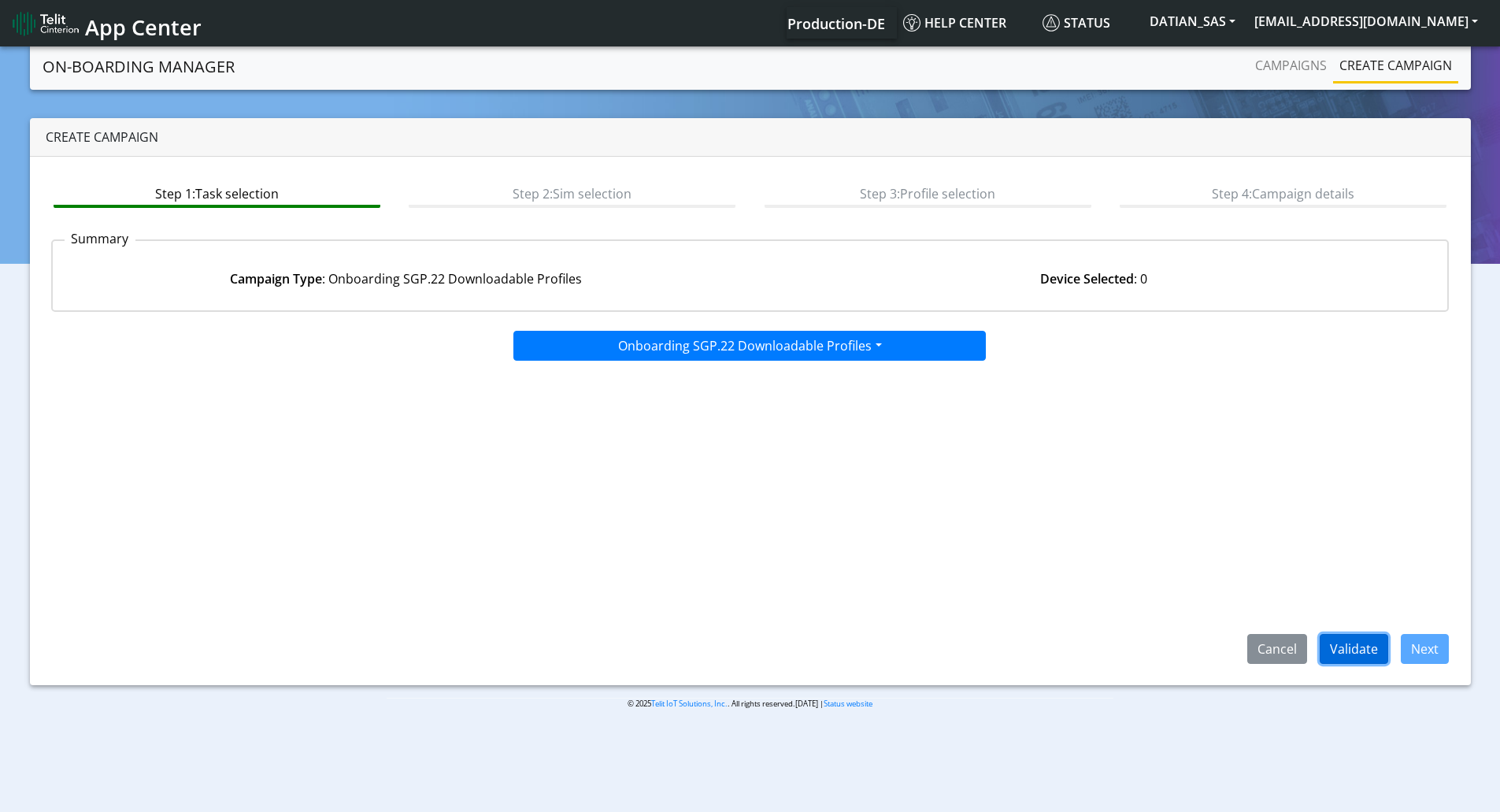
click at [1366, 637] on button "Validate" at bounding box center [1354, 648] width 68 height 30
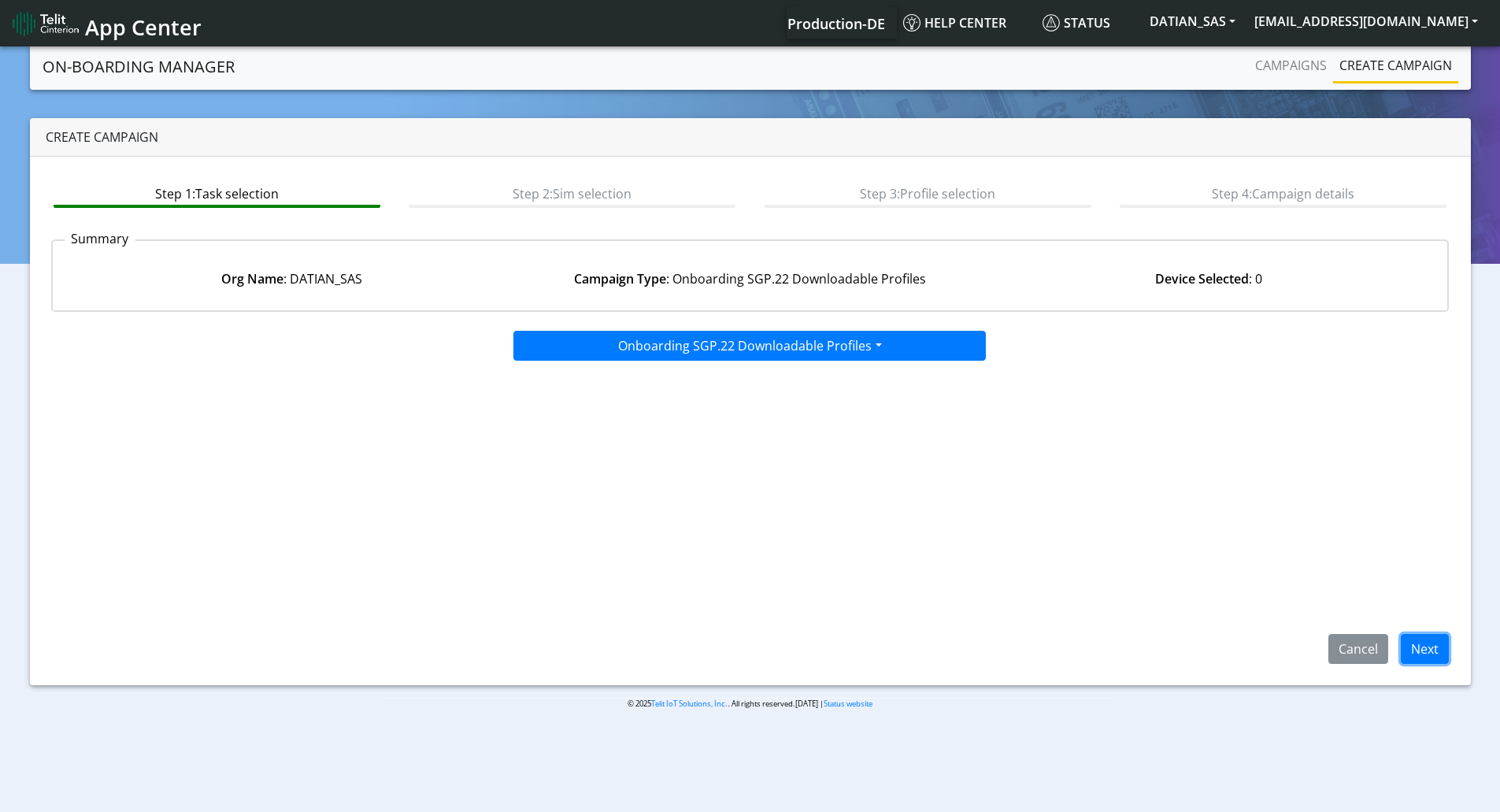
click at [1409, 655] on button "Next" at bounding box center [1425, 648] width 48 height 30
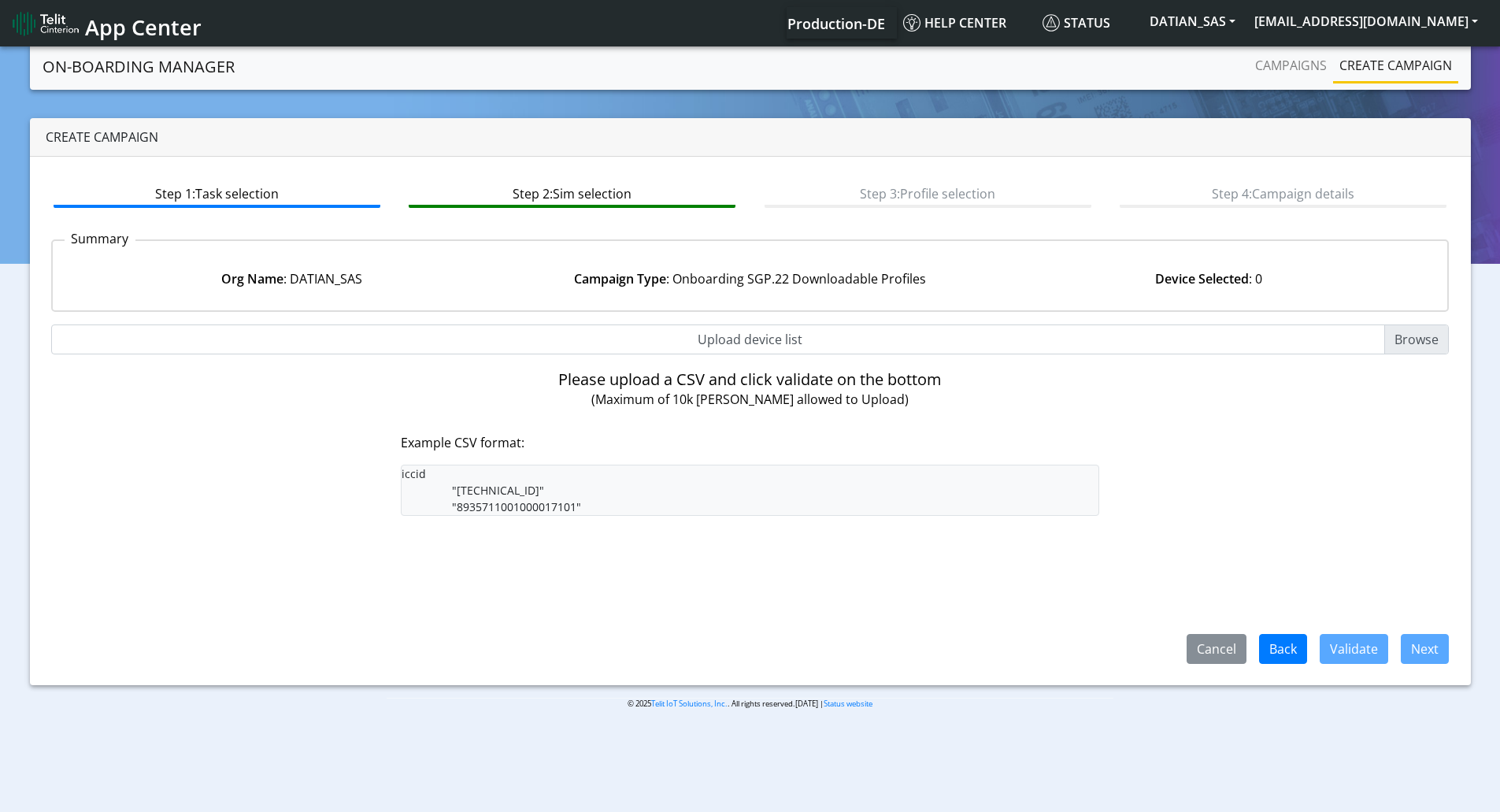
click at [739, 344] on input "Upload device list" at bounding box center [750, 340] width 1398 height 30
type input "C:\fakepath\onboarding CSV.csv"
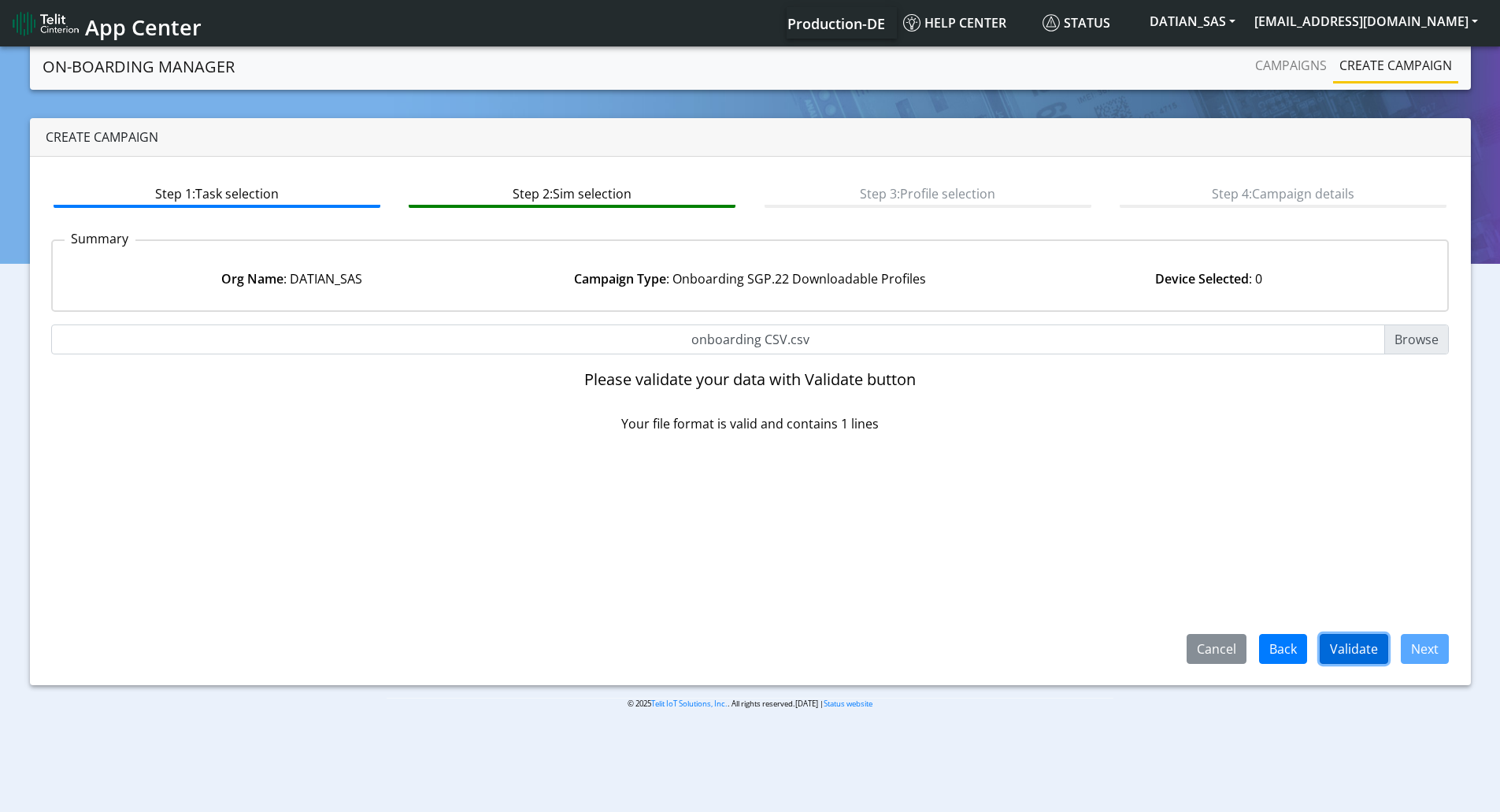
click at [1355, 634] on button "Validate" at bounding box center [1354, 648] width 68 height 30
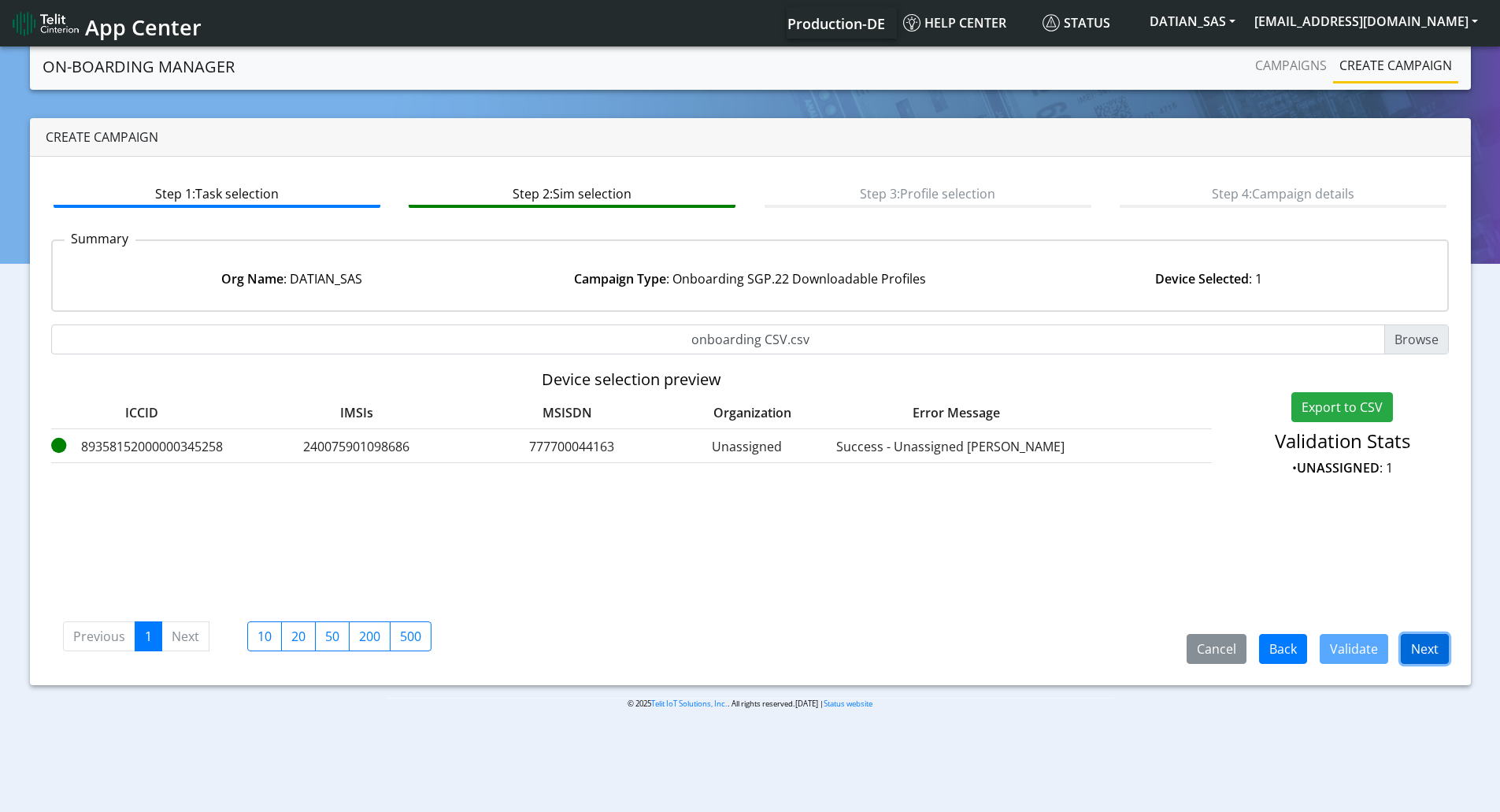
click at [1424, 656] on button "Next" at bounding box center [1425, 648] width 48 height 30
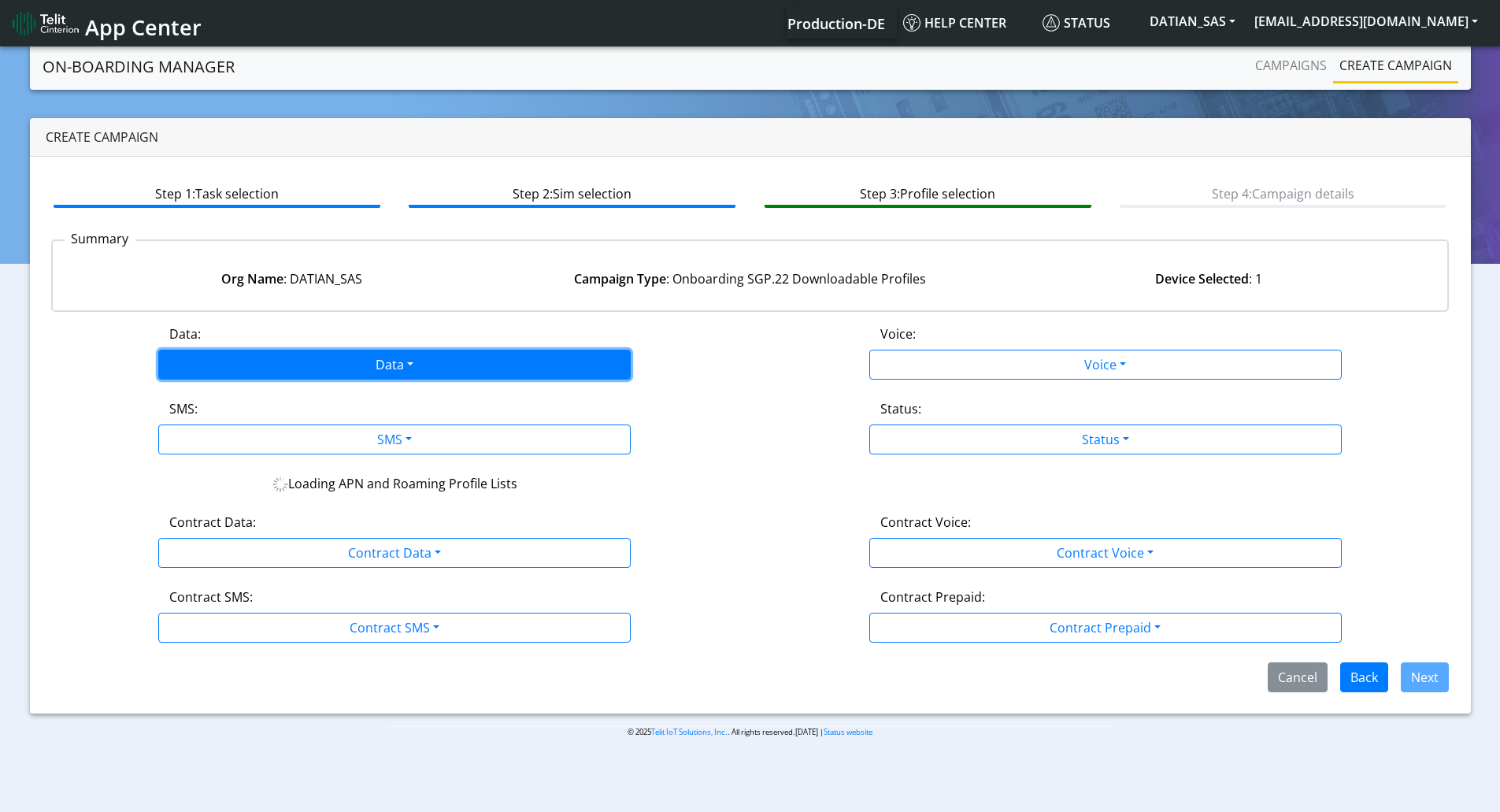
click at [428, 362] on button "Data" at bounding box center [394, 364] width 472 height 30
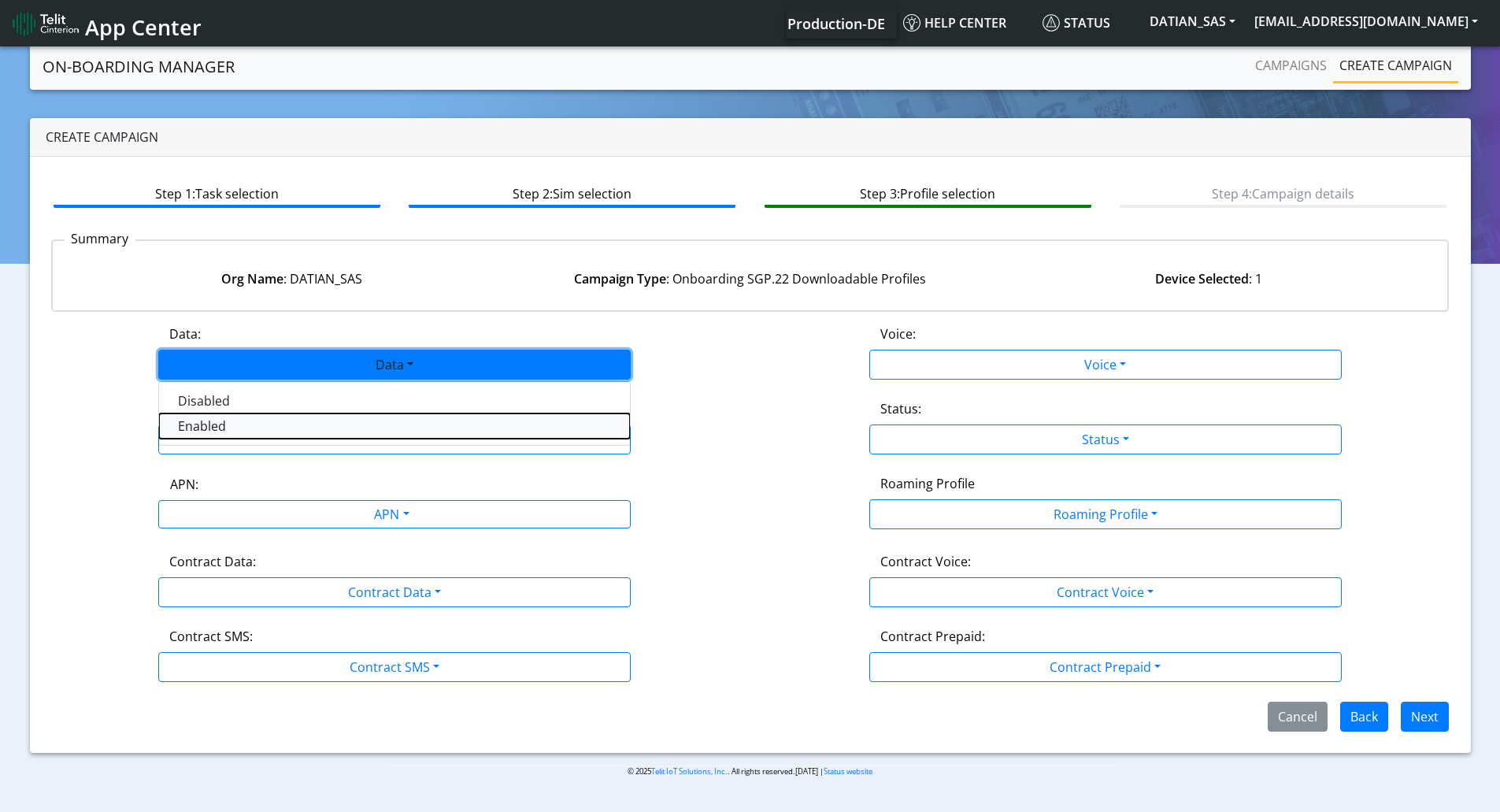
click at [306, 428] on button "Enabled" at bounding box center [394, 426] width 471 height 25
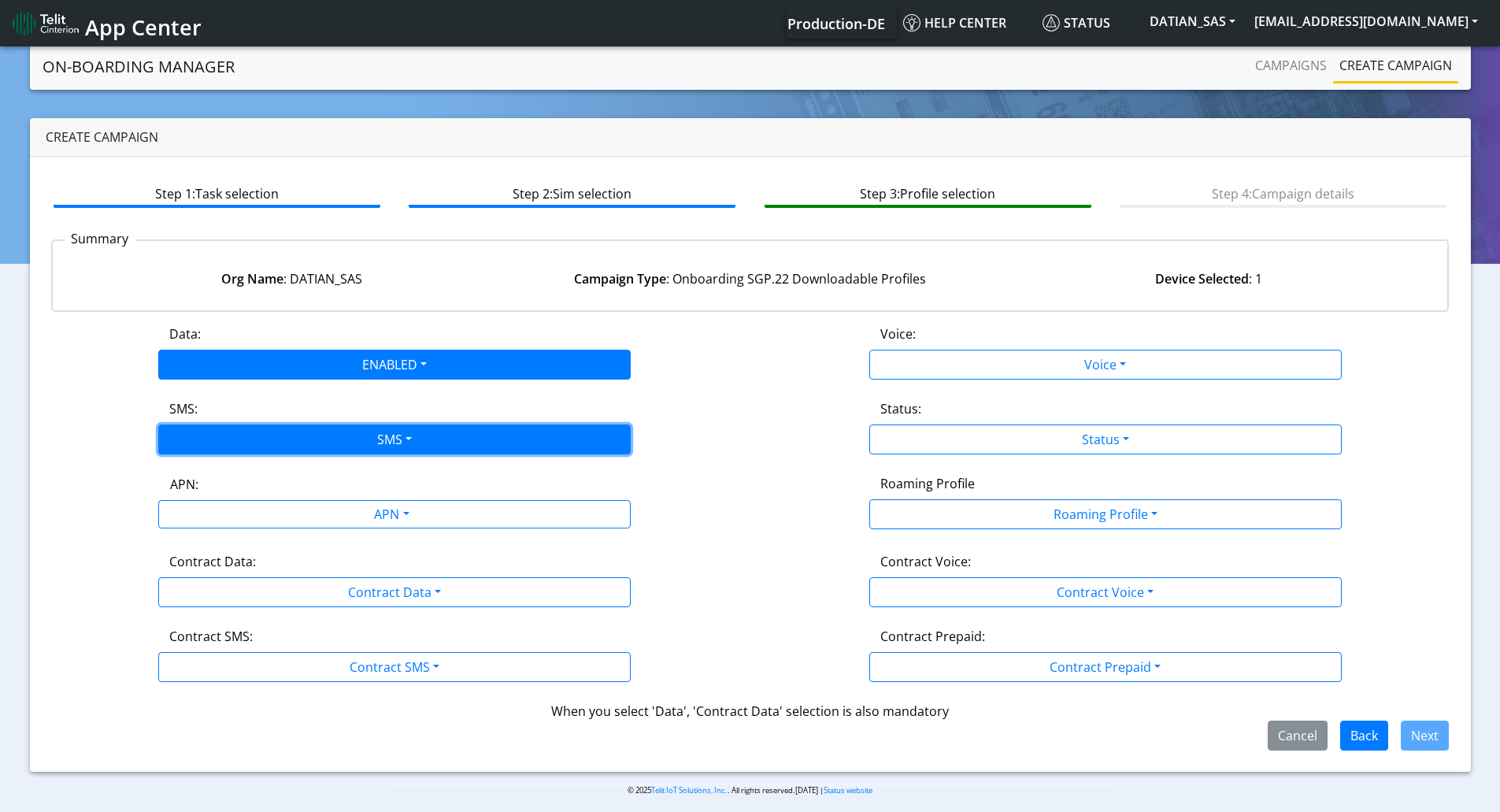
click at [301, 436] on button "SMS" at bounding box center [394, 440] width 472 height 30
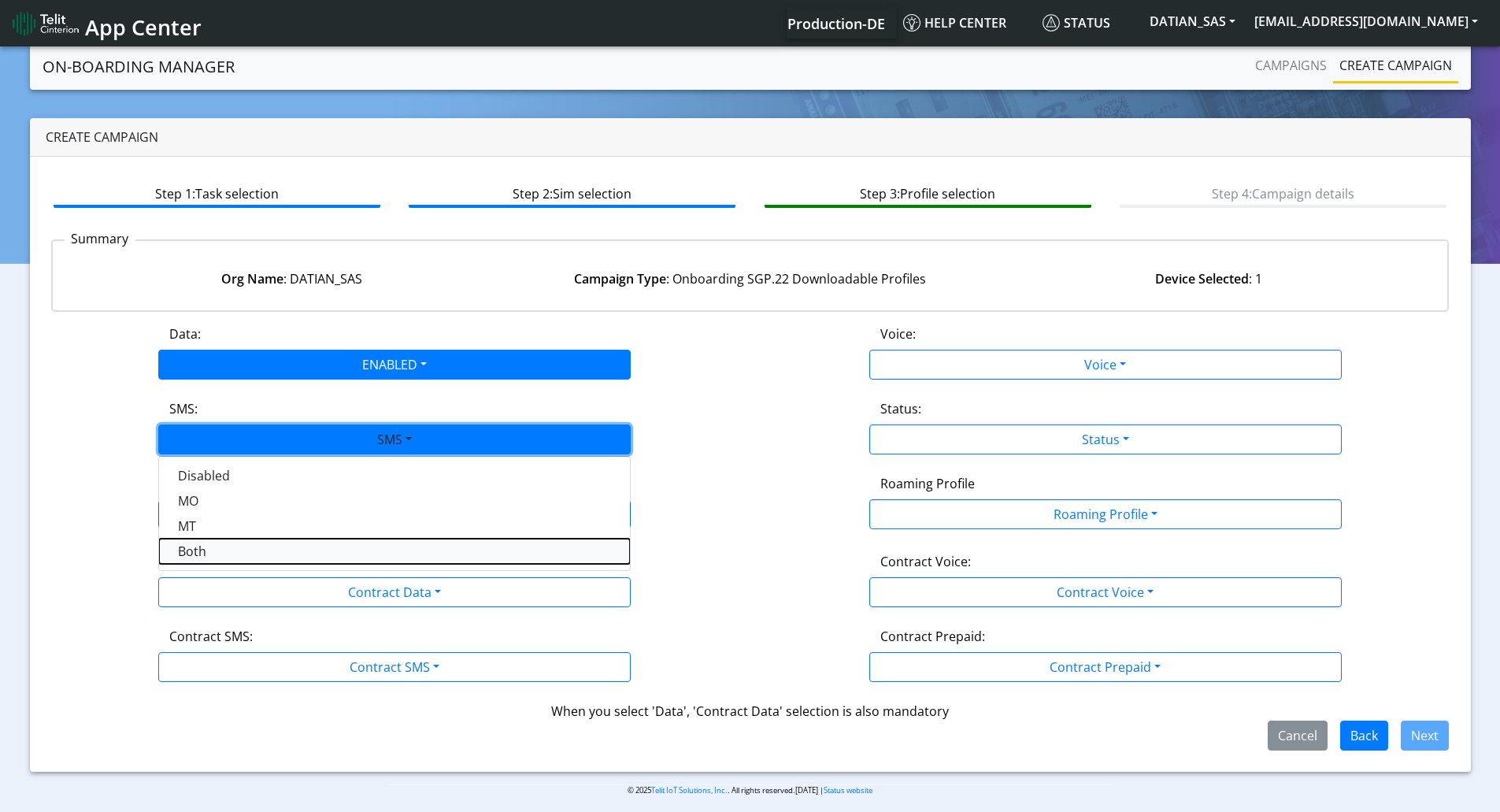
click at [237, 558] on button "Both" at bounding box center [394, 551] width 471 height 25
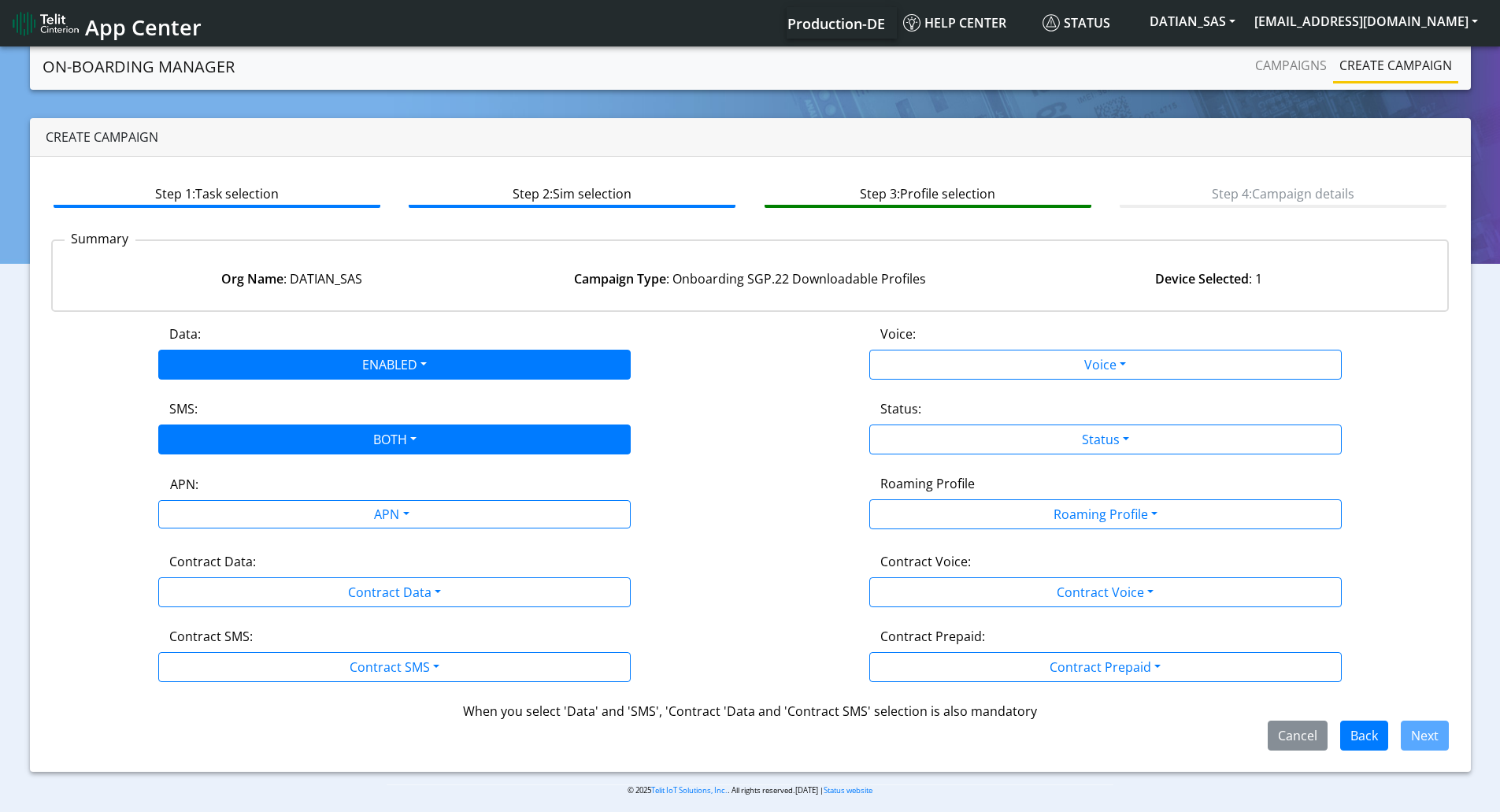
click at [241, 562] on label "Contract Data:" at bounding box center [212, 561] width 87 height 19
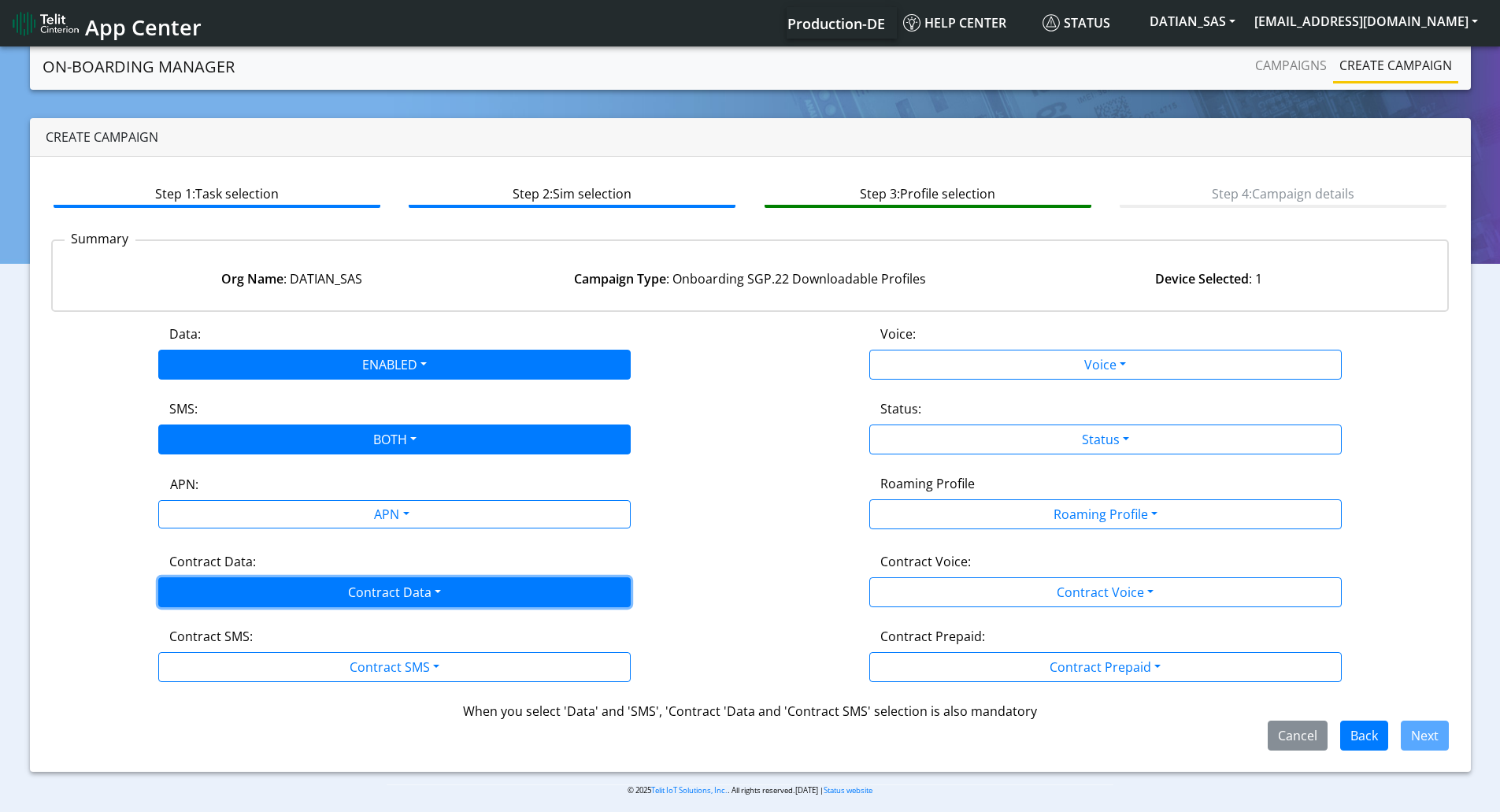
drag, startPoint x: 246, startPoint y: 587, endPoint x: 247, endPoint y: 597, distance: 10.0
click at [247, 587] on button "Contract Data" at bounding box center [394, 592] width 472 height 30
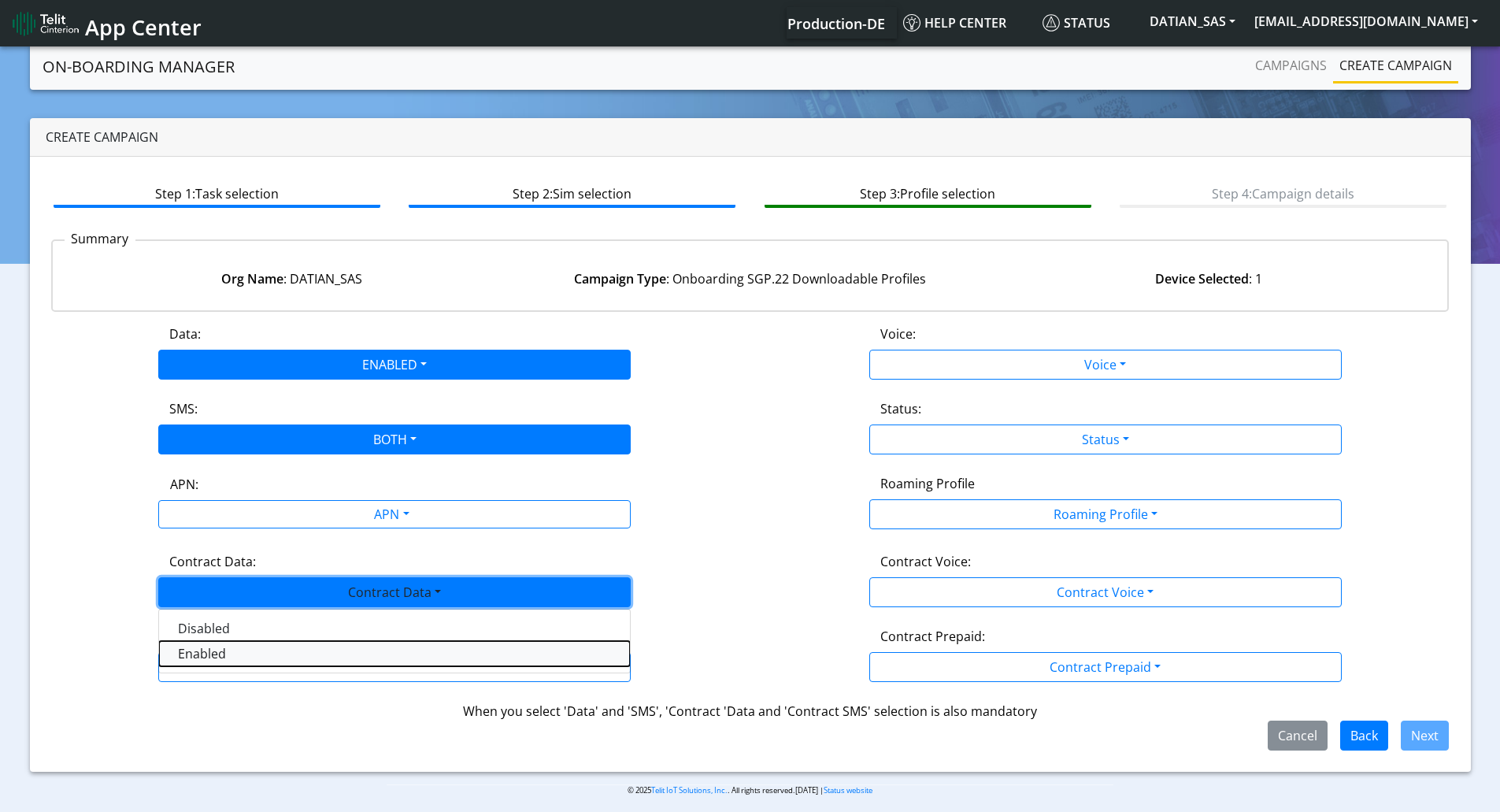
click at [243, 663] on Dataenabled-dropdown "Enabled" at bounding box center [394, 653] width 471 height 25
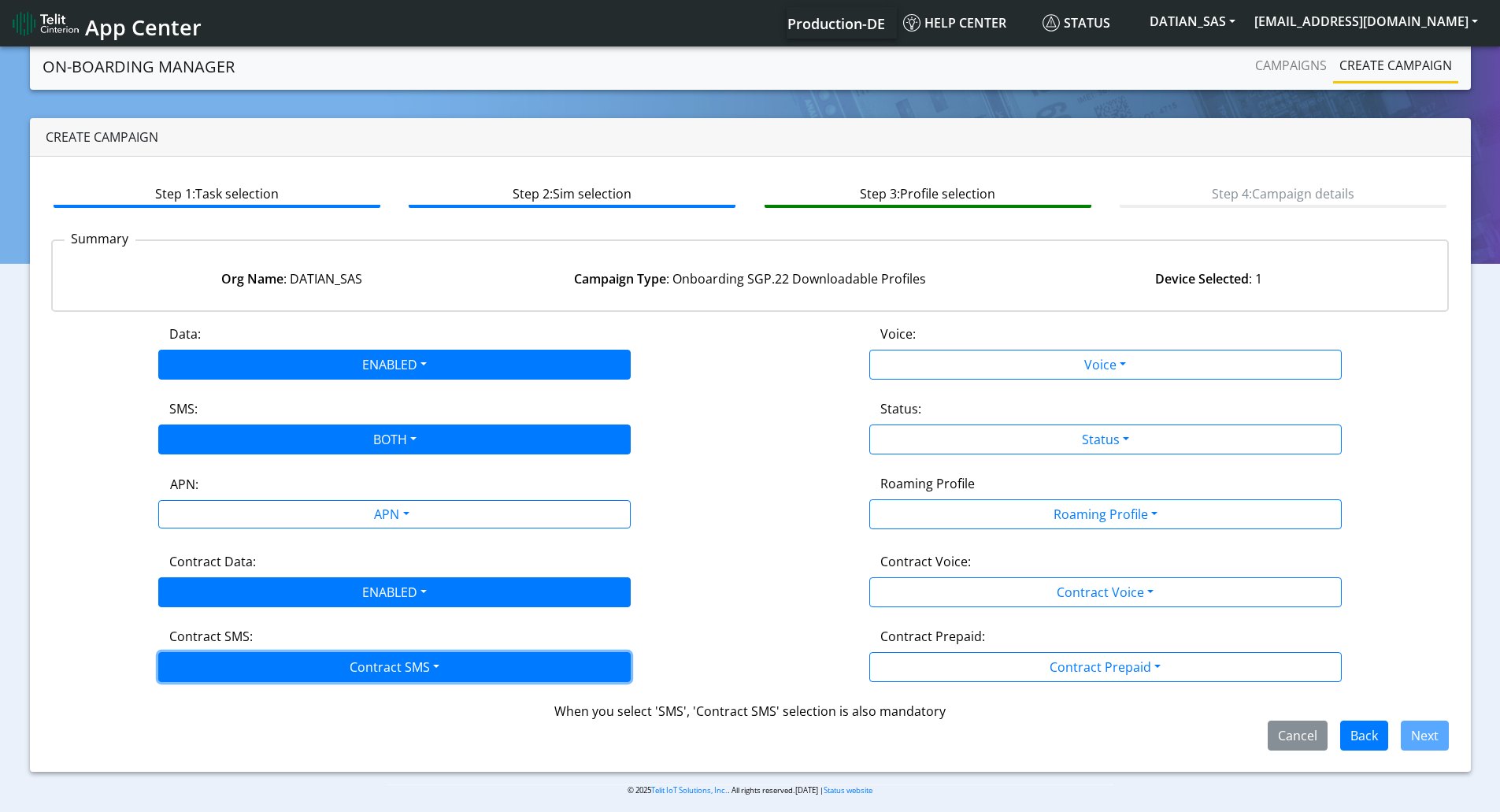
click at [245, 663] on button "Contract SMS" at bounding box center [394, 667] width 472 height 30
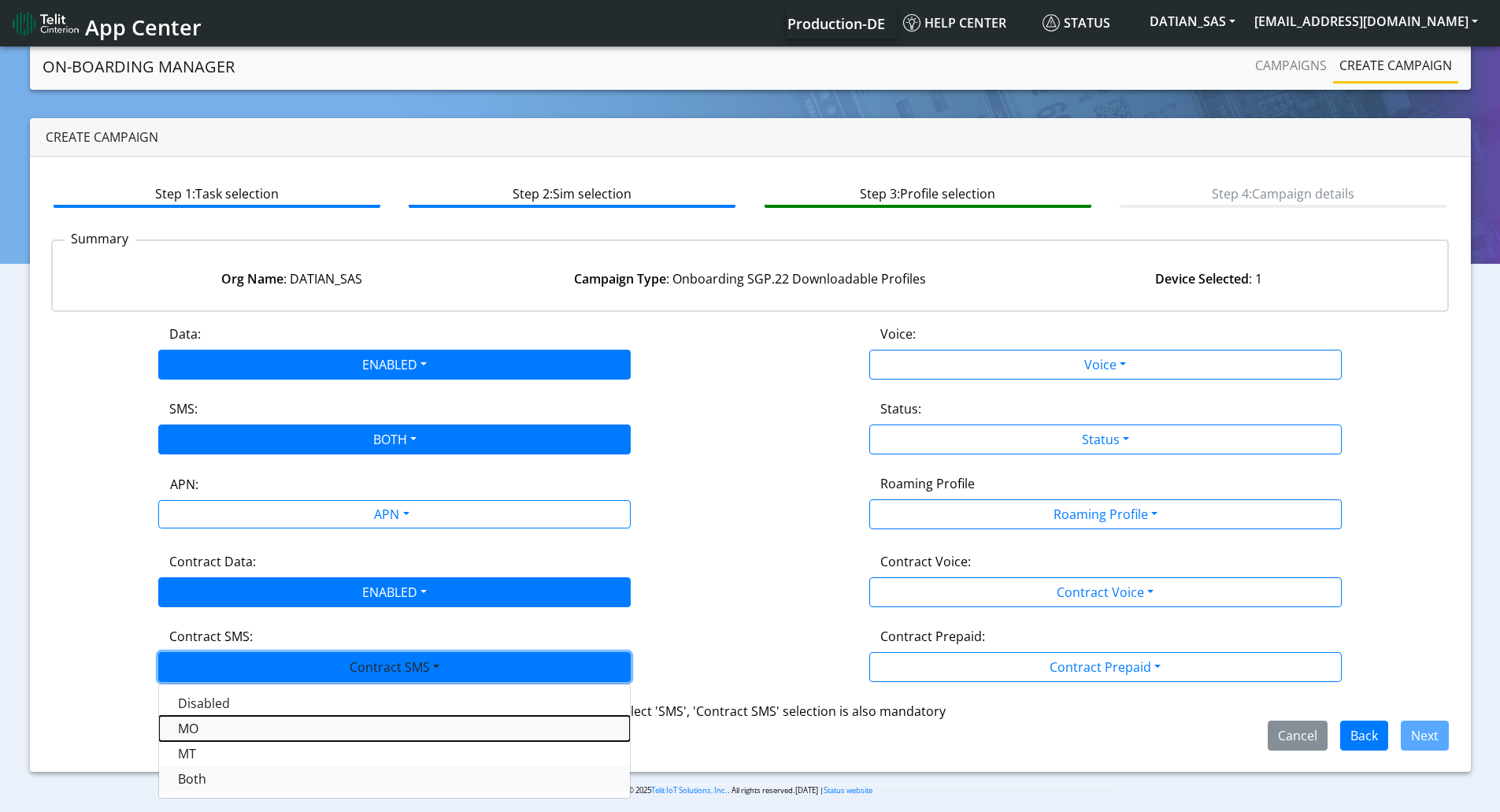
drag, startPoint x: 202, startPoint y: 755, endPoint x: 213, endPoint y: 768, distance: 17.0
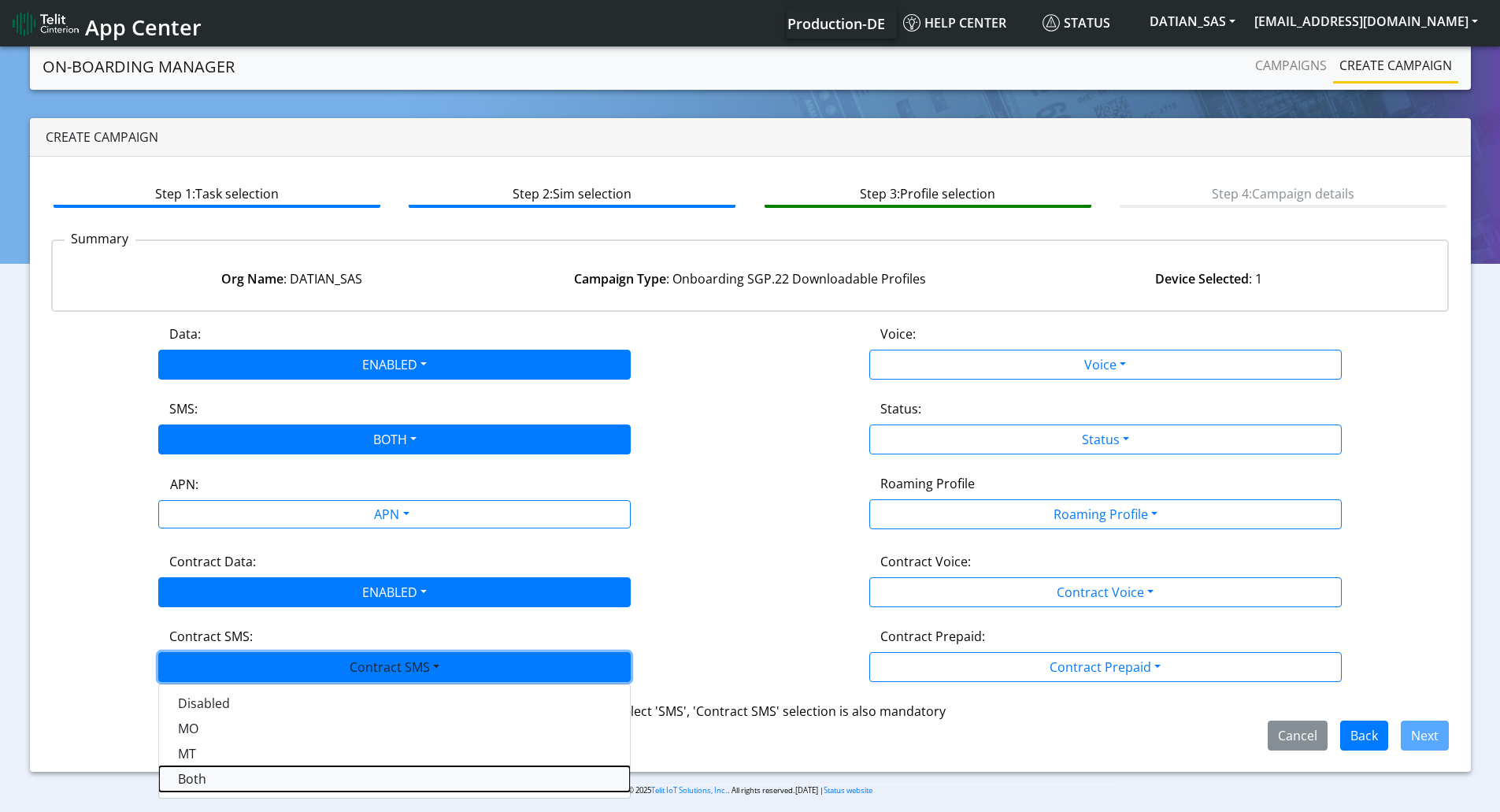
drag, startPoint x: 213, startPoint y: 768, endPoint x: 176, endPoint y: 775, distance: 37.7
click at [174, 774] on SMSboth-dropdown "Both" at bounding box center [394, 779] width 471 height 25
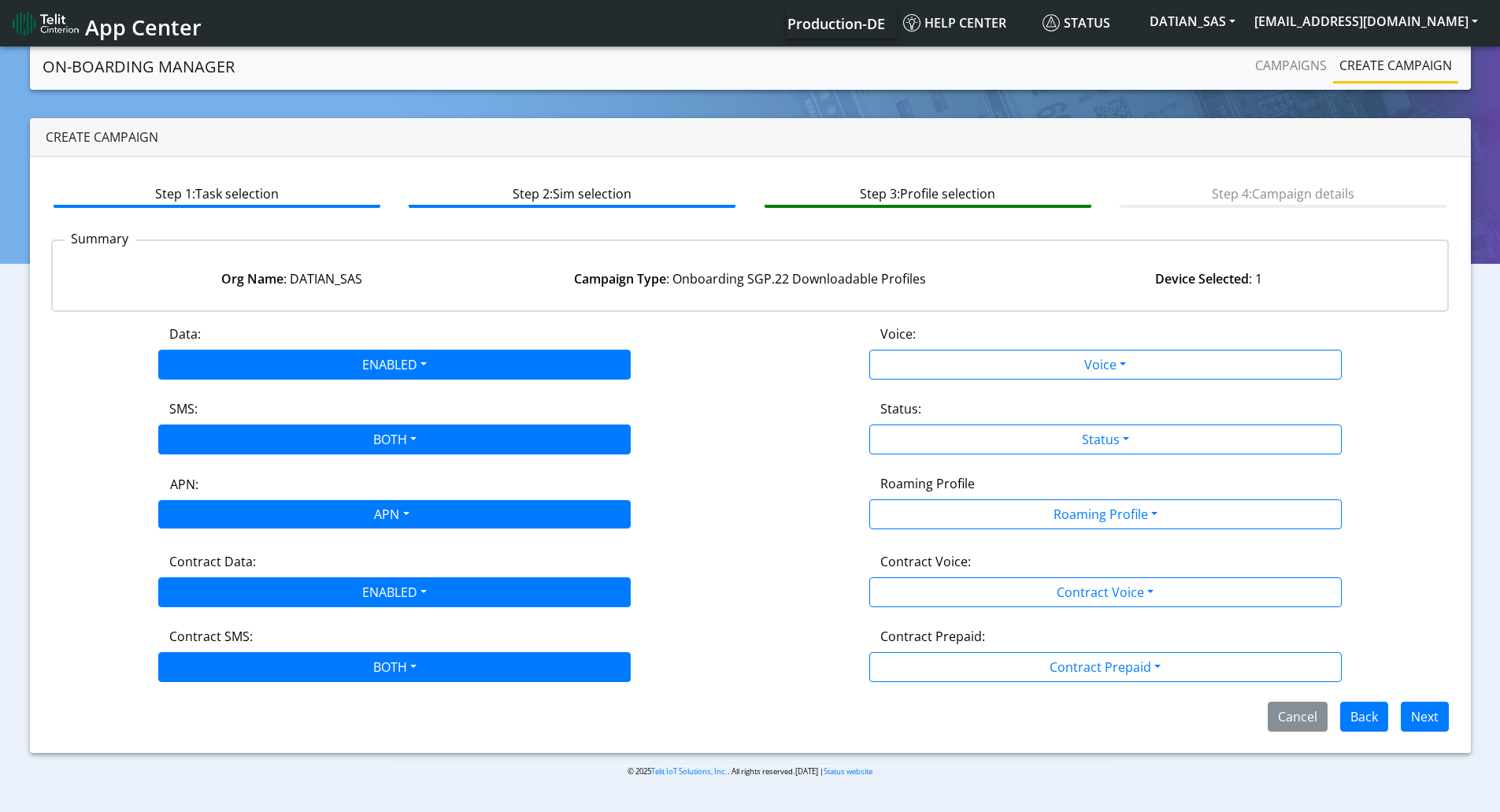
click at [358, 517] on div "APN" at bounding box center [391, 516] width 499 height 31
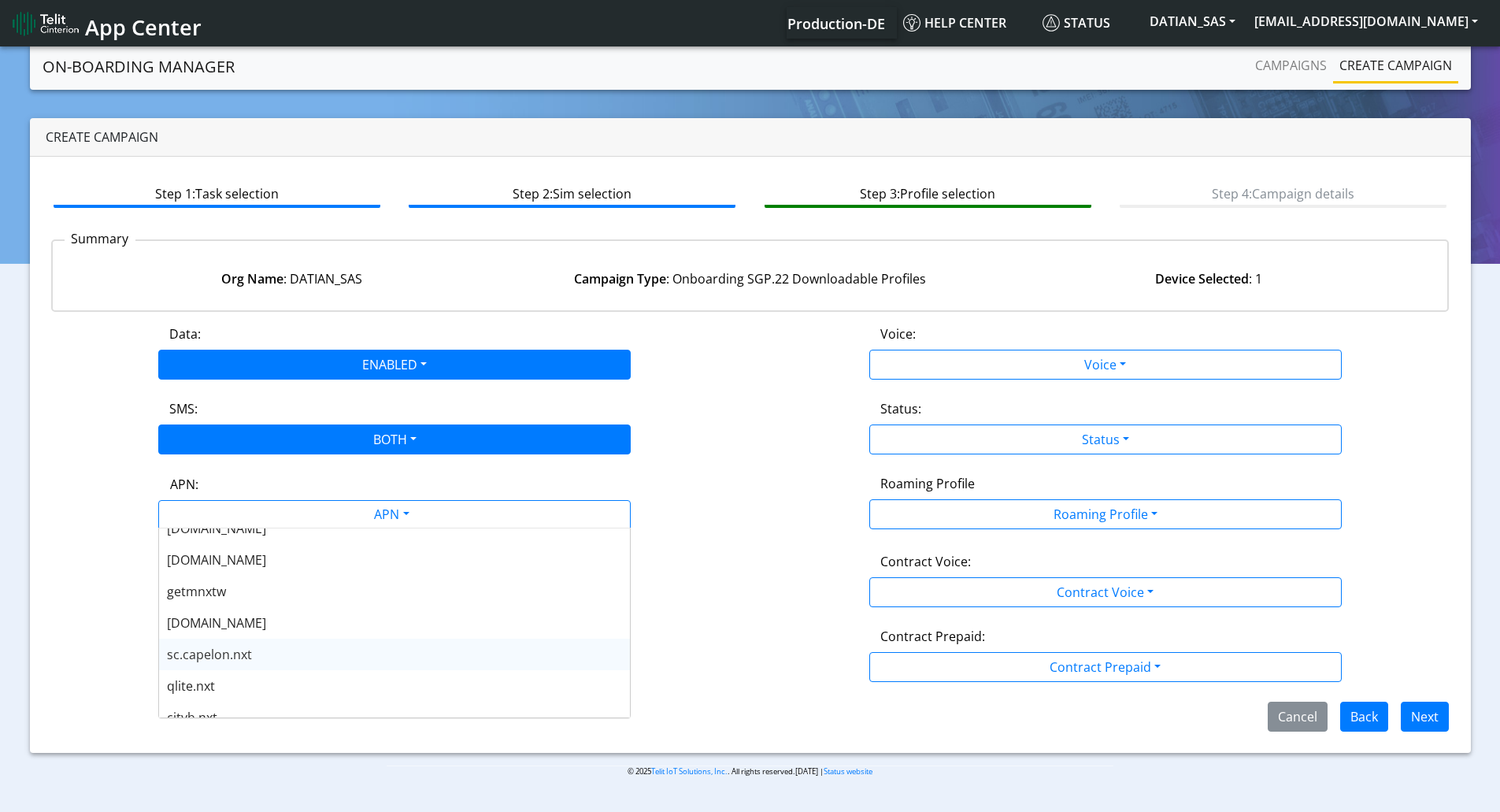
scroll to position [472, 0]
click at [230, 668] on div "nxt23.net" at bounding box center [394, 670] width 471 height 32
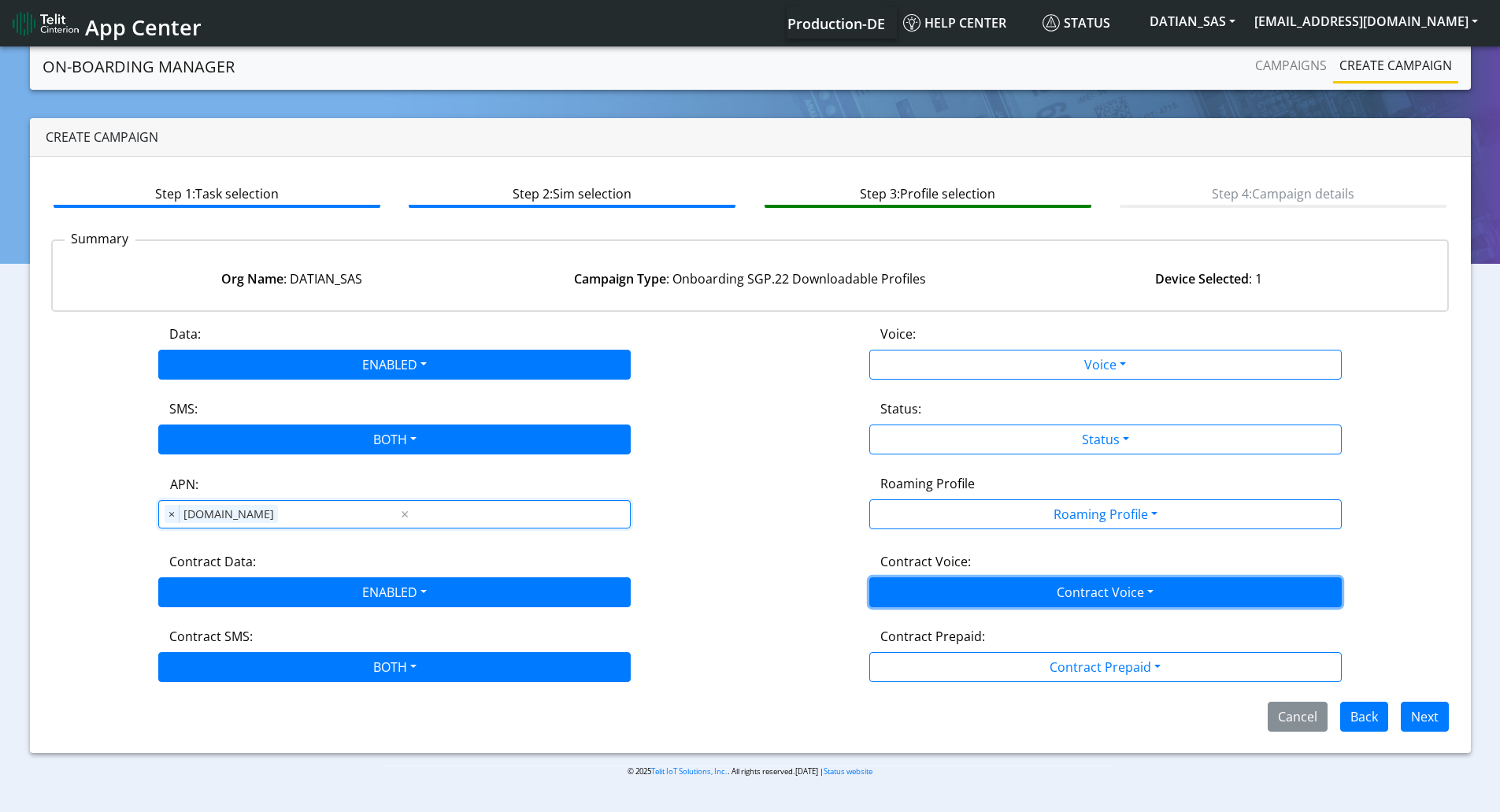
click at [967, 589] on button "Contract Voice" at bounding box center [1105, 592] width 472 height 30
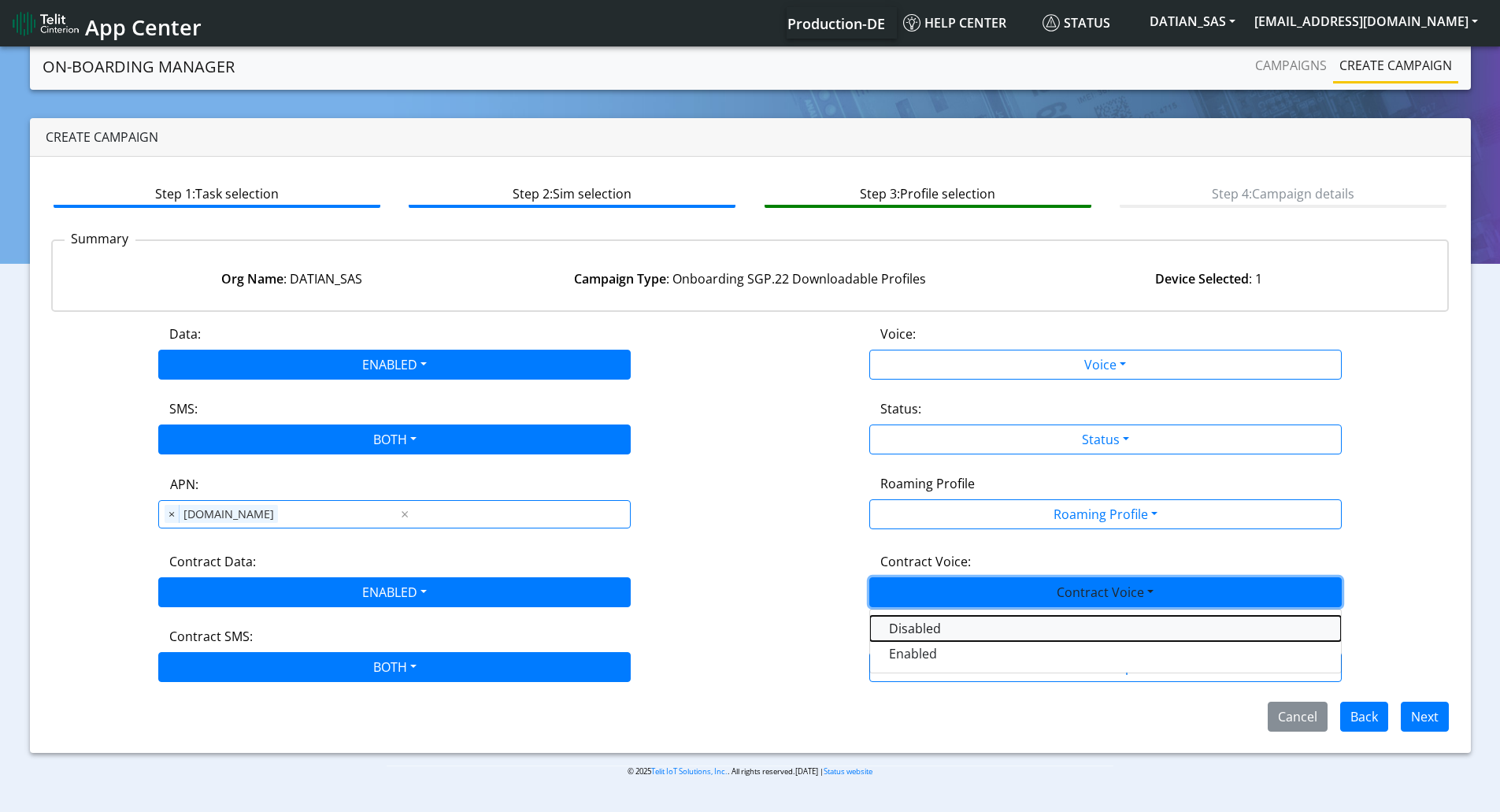
click at [899, 625] on Voicedisabled-dropdown "Disabled" at bounding box center [1105, 629] width 471 height 25
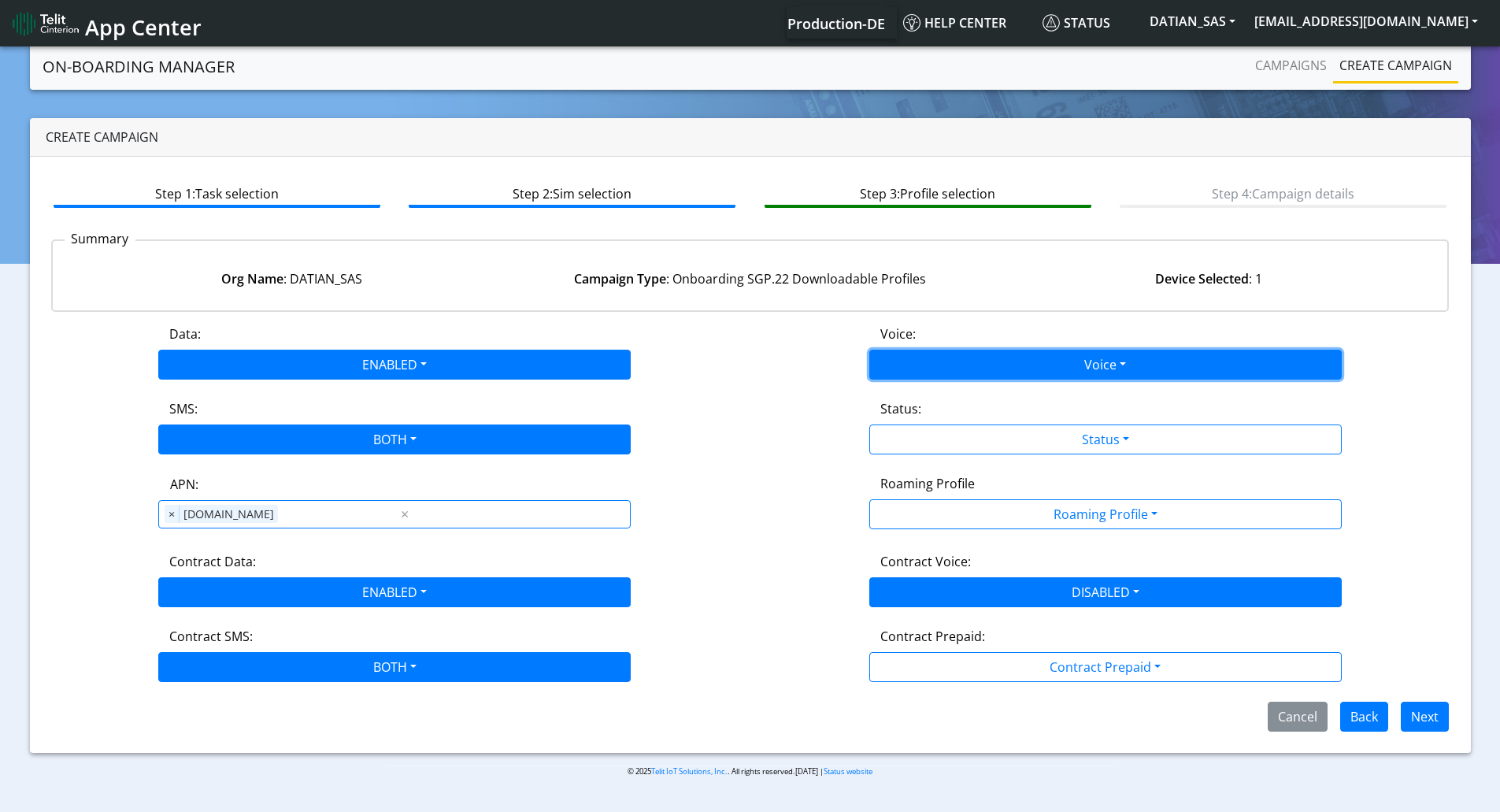
drag, startPoint x: 913, startPoint y: 356, endPoint x: 908, endPoint y: 376, distance: 20.6
click at [912, 356] on button "Voice" at bounding box center [1105, 364] width 472 height 30
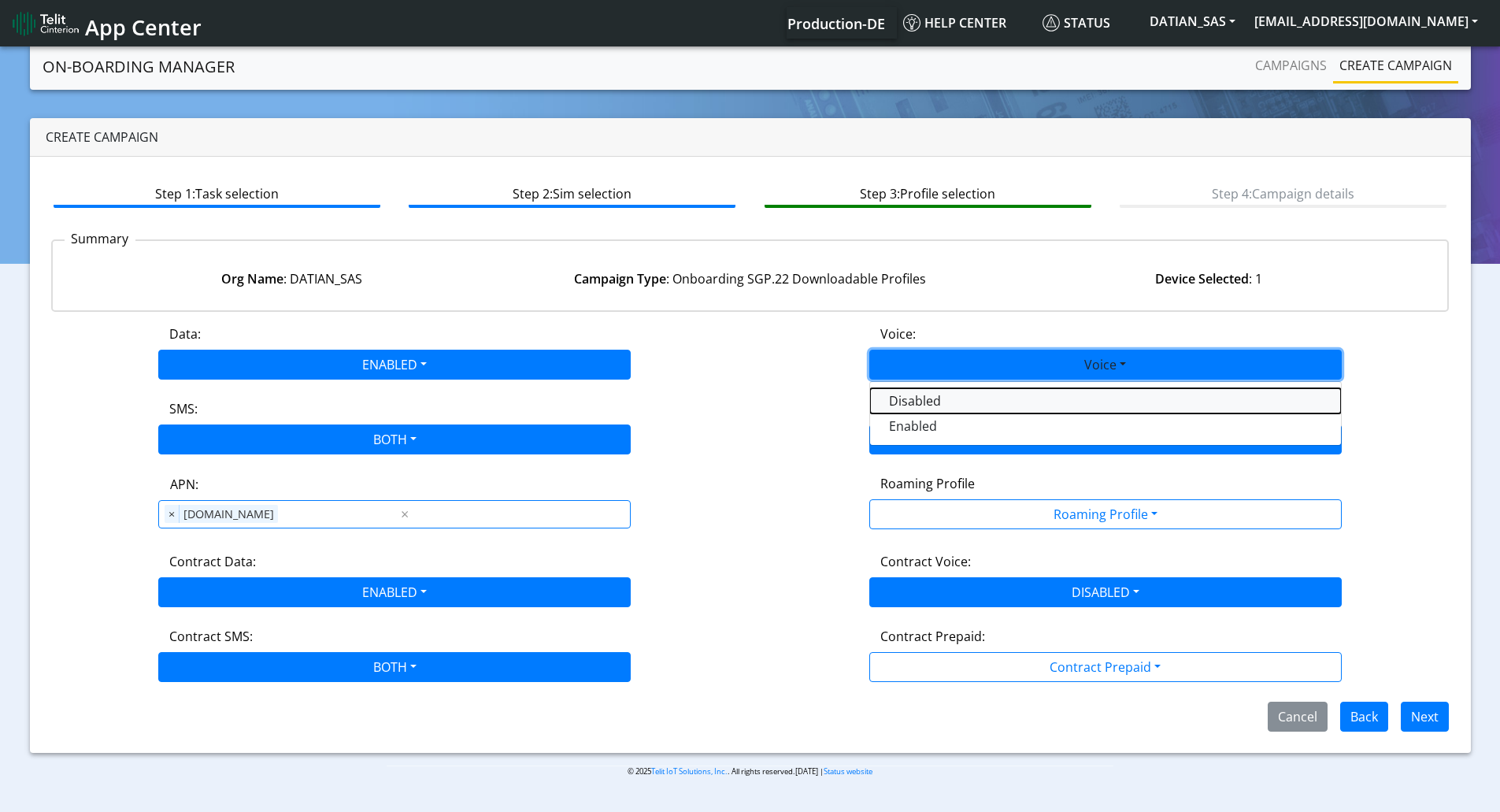
drag, startPoint x: 900, startPoint y: 399, endPoint x: 907, endPoint y: 425, distance: 26.9
click at [900, 401] on button "Disabled" at bounding box center [1105, 401] width 471 height 25
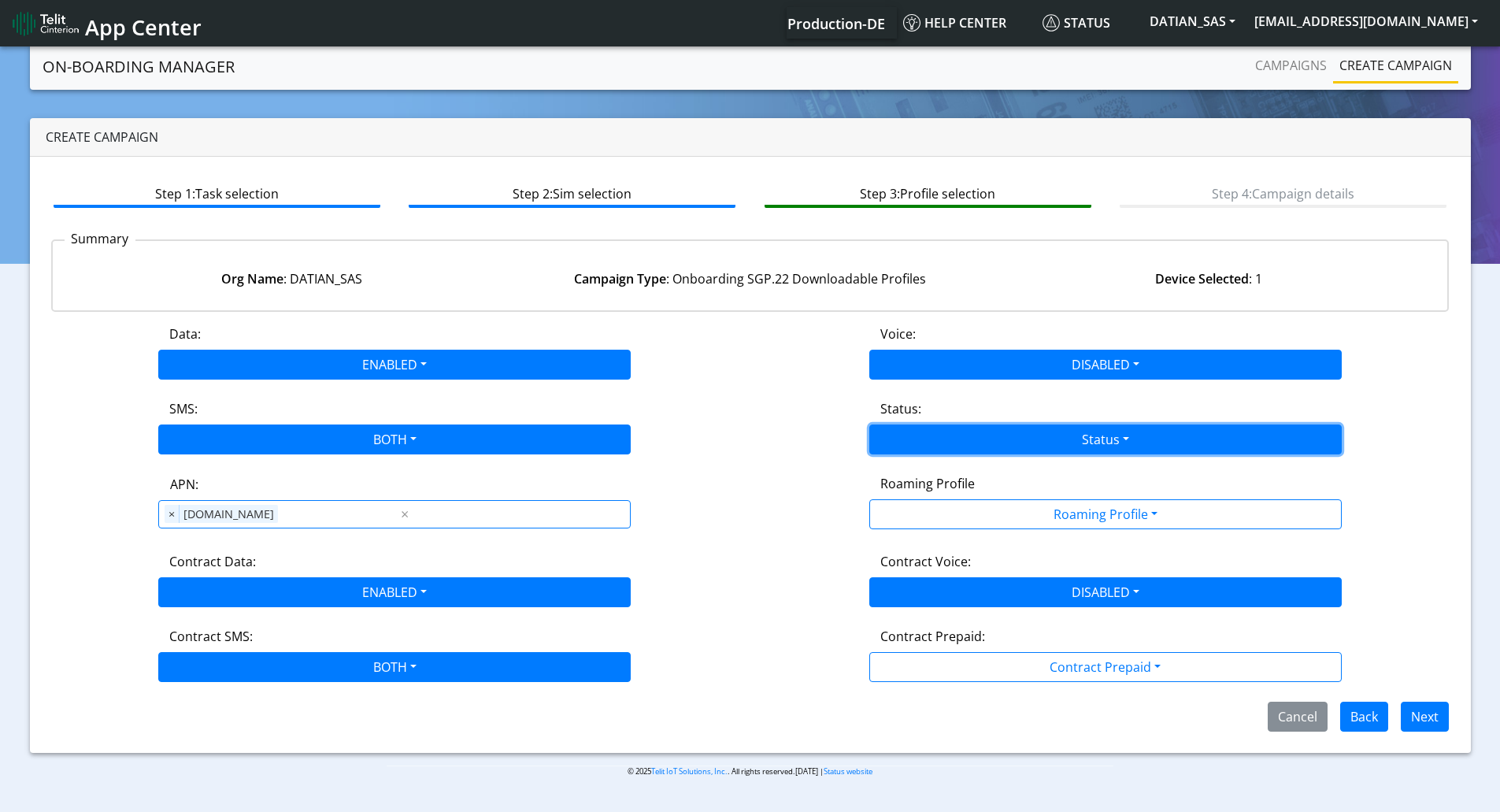
drag, startPoint x: 907, startPoint y: 426, endPoint x: 908, endPoint y: 437, distance: 11.0
click at [907, 430] on button "Status" at bounding box center [1105, 440] width 472 height 30
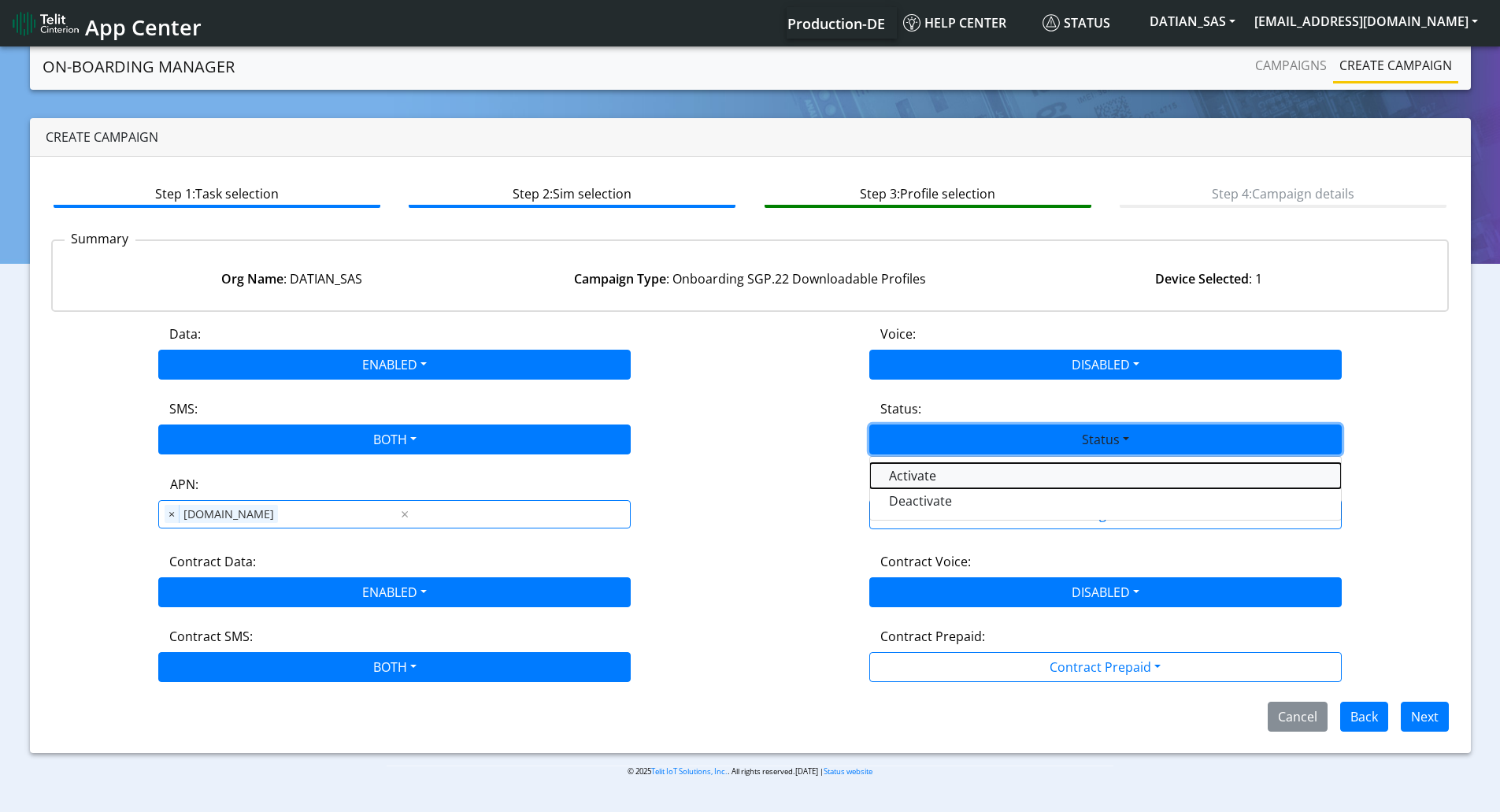
click at [908, 479] on button "Activate" at bounding box center [1105, 475] width 471 height 25
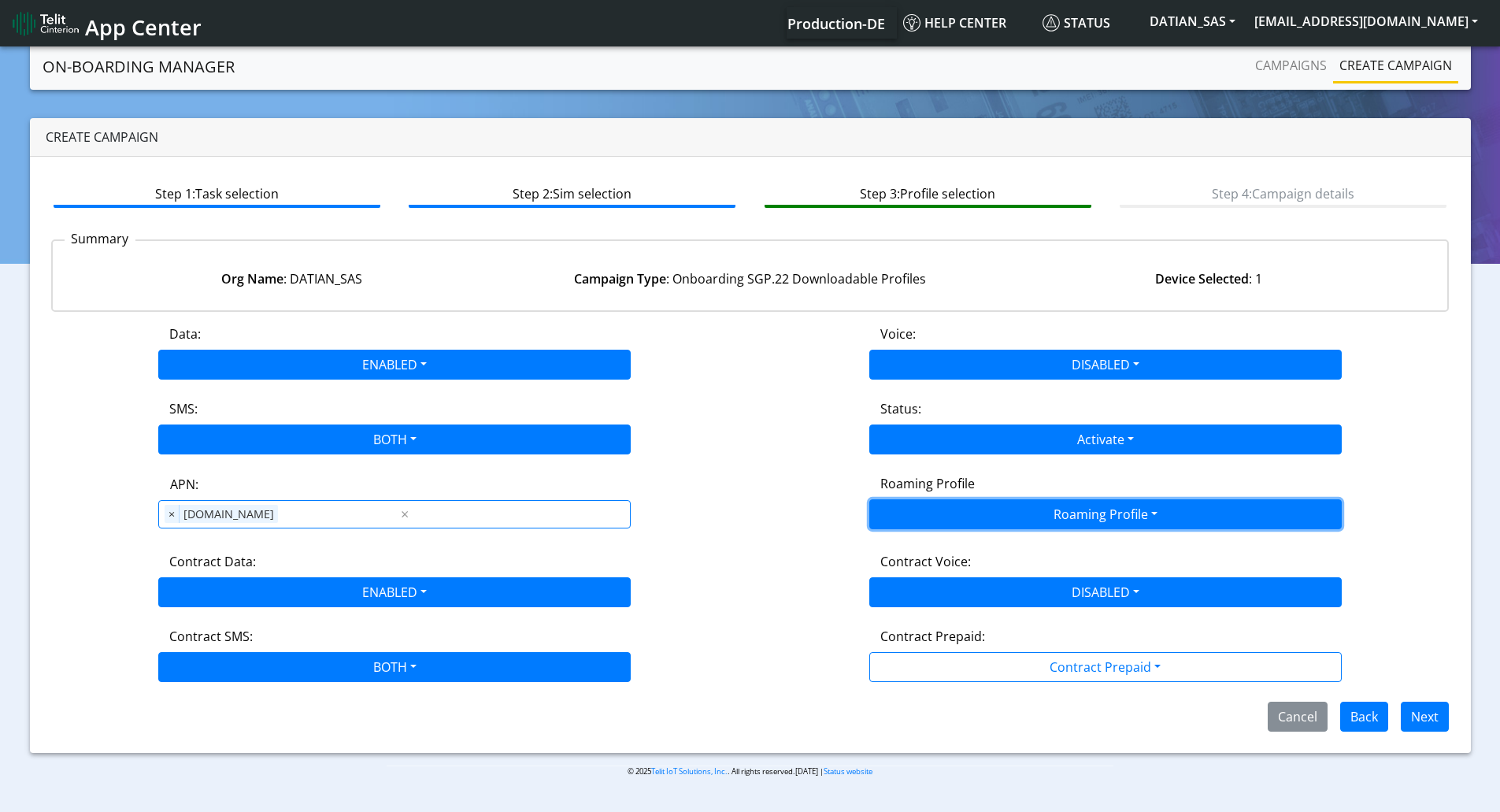
click at [929, 503] on button "Roaming Profile" at bounding box center [1105, 514] width 472 height 30
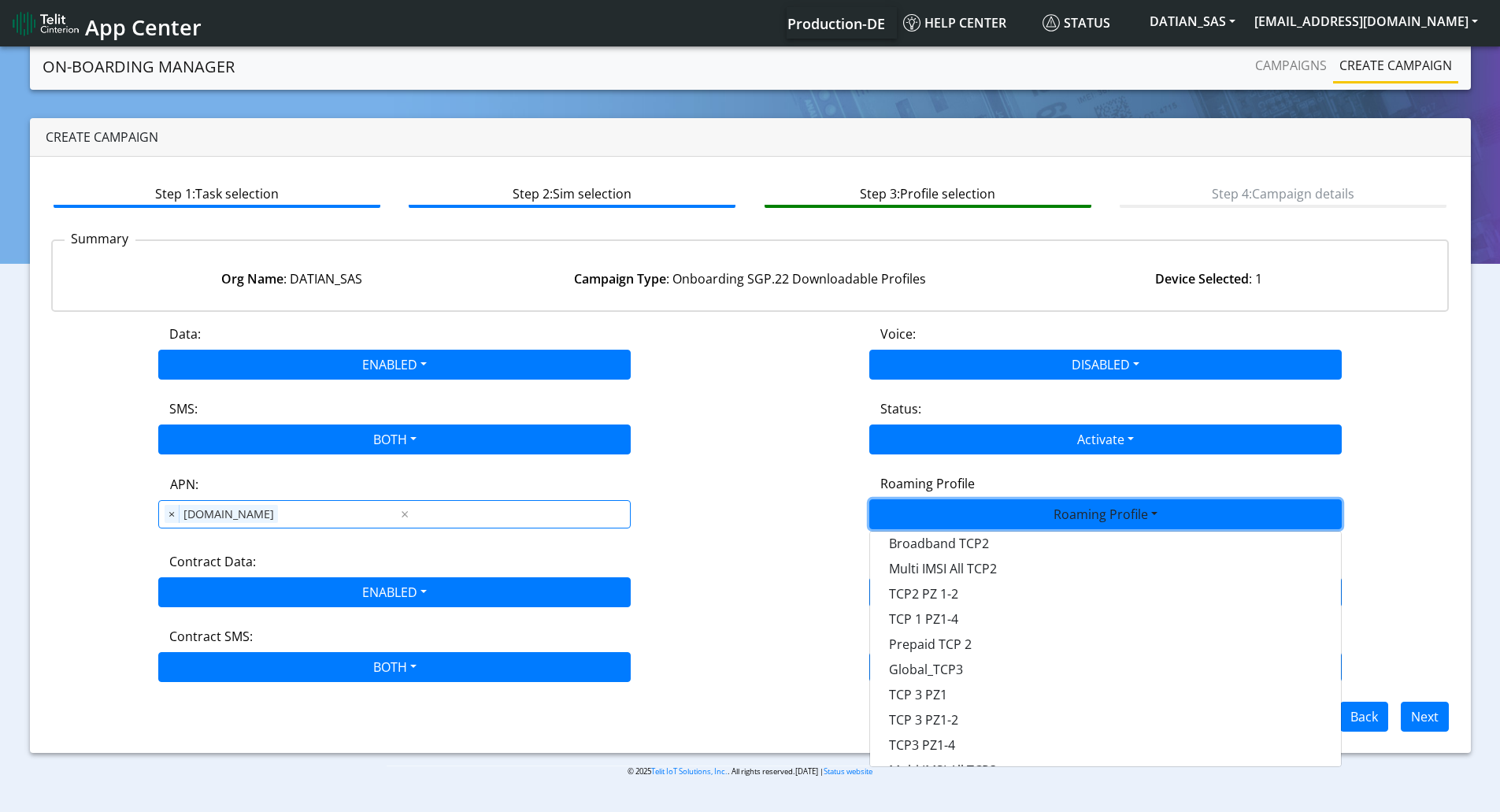
scroll to position [418, 0]
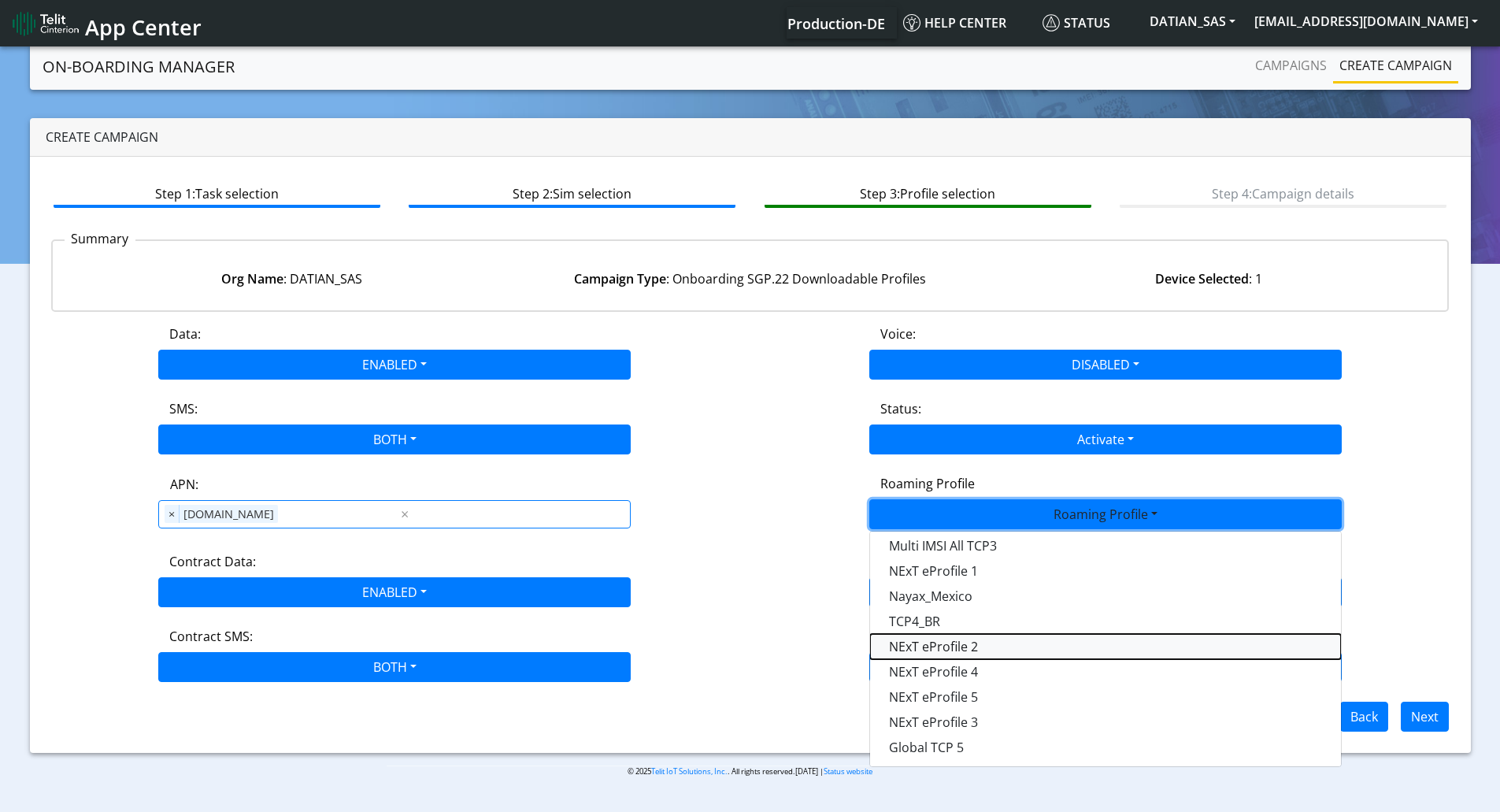
drag, startPoint x: 950, startPoint y: 646, endPoint x: 966, endPoint y: 646, distance: 16.0
click at [951, 646] on Profile-dropdown "NExT eProfile 2" at bounding box center [1105, 646] width 471 height 25
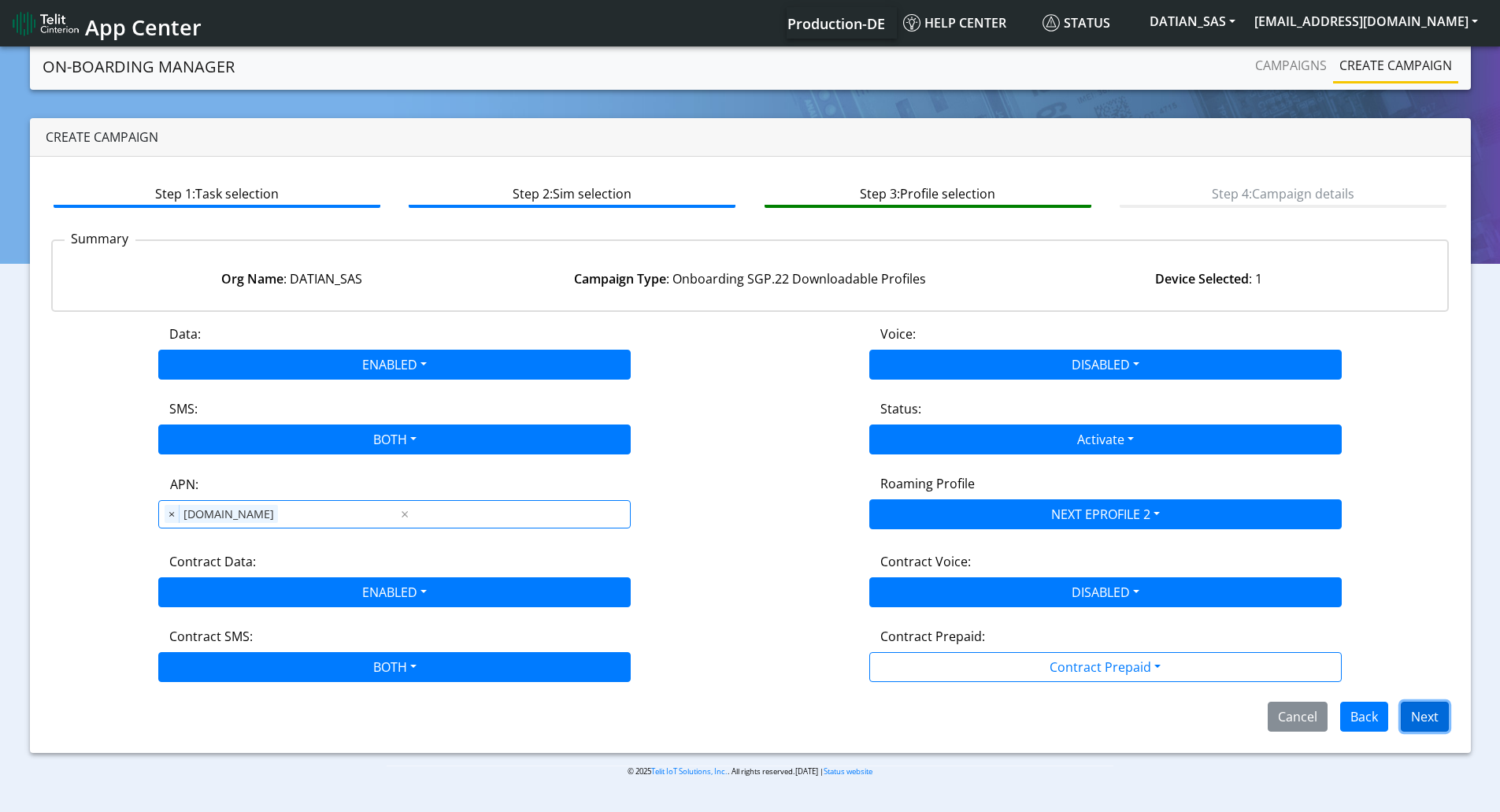
click at [1413, 708] on button "Next" at bounding box center [1425, 717] width 48 height 30
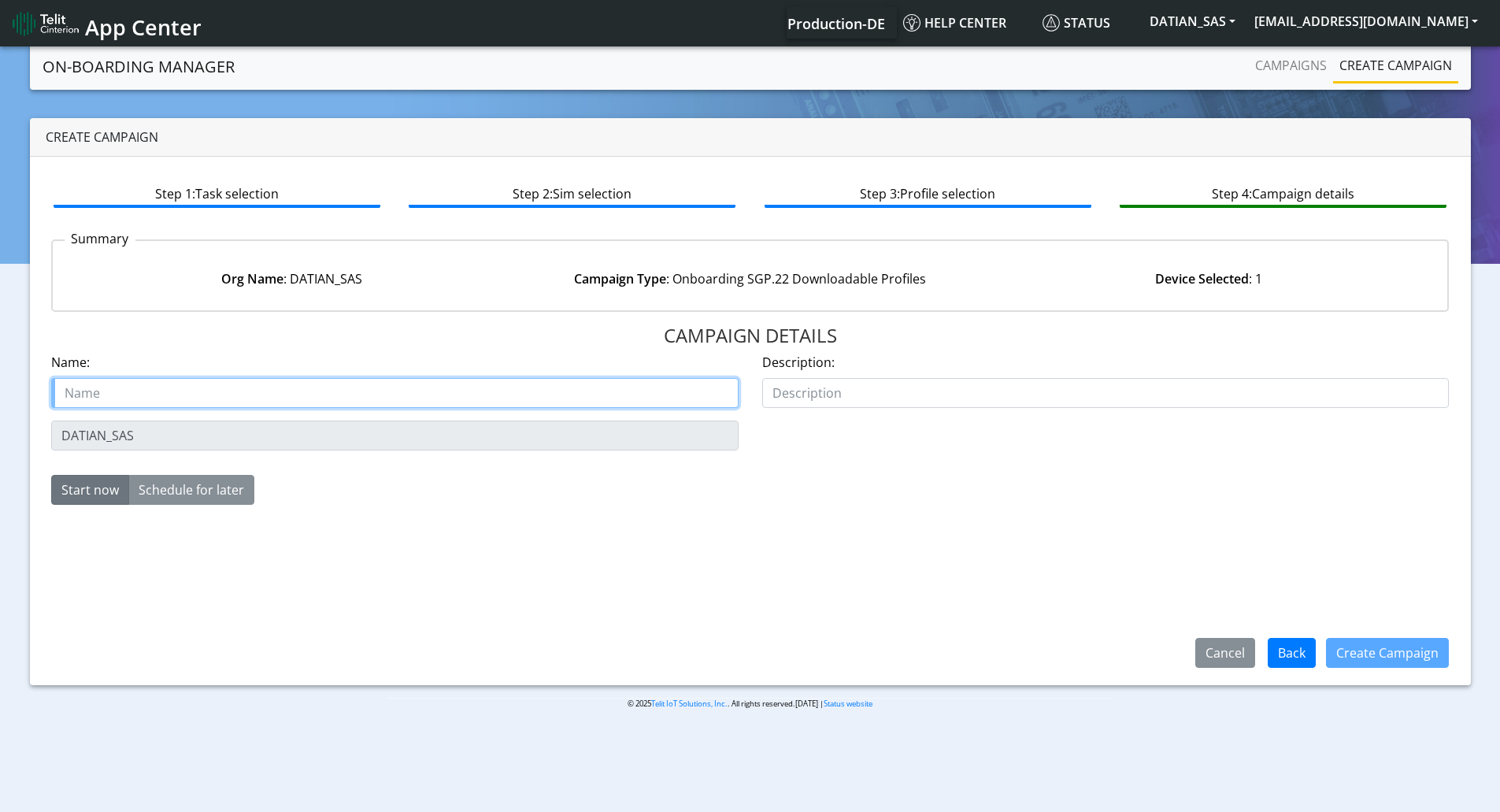
click at [109, 388] on input "text" at bounding box center [395, 393] width 688 height 30
paste input "DATIAN_SAS"
type input "DATIAN_SAS Starter SIM vfirtual"
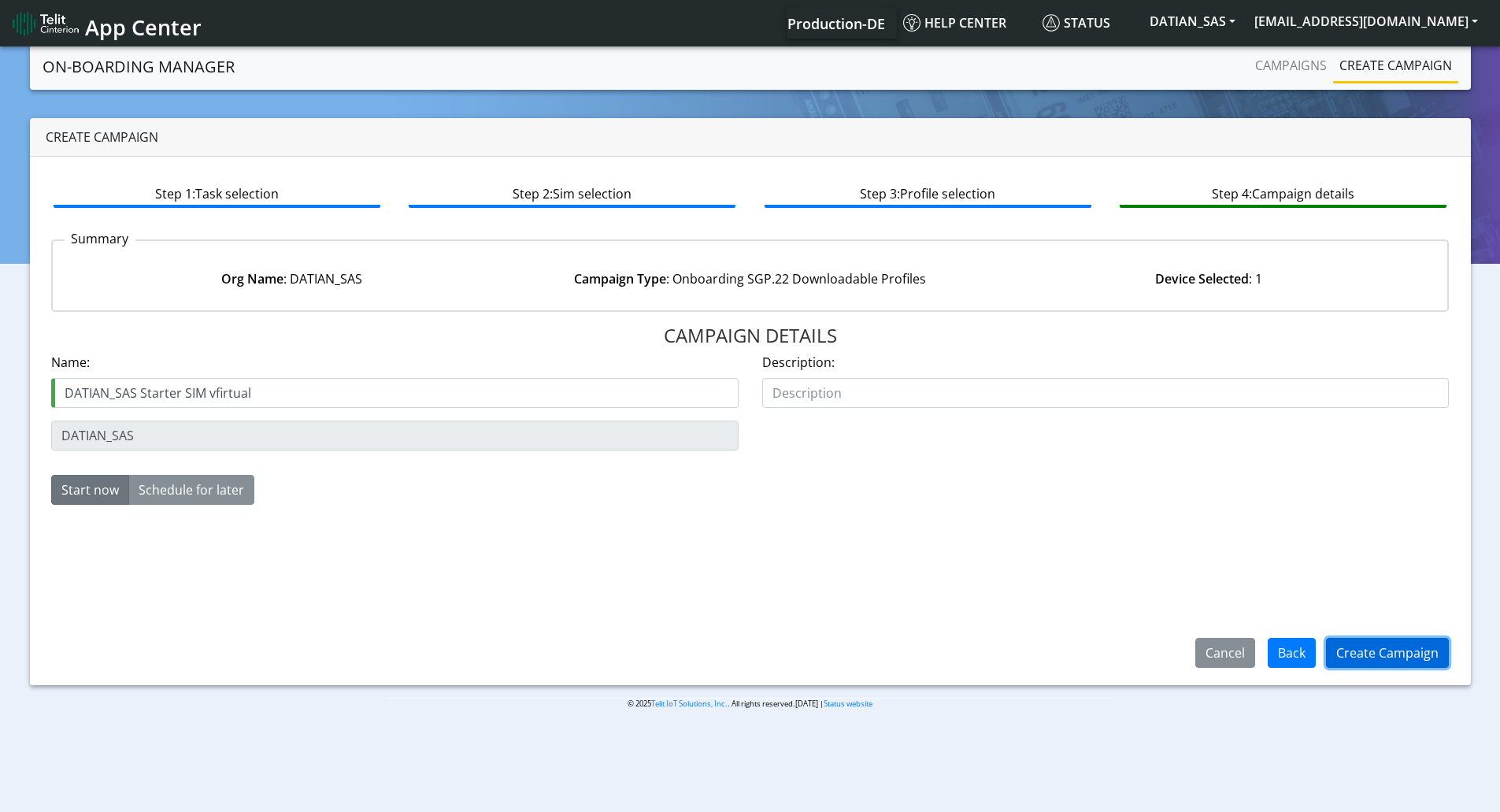
click at [1375, 645] on button "Create Campaign" at bounding box center [1387, 652] width 123 height 30
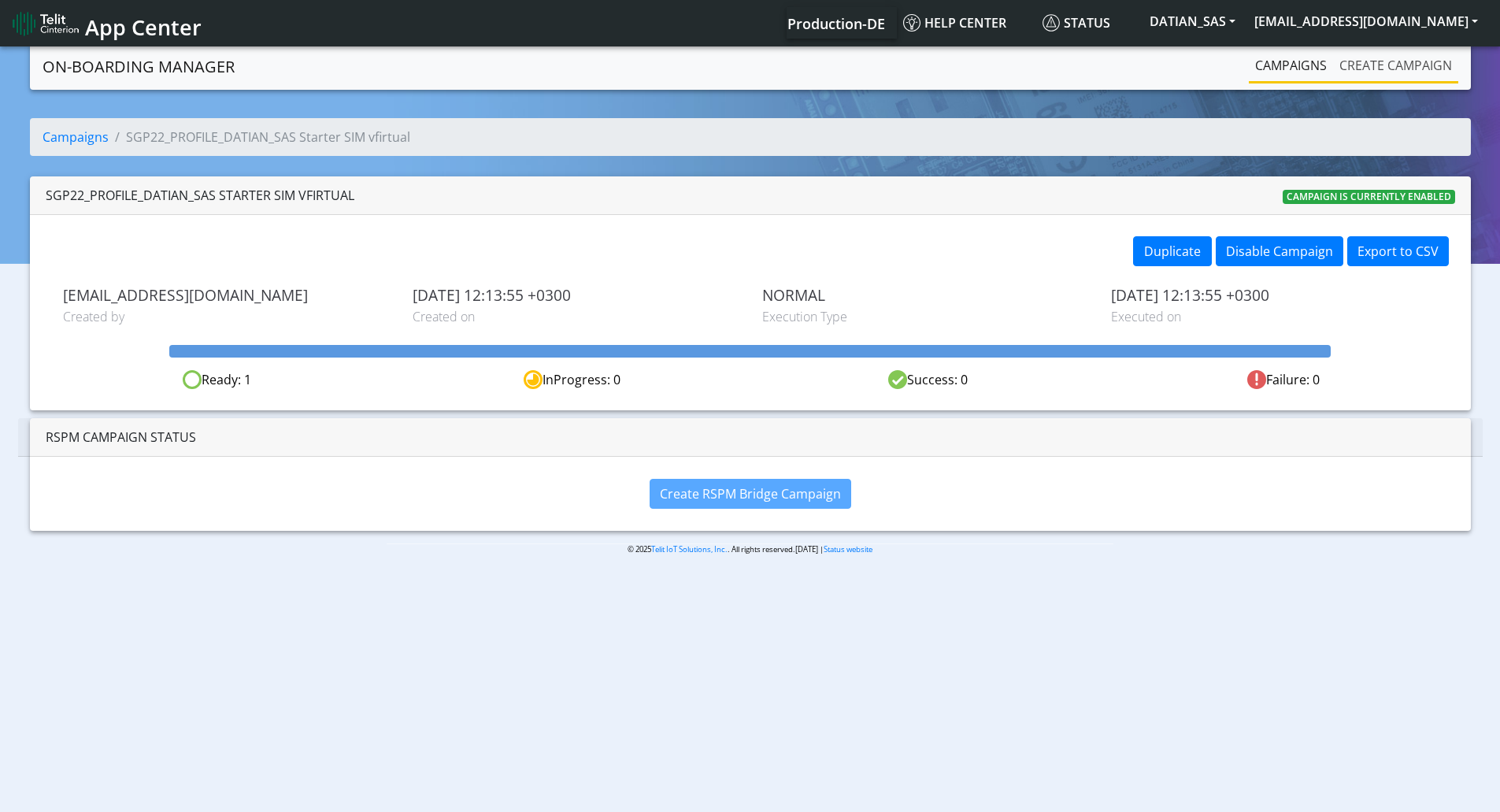
click at [1363, 79] on link "Create campaign" at bounding box center [1396, 65] width 125 height 32
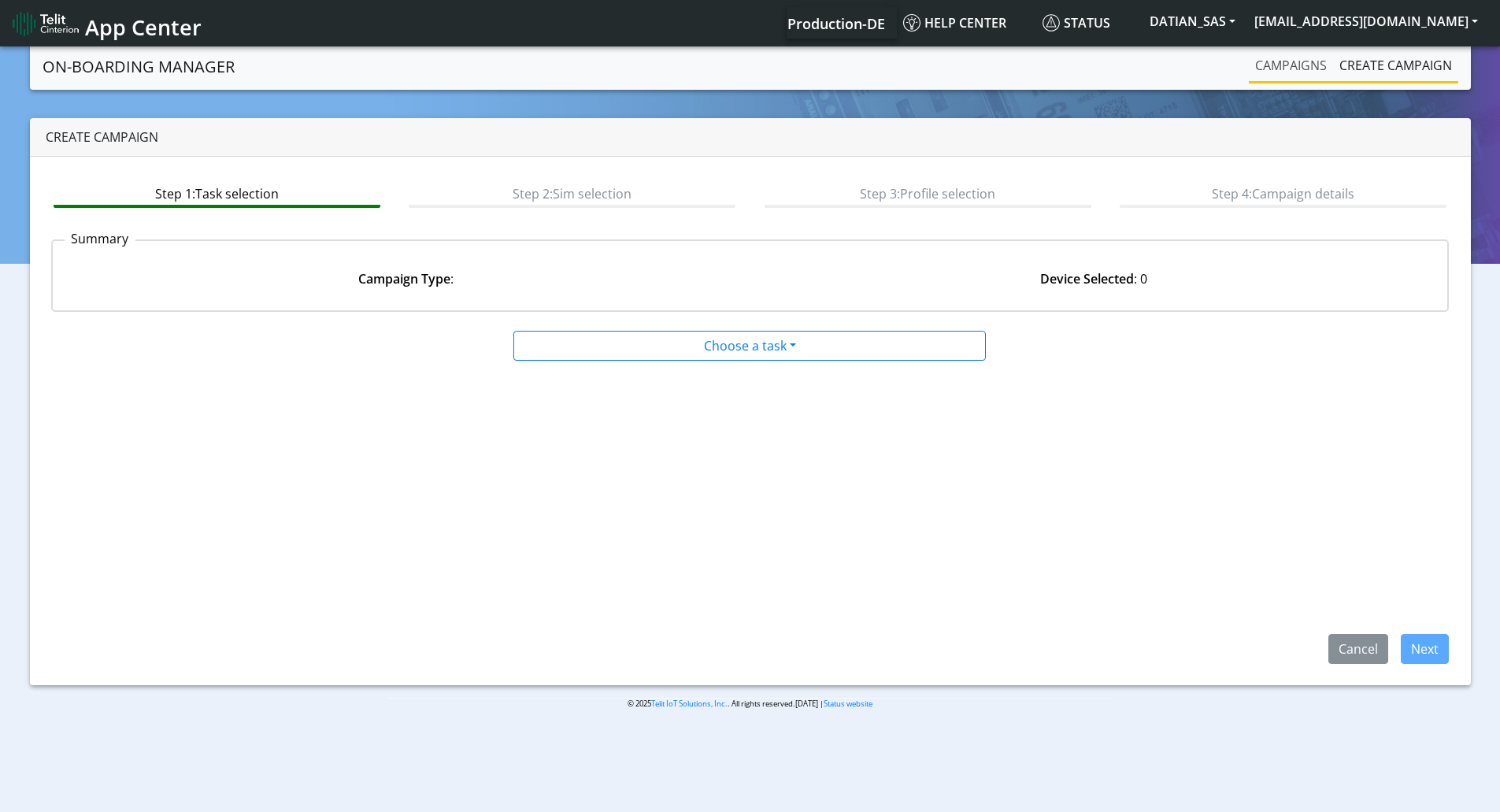
click at [1295, 66] on link "Campaigns" at bounding box center [1291, 65] width 84 height 32
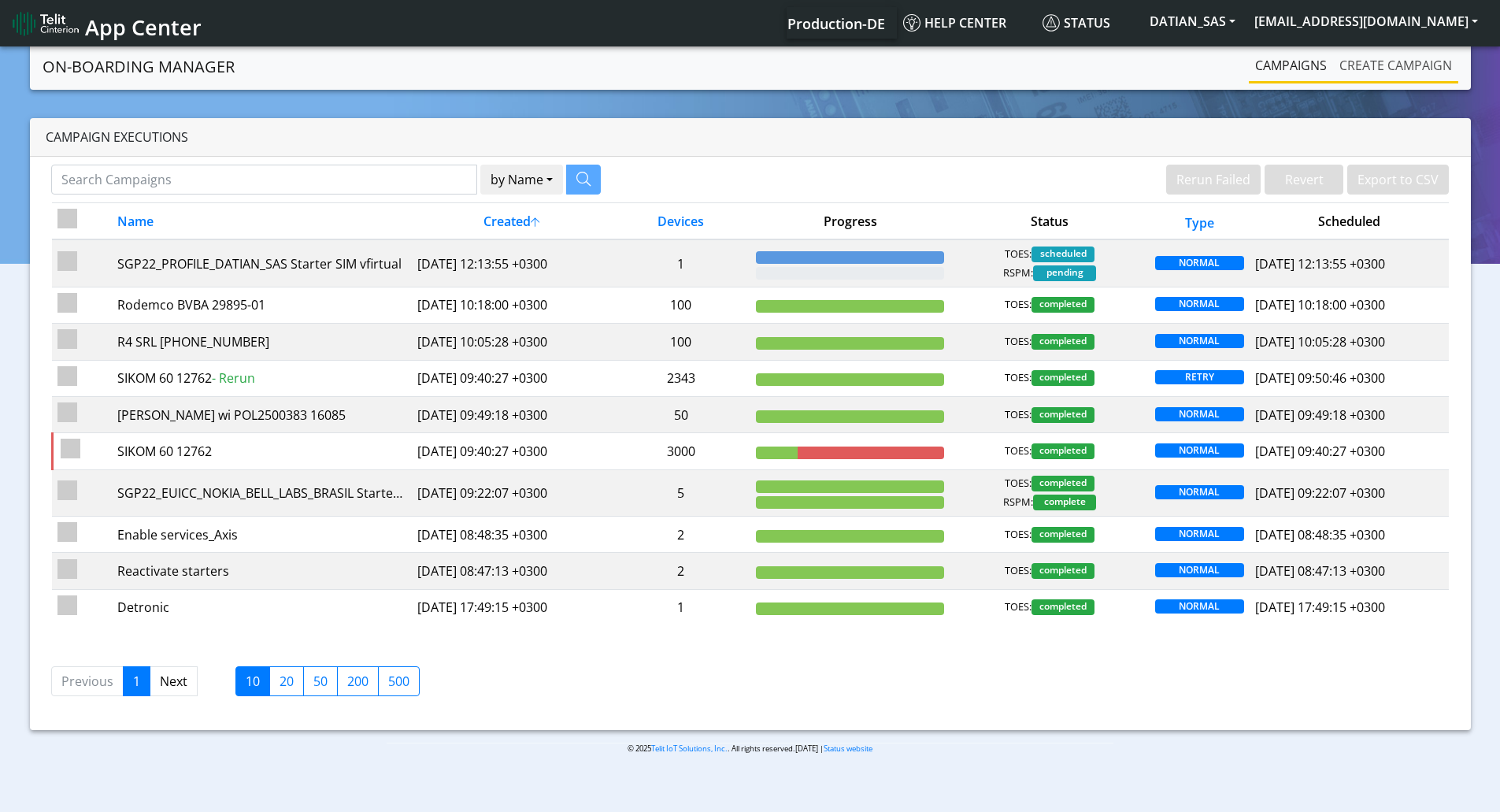
click at [1363, 67] on link "Create campaign" at bounding box center [1396, 65] width 125 height 32
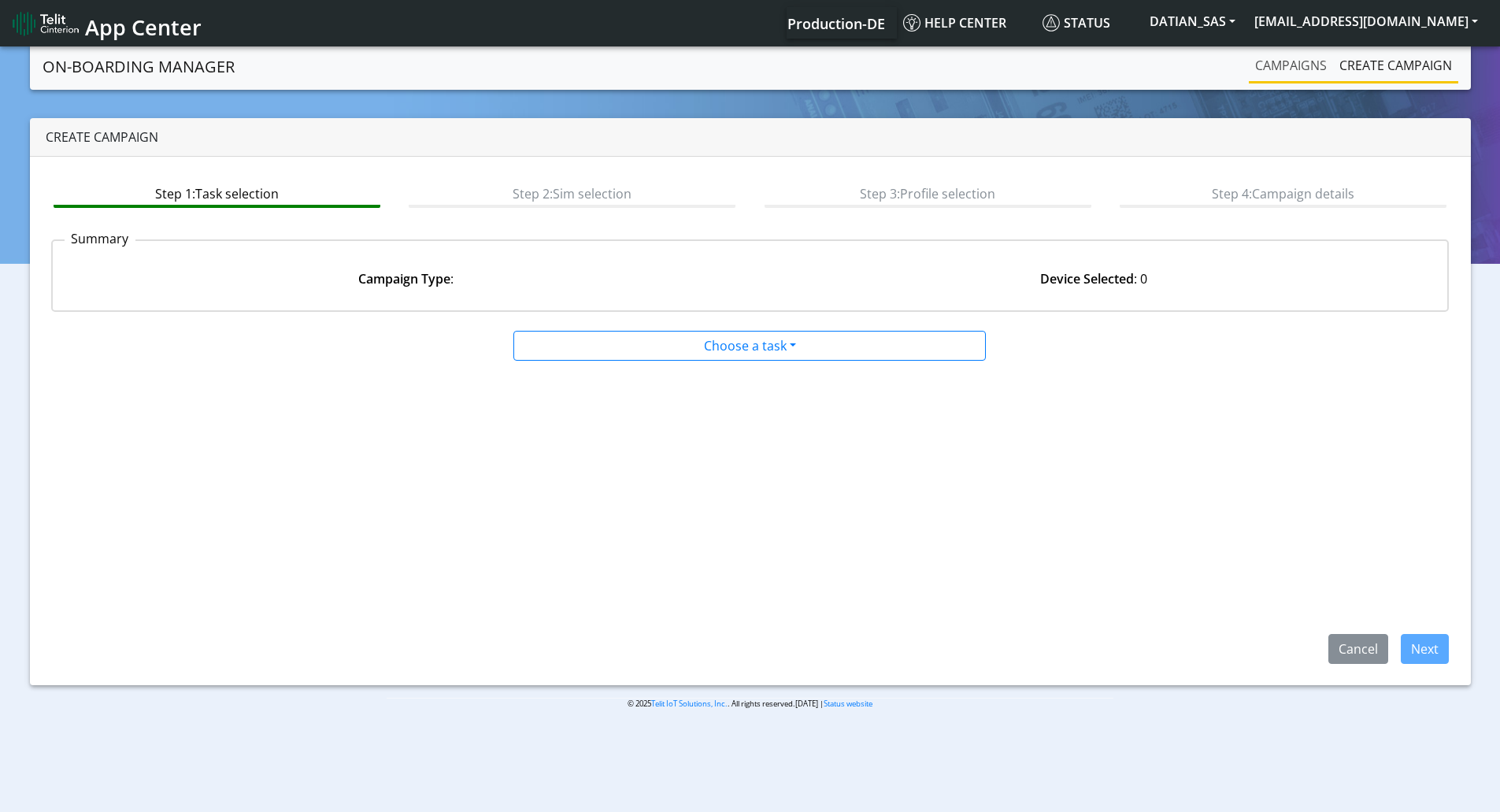
click at [1321, 75] on link "Campaigns" at bounding box center [1291, 65] width 84 height 32
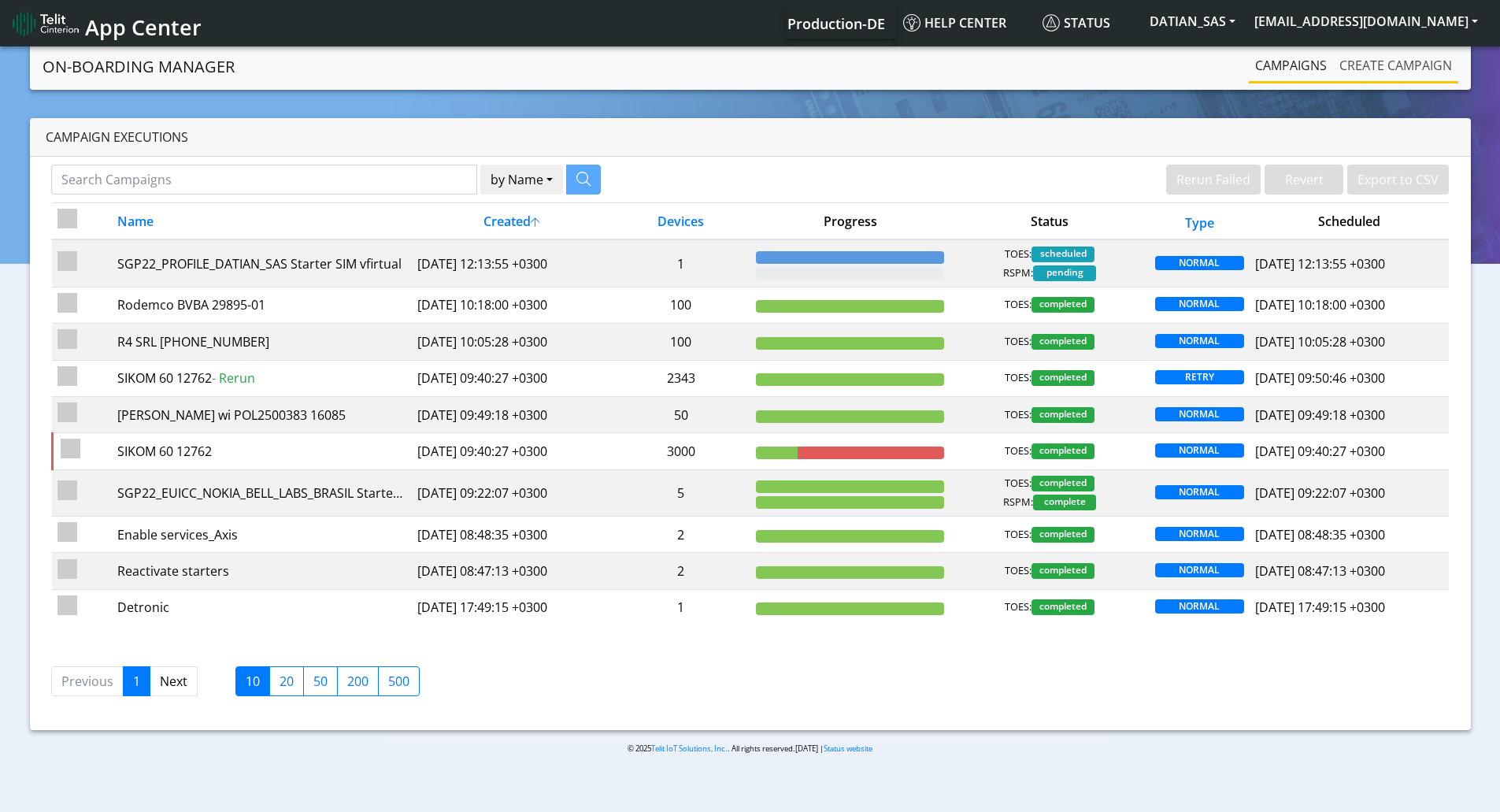
click at [1385, 76] on link "Create campaign" at bounding box center [1396, 65] width 125 height 32
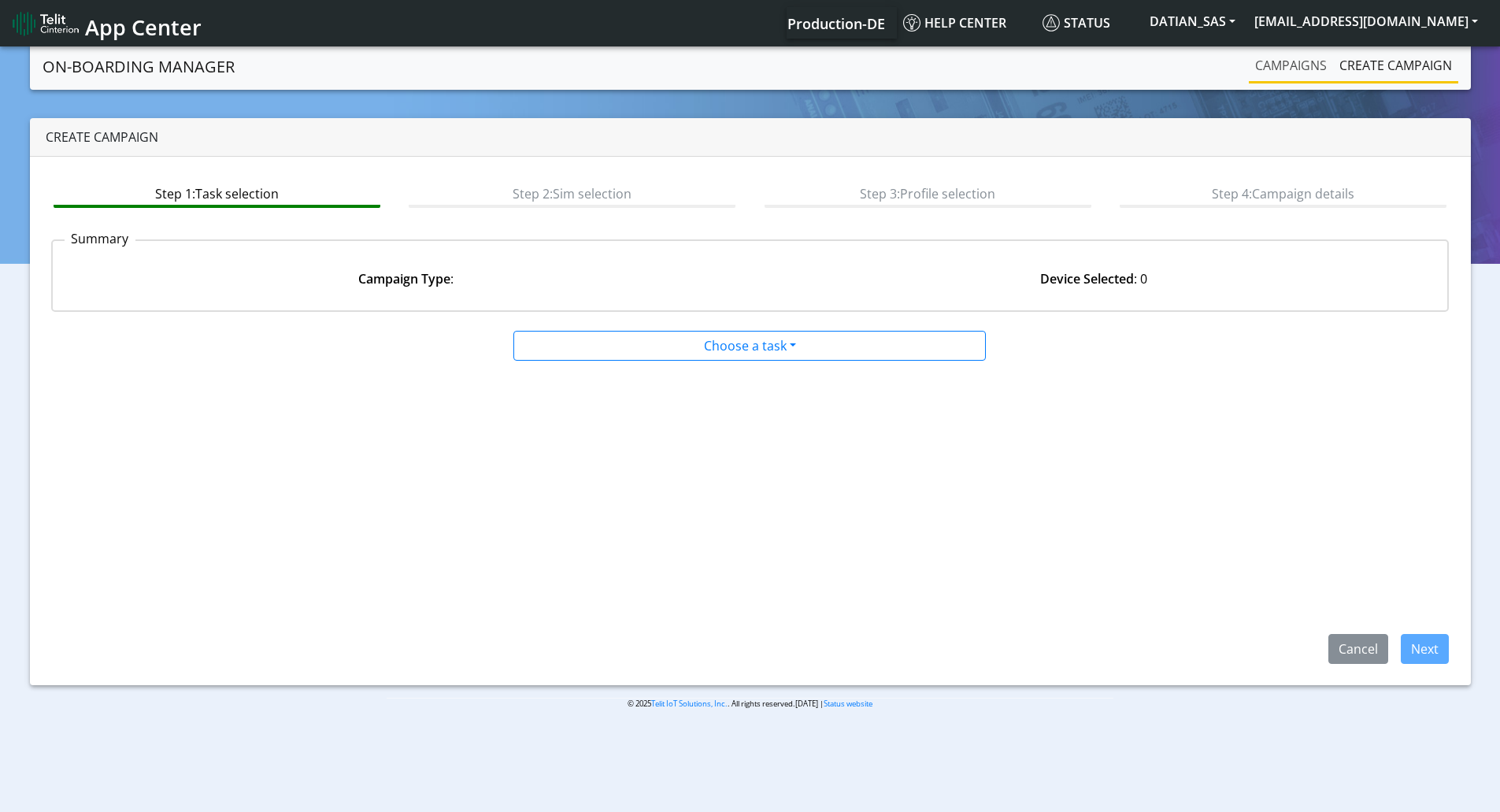
click at [1321, 75] on link "Campaigns" at bounding box center [1291, 65] width 84 height 32
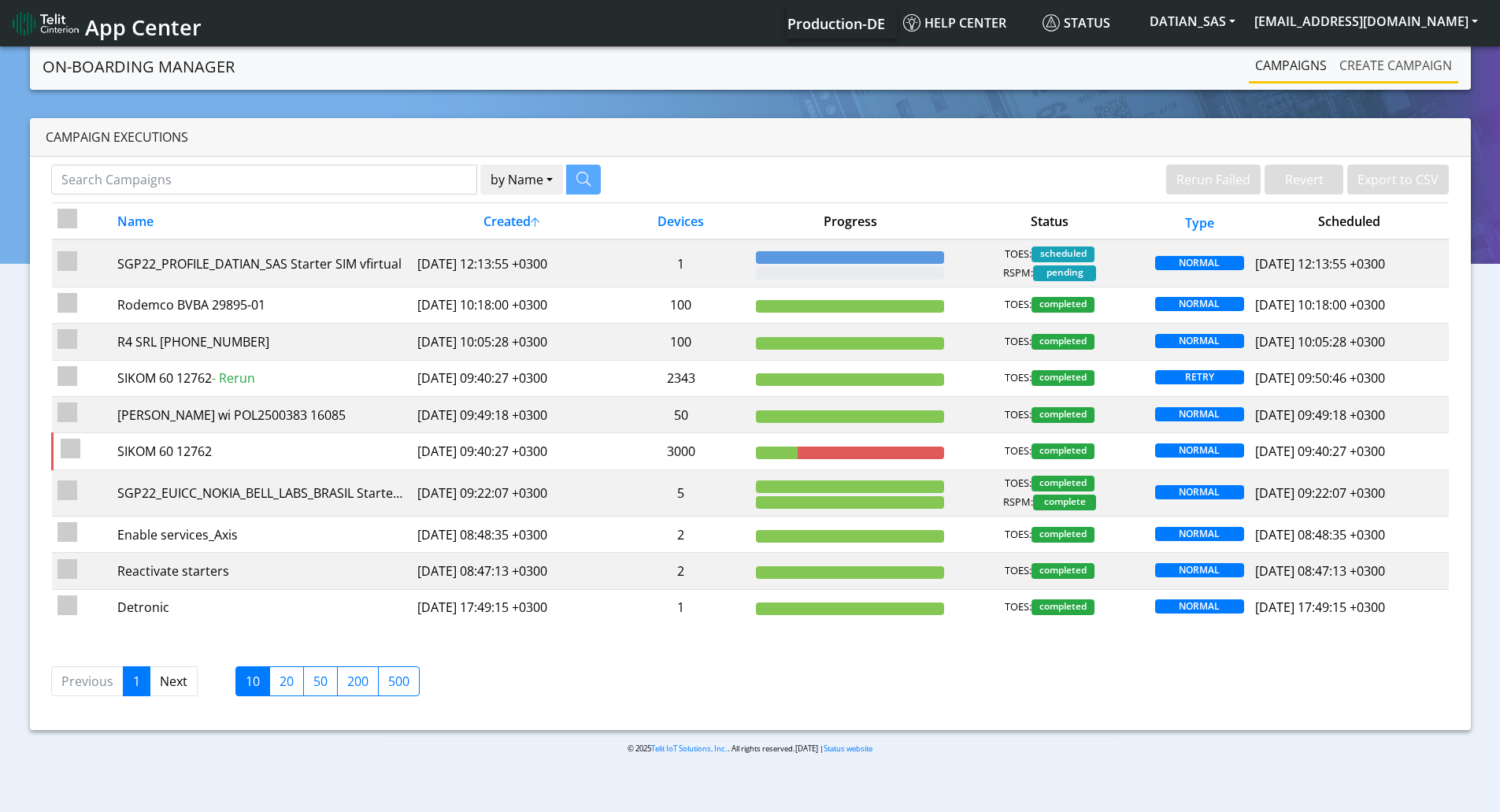
click at [1361, 67] on link "Create campaign" at bounding box center [1396, 65] width 125 height 32
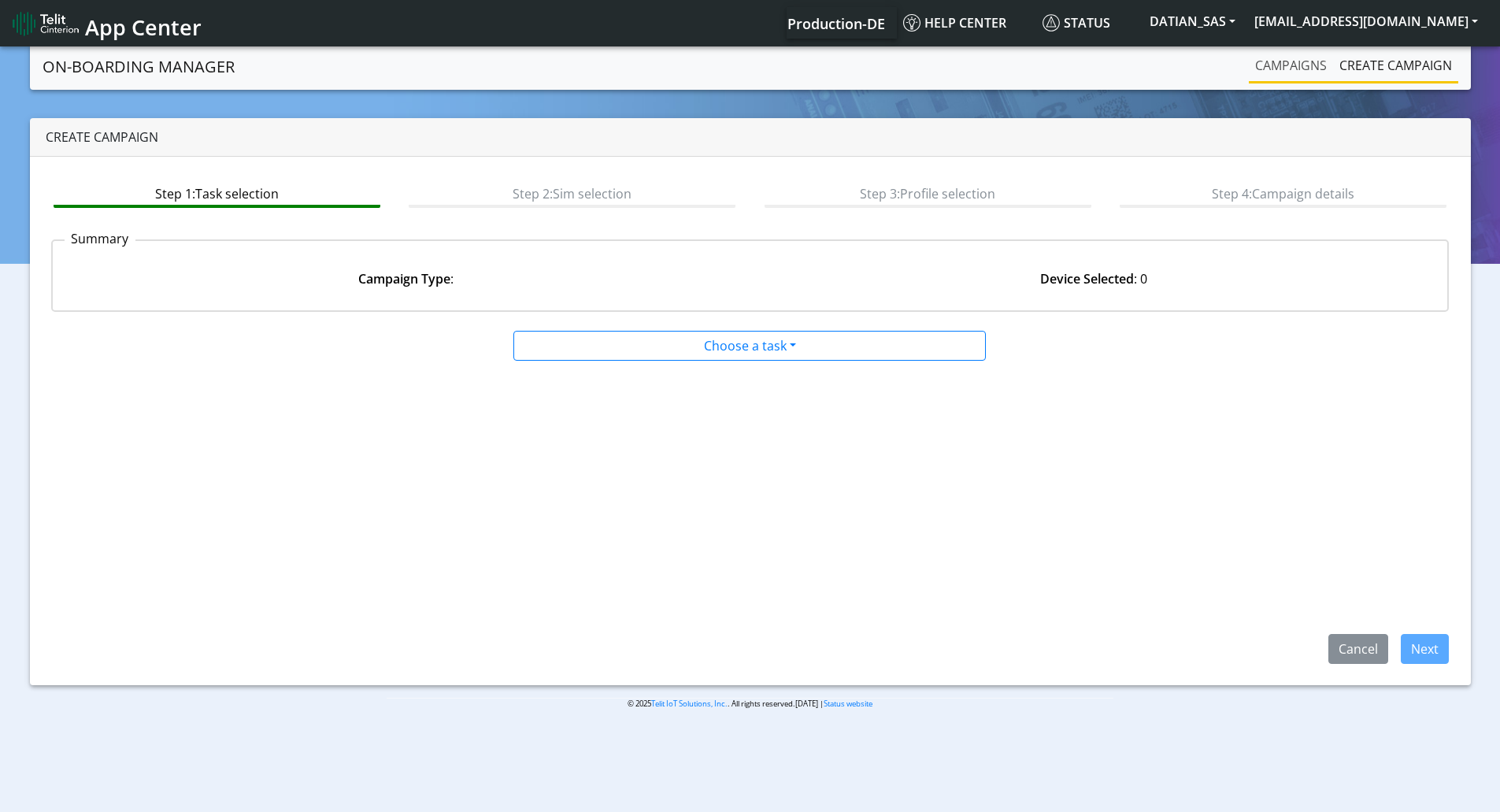
click at [1251, 71] on link "Campaigns" at bounding box center [1291, 65] width 84 height 32
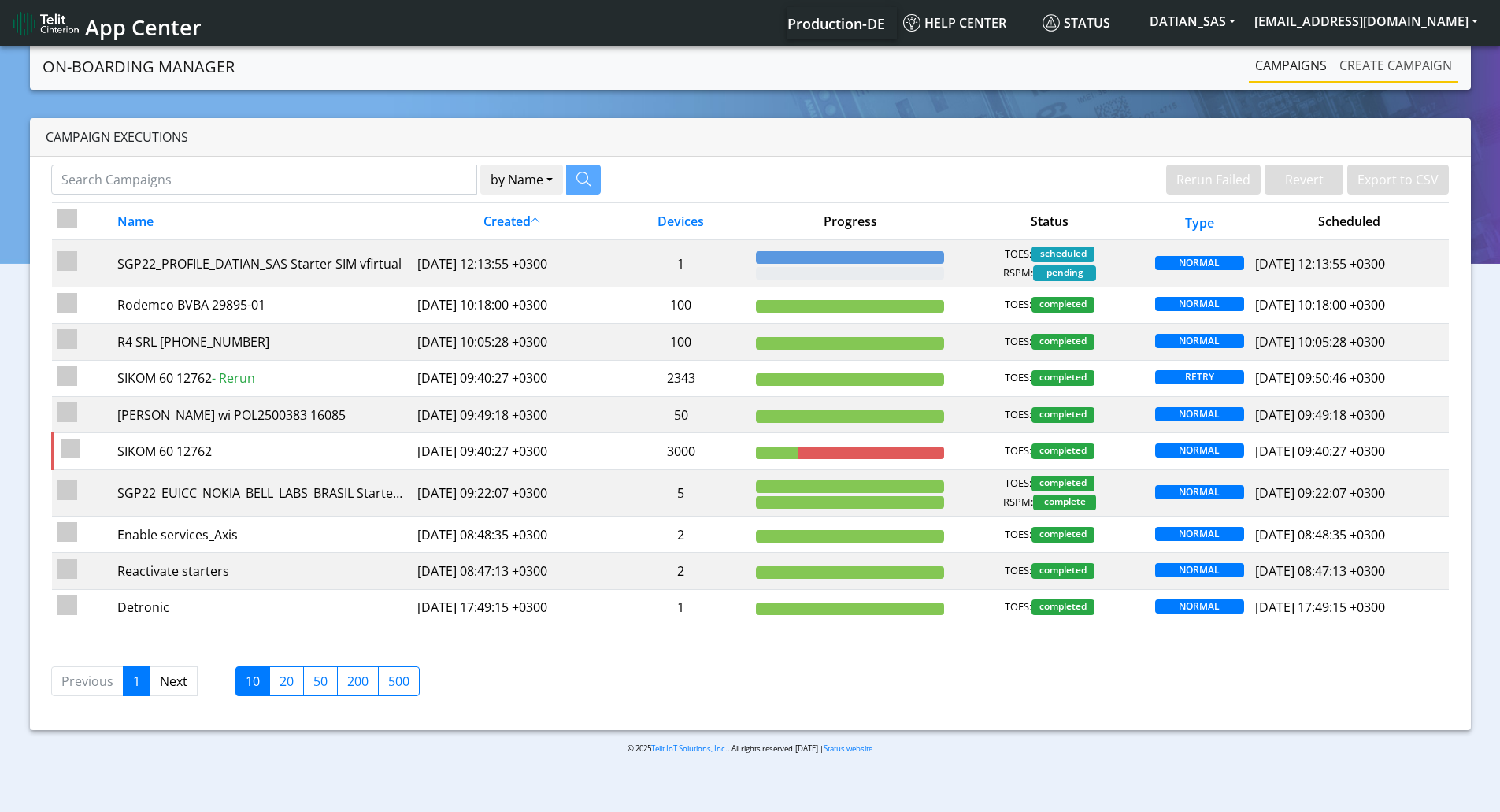
click at [1383, 74] on link "Create campaign" at bounding box center [1396, 65] width 125 height 32
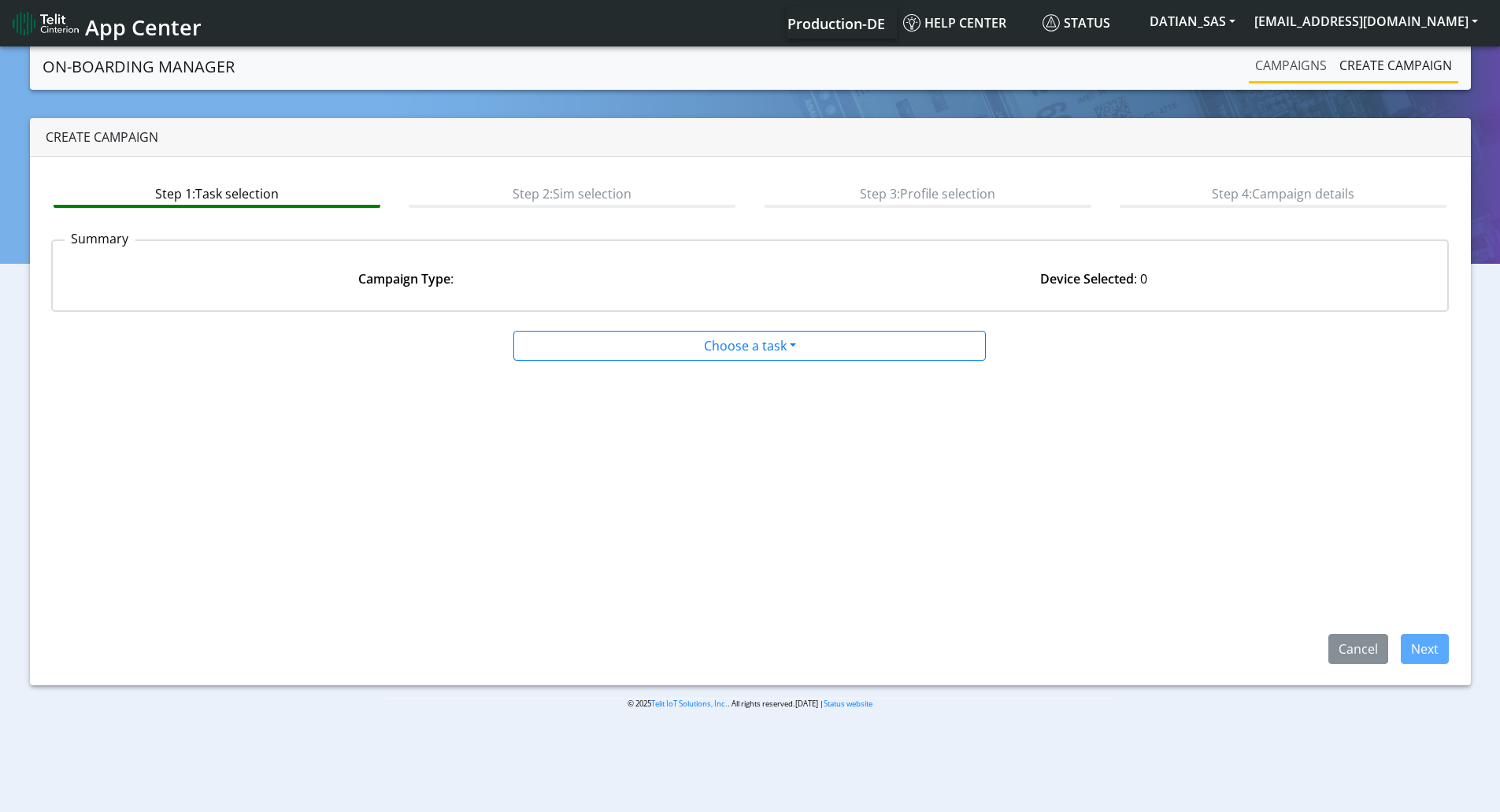
click at [1282, 68] on link "Campaigns" at bounding box center [1291, 65] width 84 height 32
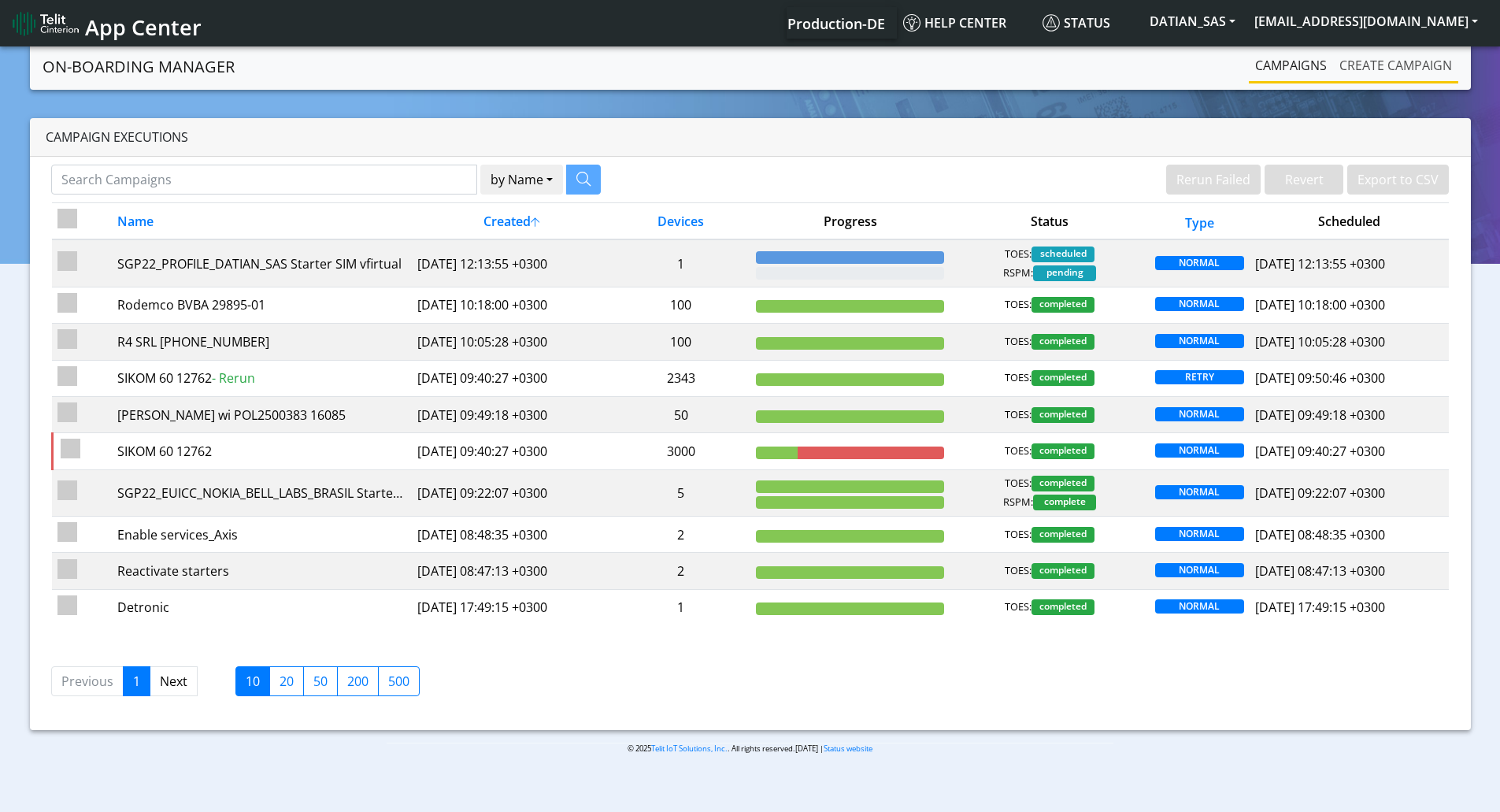
click at [1367, 68] on link "Create campaign" at bounding box center [1396, 65] width 125 height 32
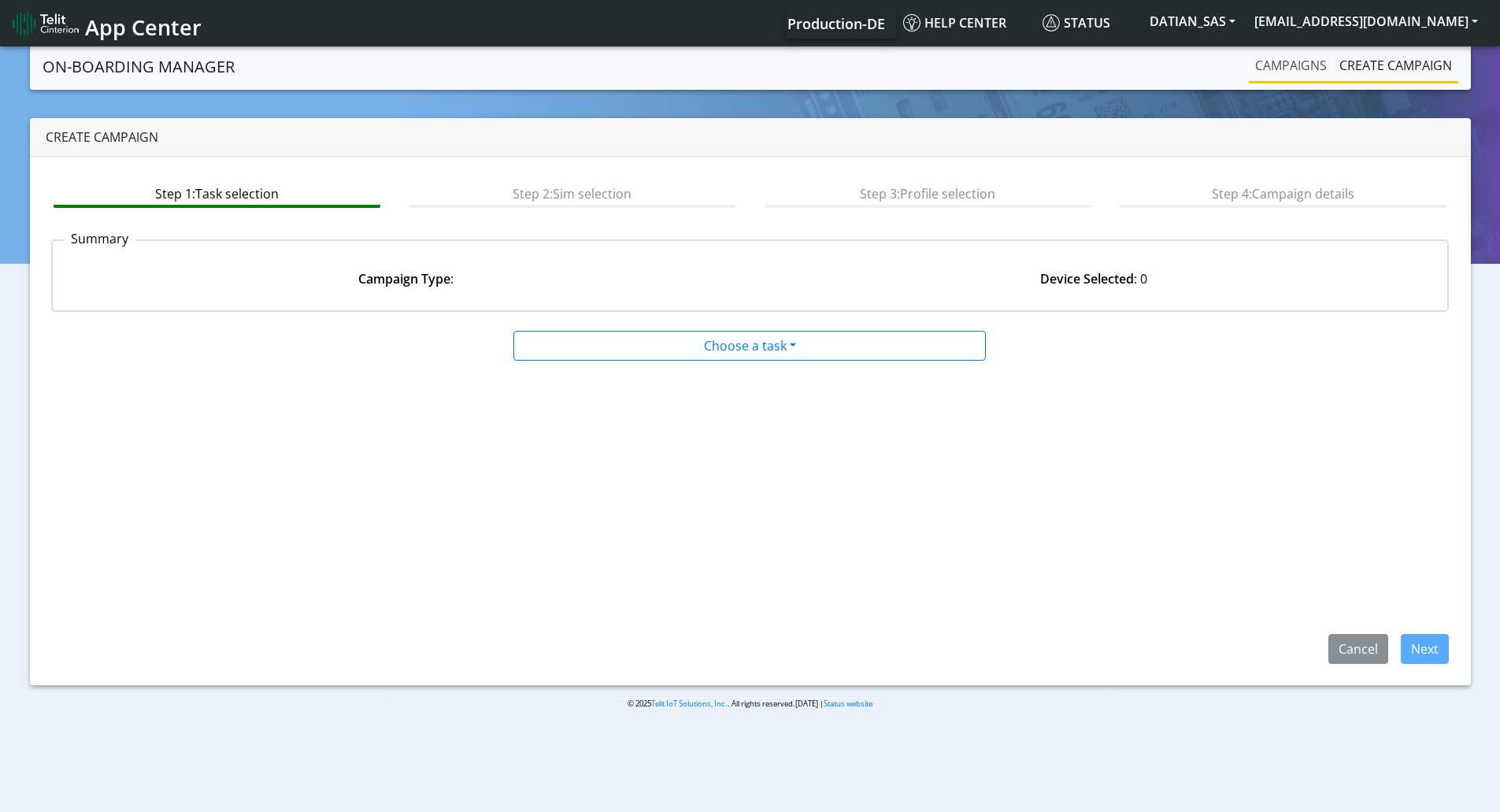
click at [1295, 60] on link "Campaigns" at bounding box center [1291, 65] width 84 height 32
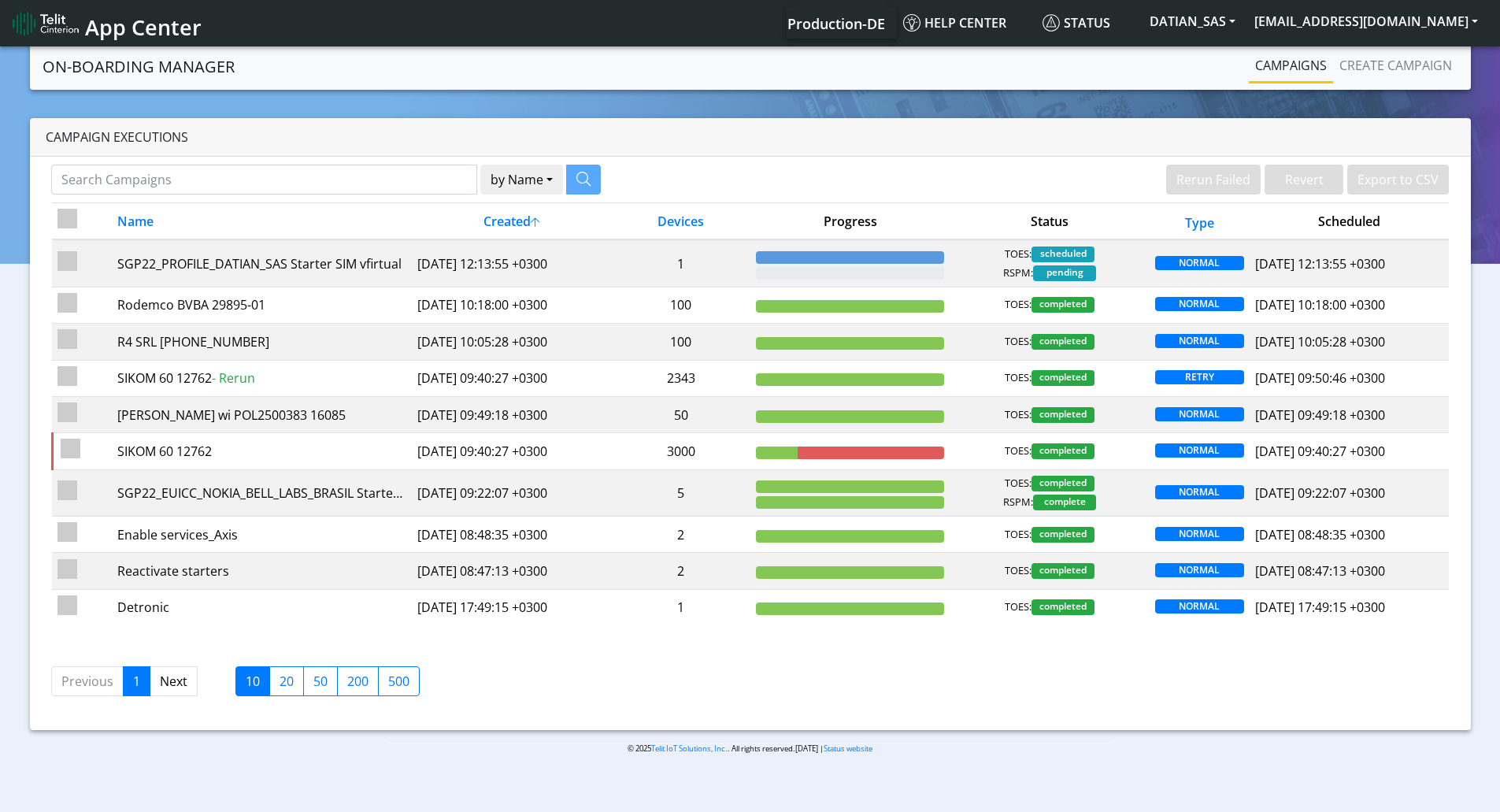
click at [1394, 48] on nav "On-Boarding Manager Rerun Failed Revert Export to CSV Campaigns Create campaign" at bounding box center [750, 67] width 1441 height 47
click at [1289, 71] on link "Campaigns" at bounding box center [1291, 65] width 84 height 32
click at [1340, 67] on link "Create campaign" at bounding box center [1396, 65] width 125 height 32
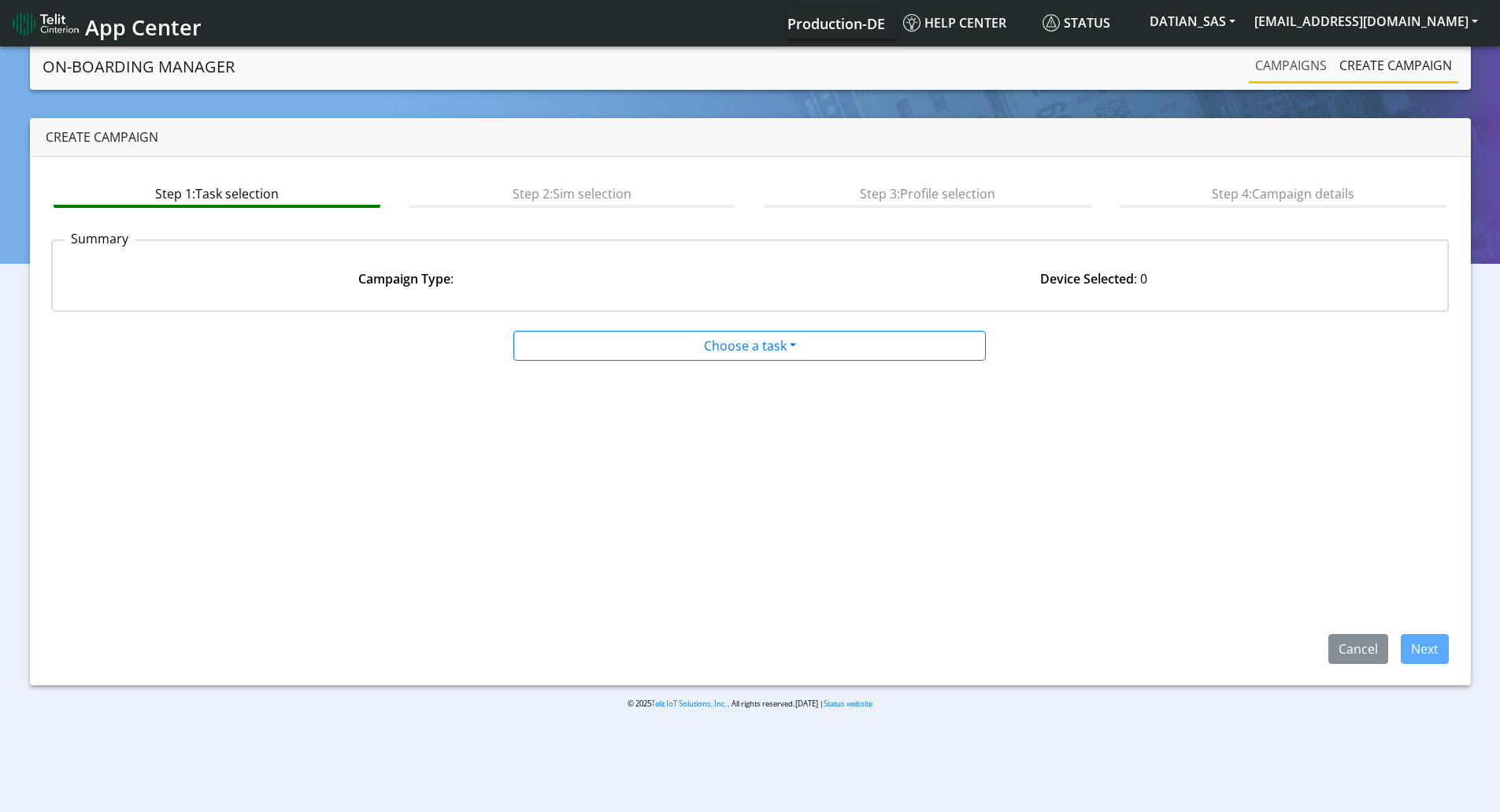
click at [1293, 68] on link "Campaigns" at bounding box center [1291, 65] width 84 height 32
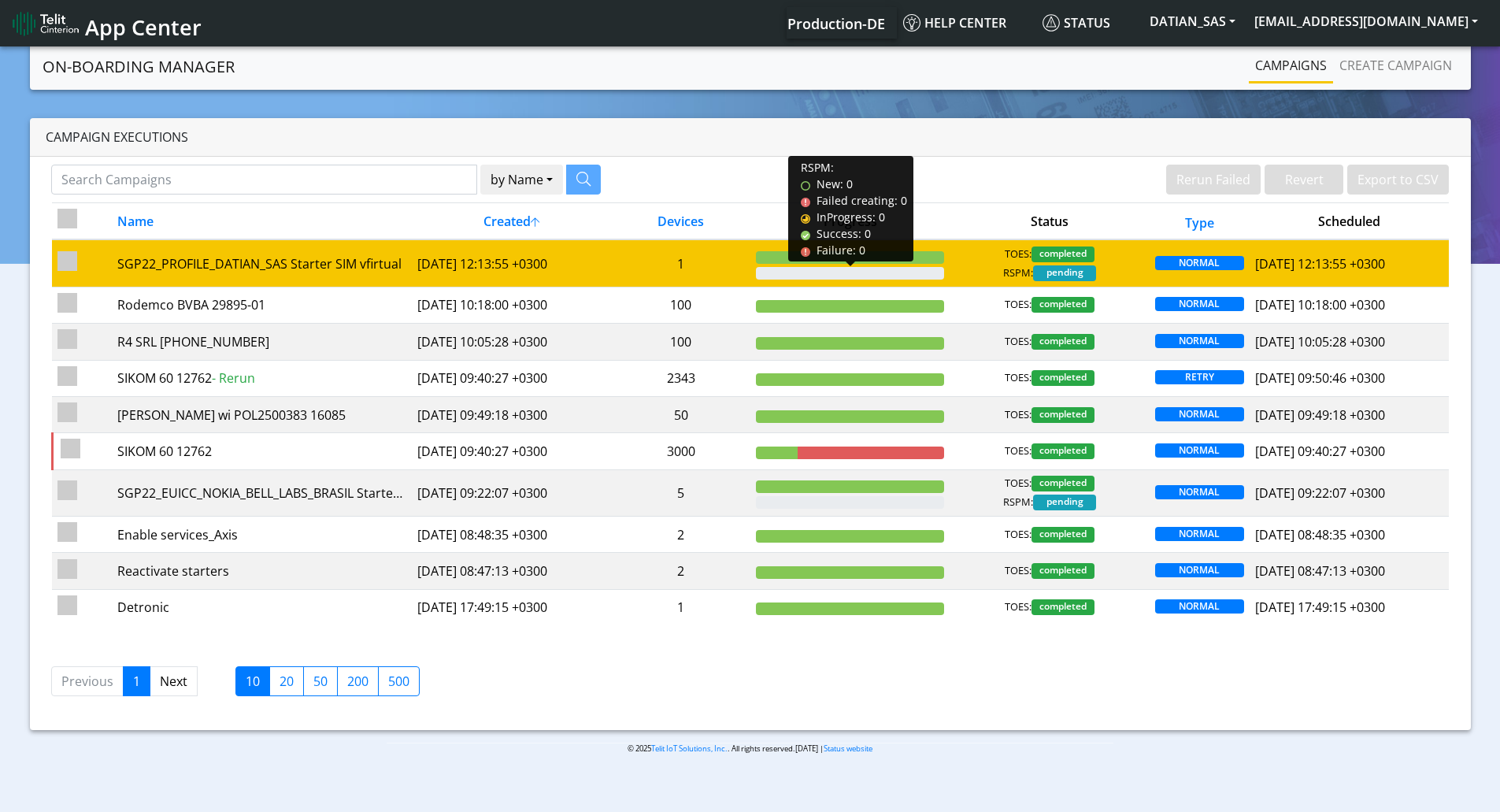
click at [818, 271] on div at bounding box center [850, 273] width 188 height 13
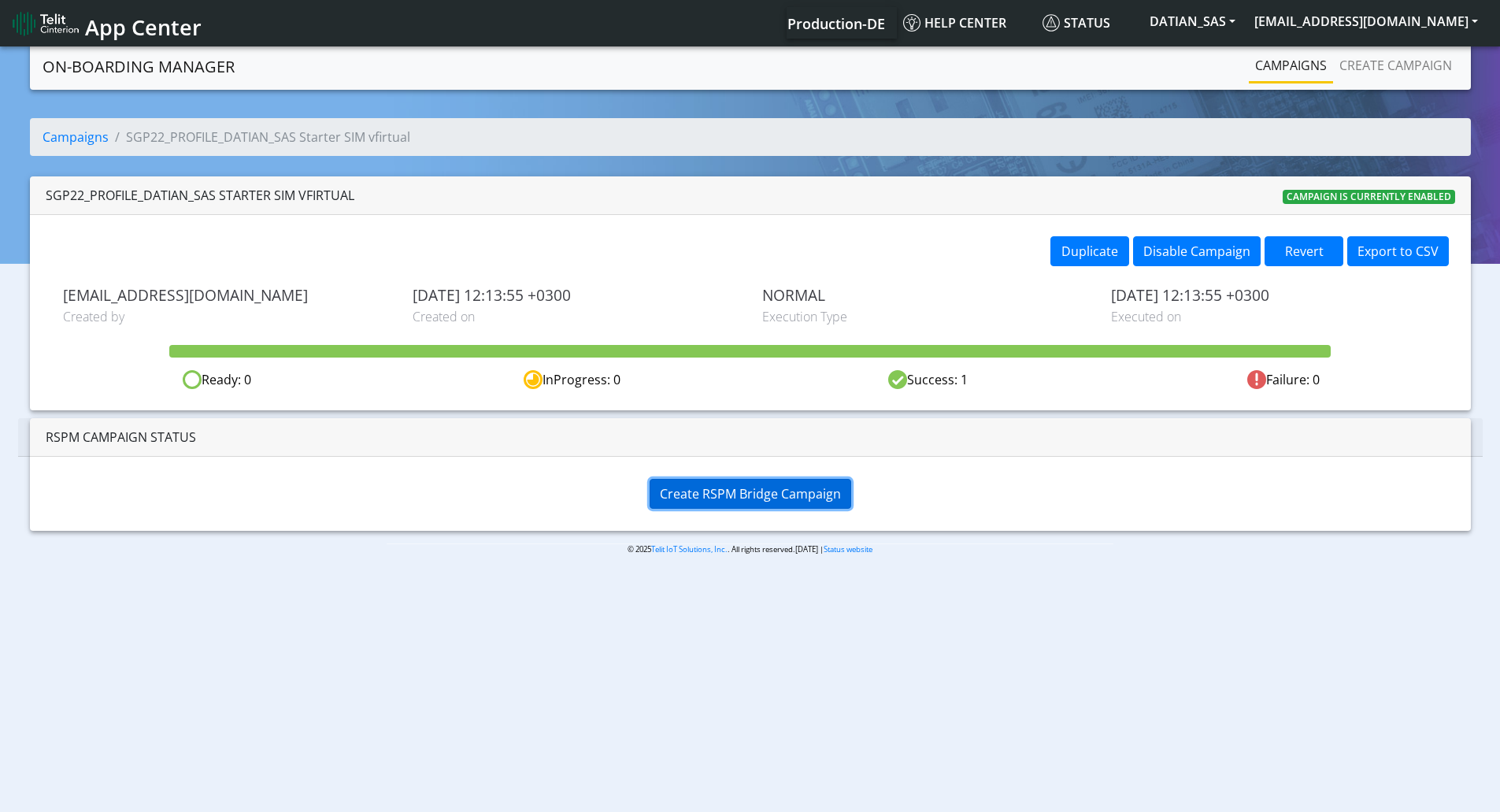
click at [789, 497] on span "Create RSPM Bridge Campaign" at bounding box center [750, 494] width 181 height 17
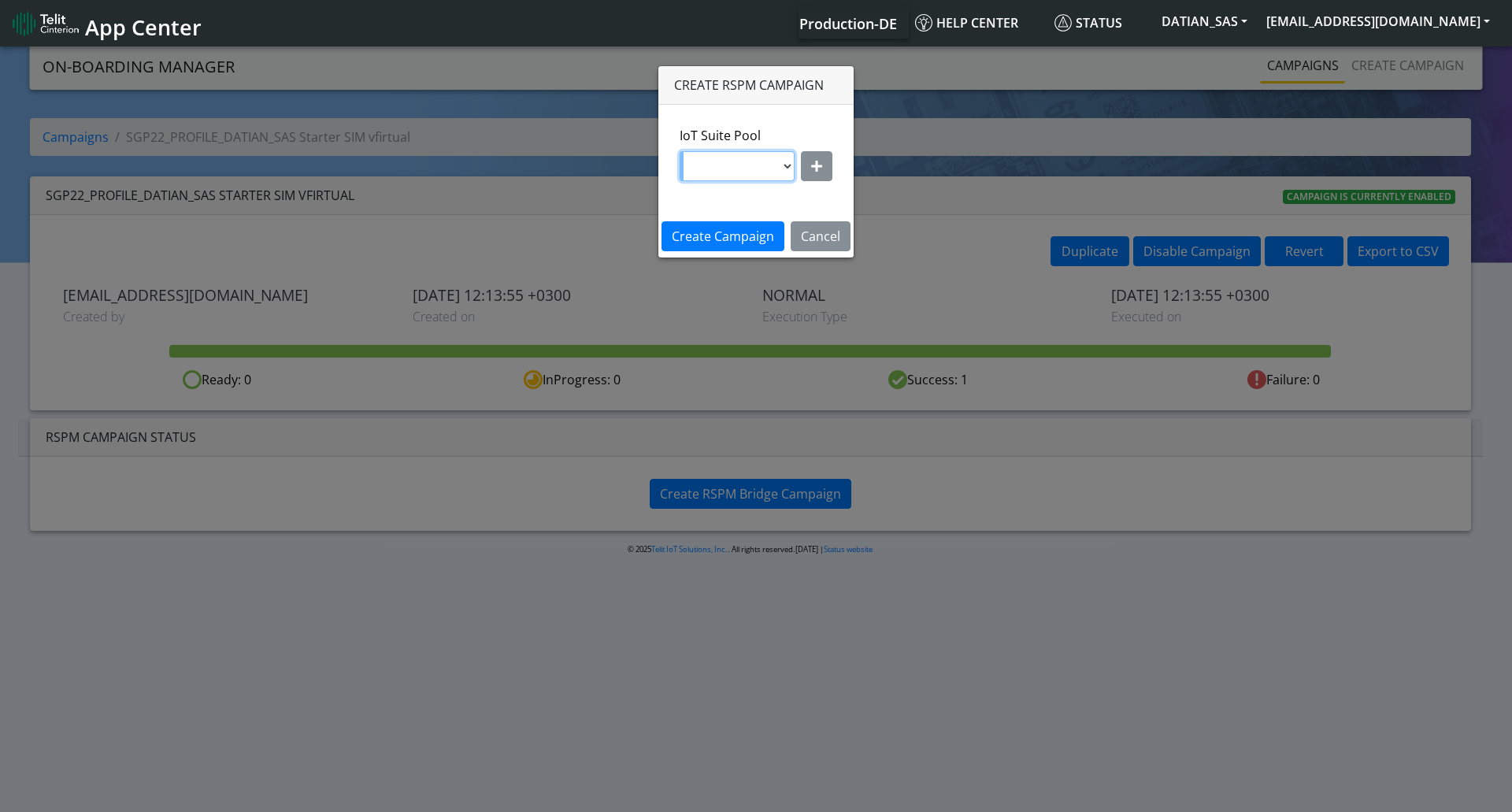
click at [791, 165] on select at bounding box center [737, 166] width 115 height 30
click at [820, 160] on icon "button" at bounding box center [817, 166] width 11 height 13
click at [715, 160] on select "nxt17.ue s.test nxt17.net nxt20.net nxt20b.net nxt20c.net nxt20p.net nxt20v.net…" at bounding box center [756, 166] width 150 height 30
select select "95cc19b0-964e-11ed-b84f-001f716592bc"
click at [681, 151] on select "nxt17.ue s.test nxt17.net nxt20.net nxt20b.net nxt20c.net nxt20p.net nxt20v.net…" at bounding box center [756, 166] width 150 height 30
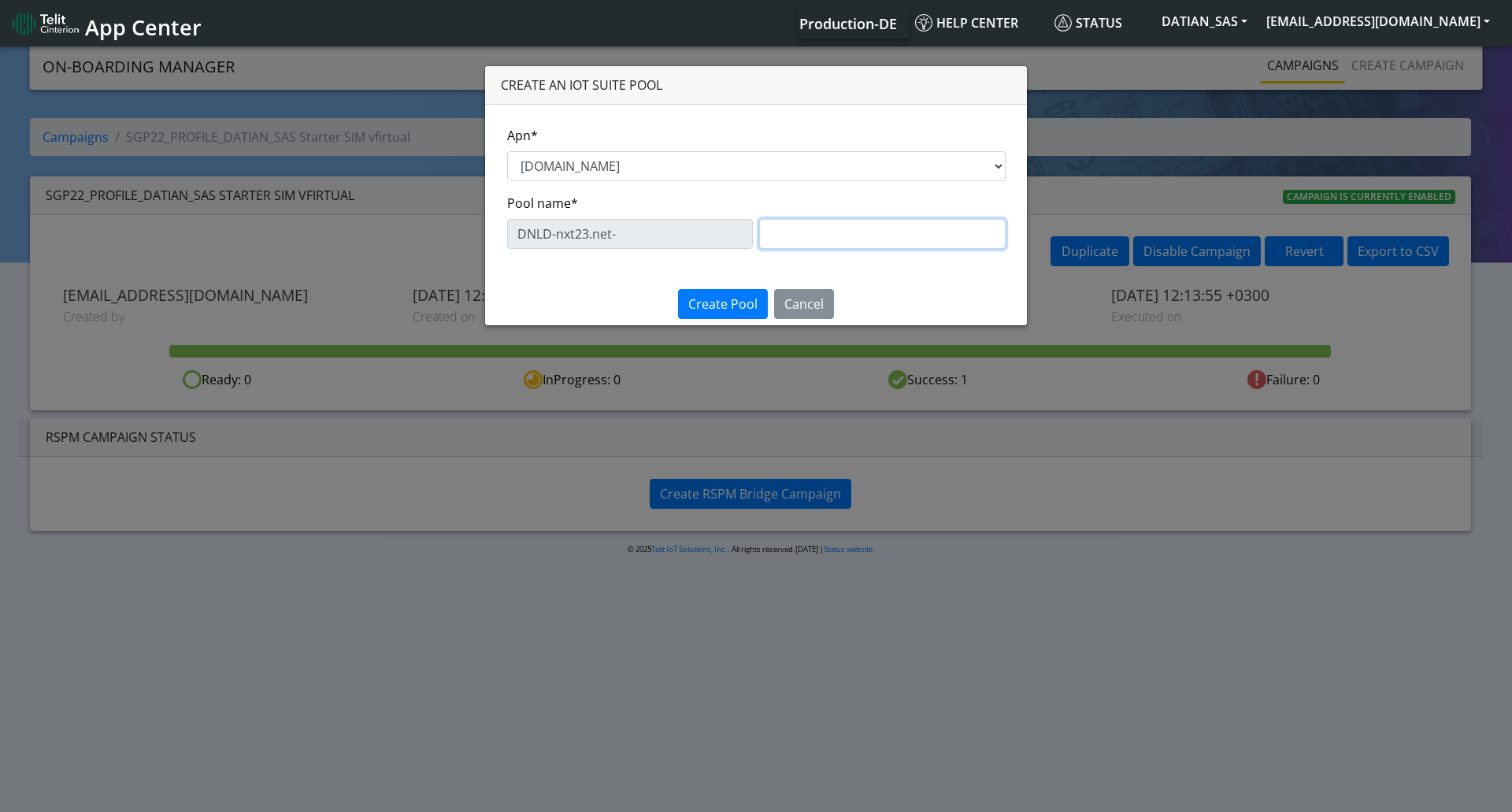
click at [800, 230] on input "text" at bounding box center [882, 234] width 246 height 30
paste input "eProfile 2"
type input "eProfile 2"
click at [748, 303] on span "Create Pool" at bounding box center [723, 304] width 69 height 17
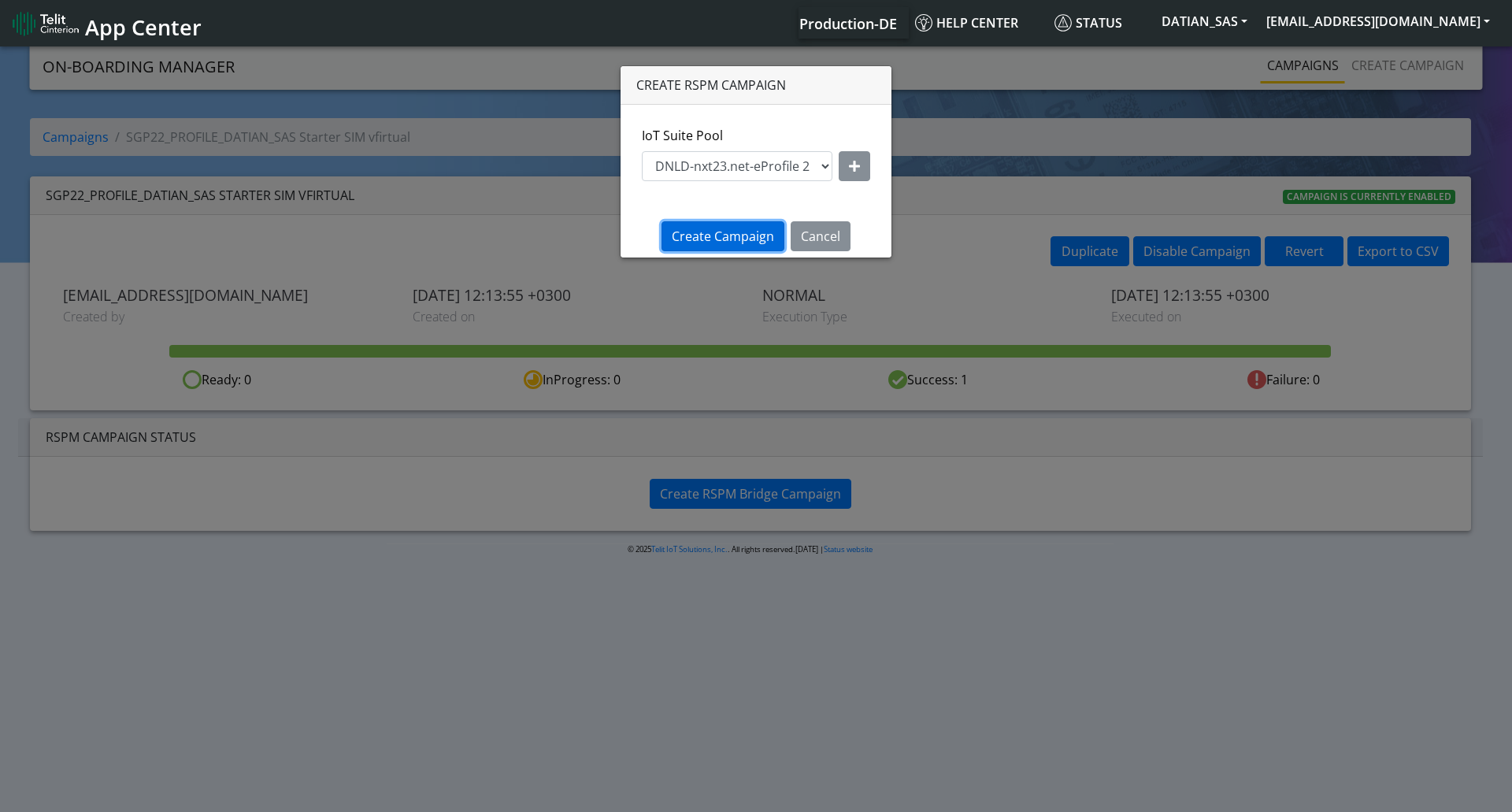
click at [746, 239] on span "Create Campaign" at bounding box center [723, 237] width 102 height 17
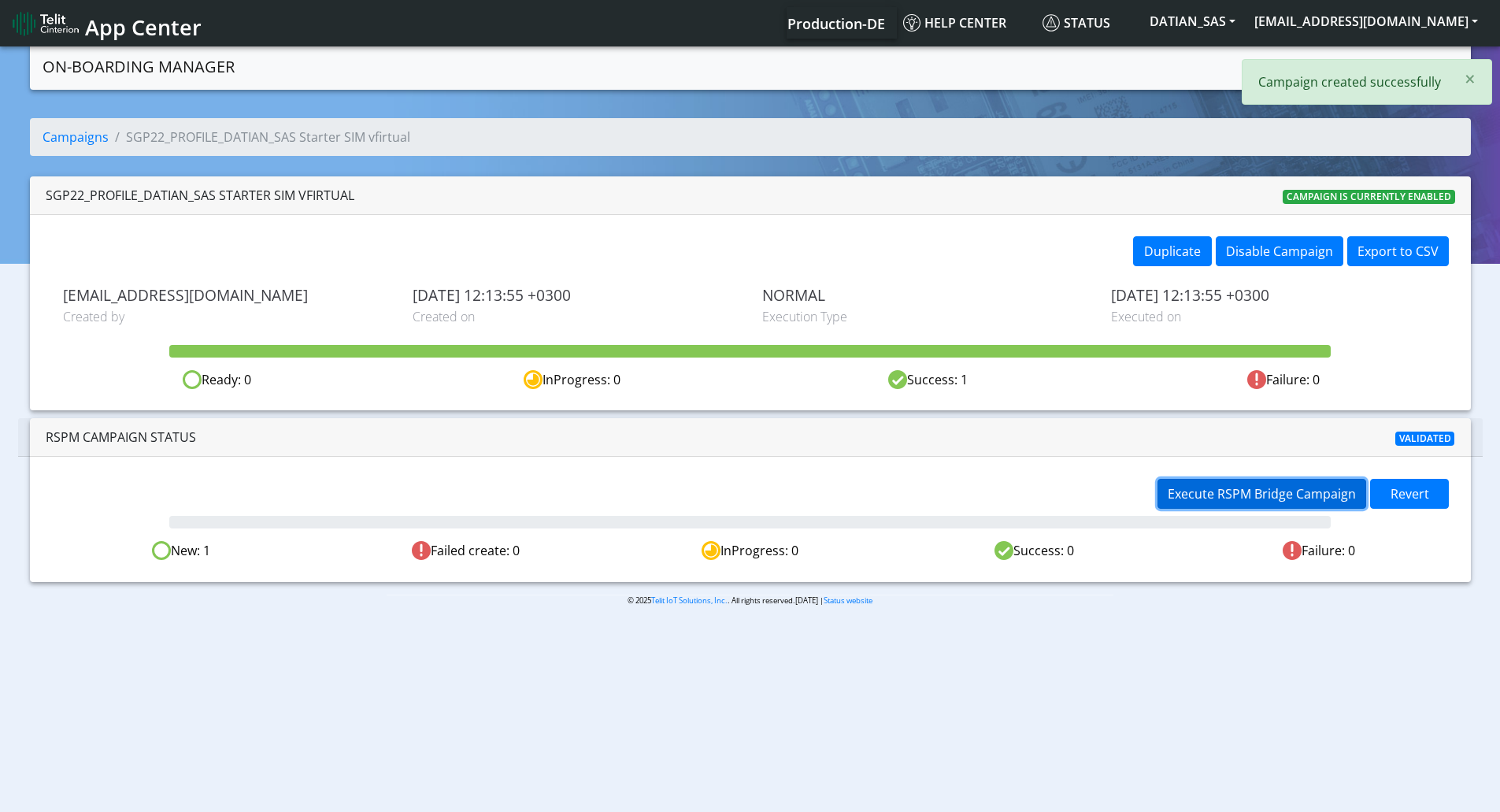
click at [1290, 486] on span "Execute RSPM Bridge Campaign" at bounding box center [1262, 494] width 188 height 17
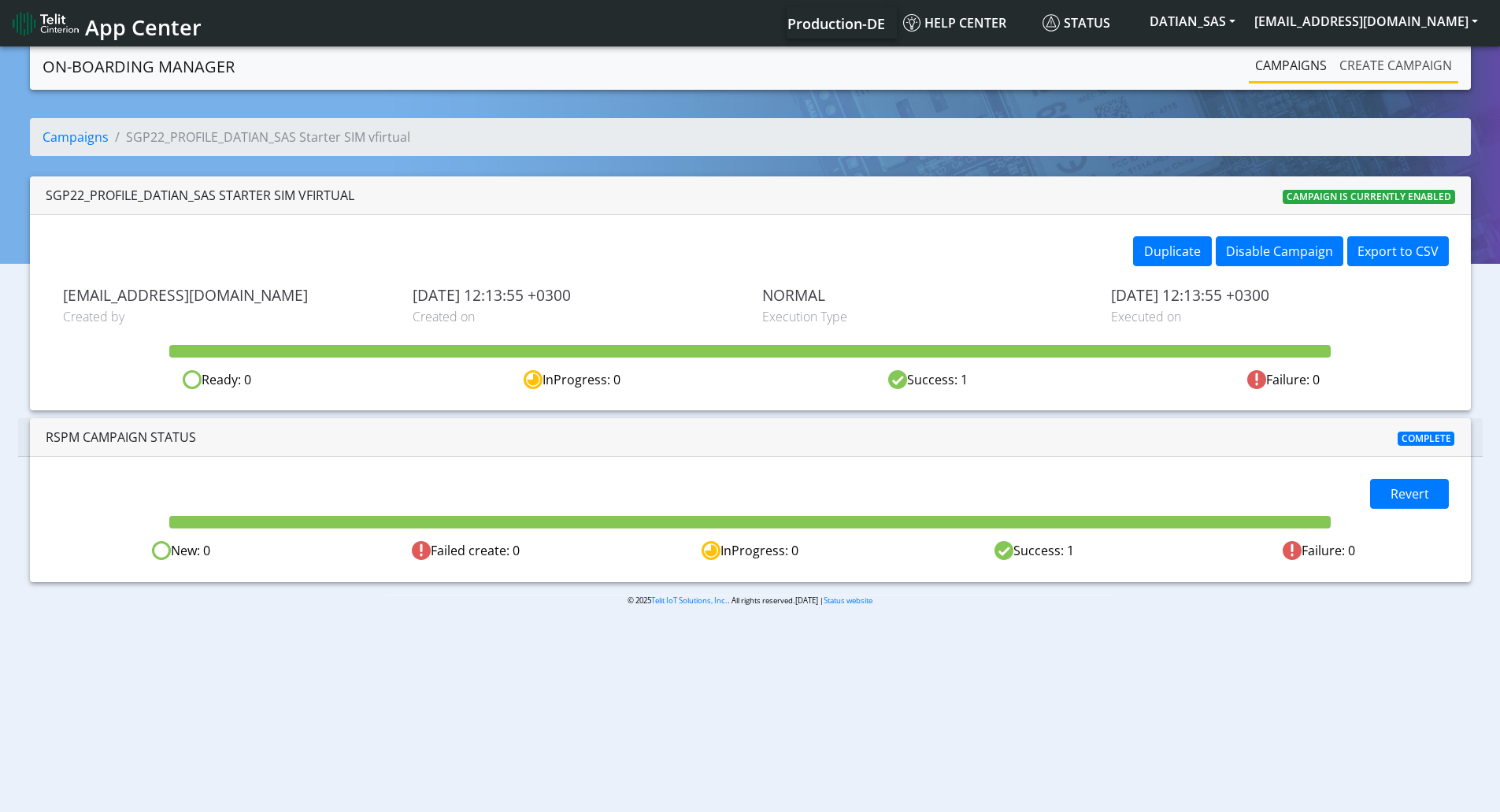
click at [1354, 59] on link "Create campaign" at bounding box center [1396, 65] width 125 height 32
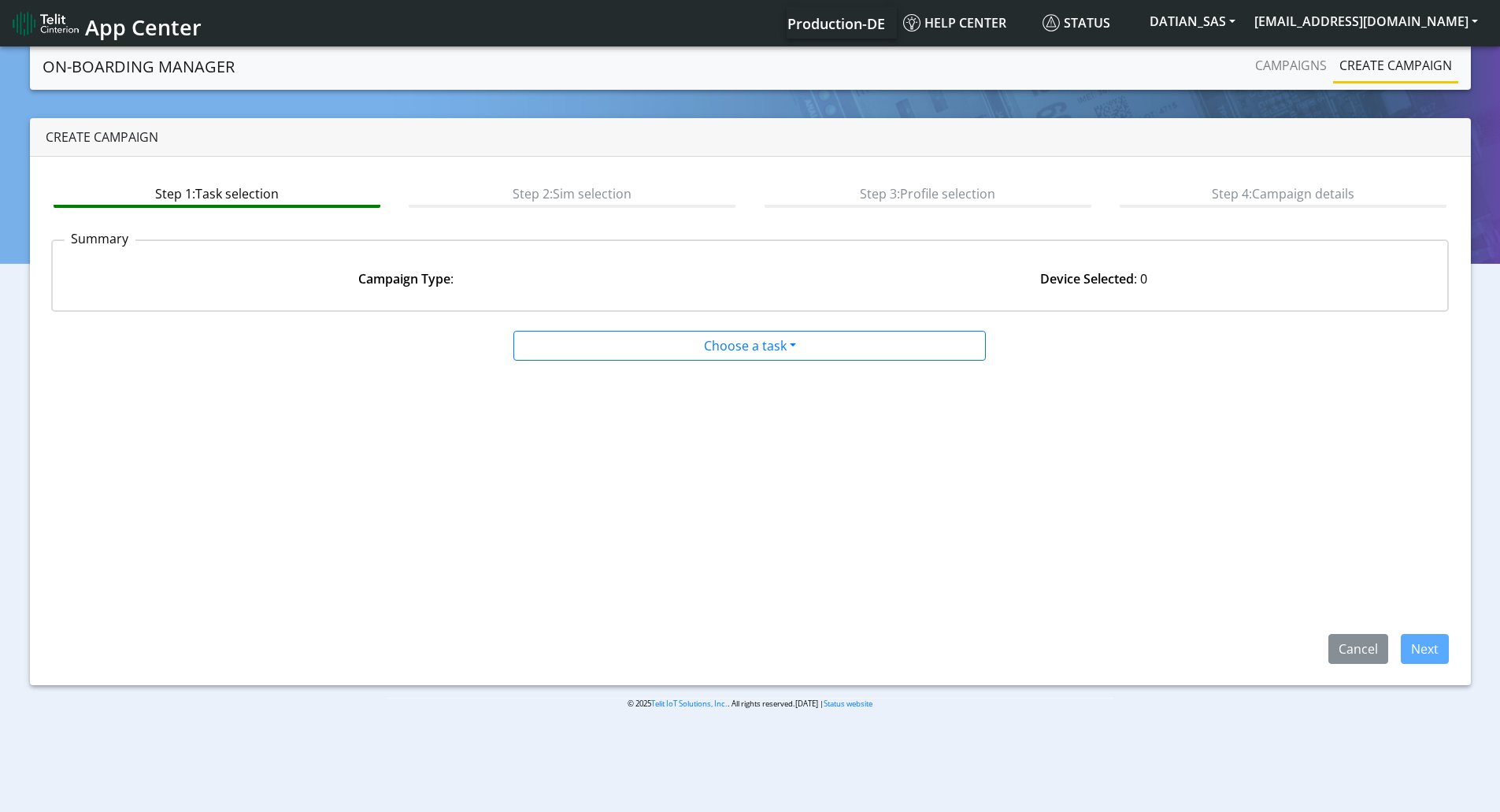
click at [1240, 70] on div "Campaigns Create campaign" at bounding box center [1220, 66] width 475 height 34
click at [1296, 67] on link "Campaigns" at bounding box center [1291, 65] width 84 height 32
